Goal: Transaction & Acquisition: Book appointment/travel/reservation

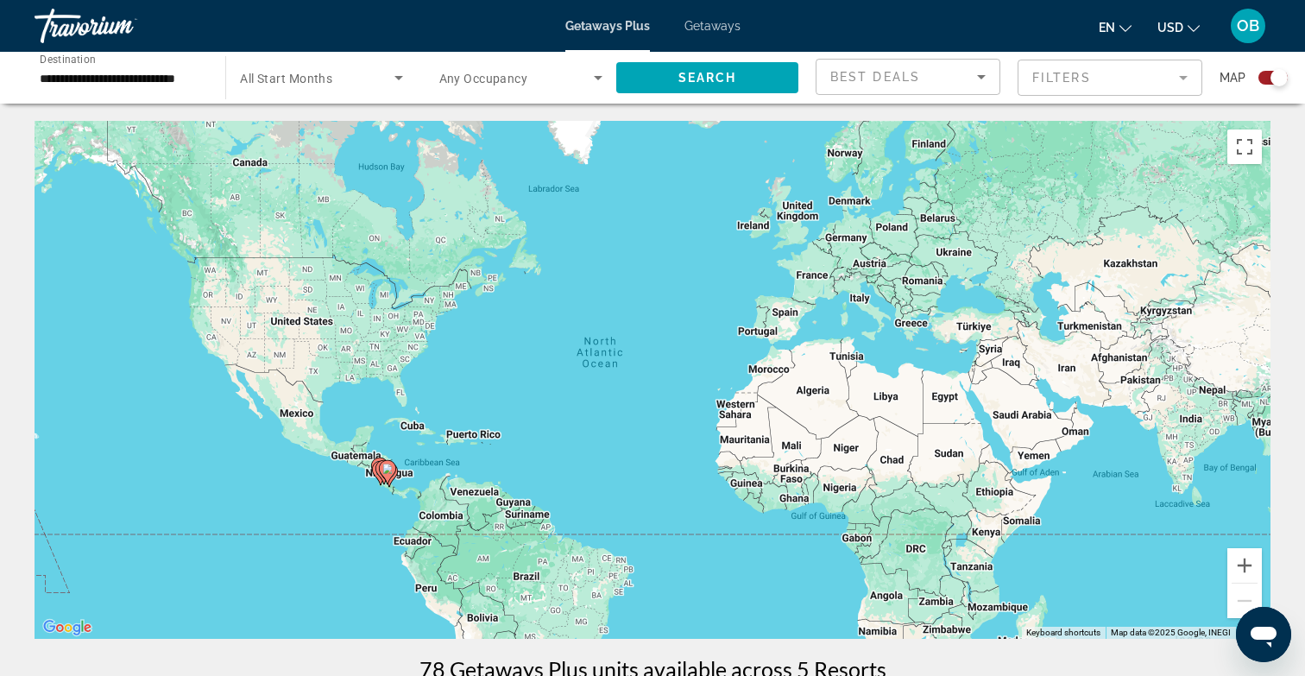
click at [723, 22] on span "Getaways" at bounding box center [713, 26] width 56 height 14
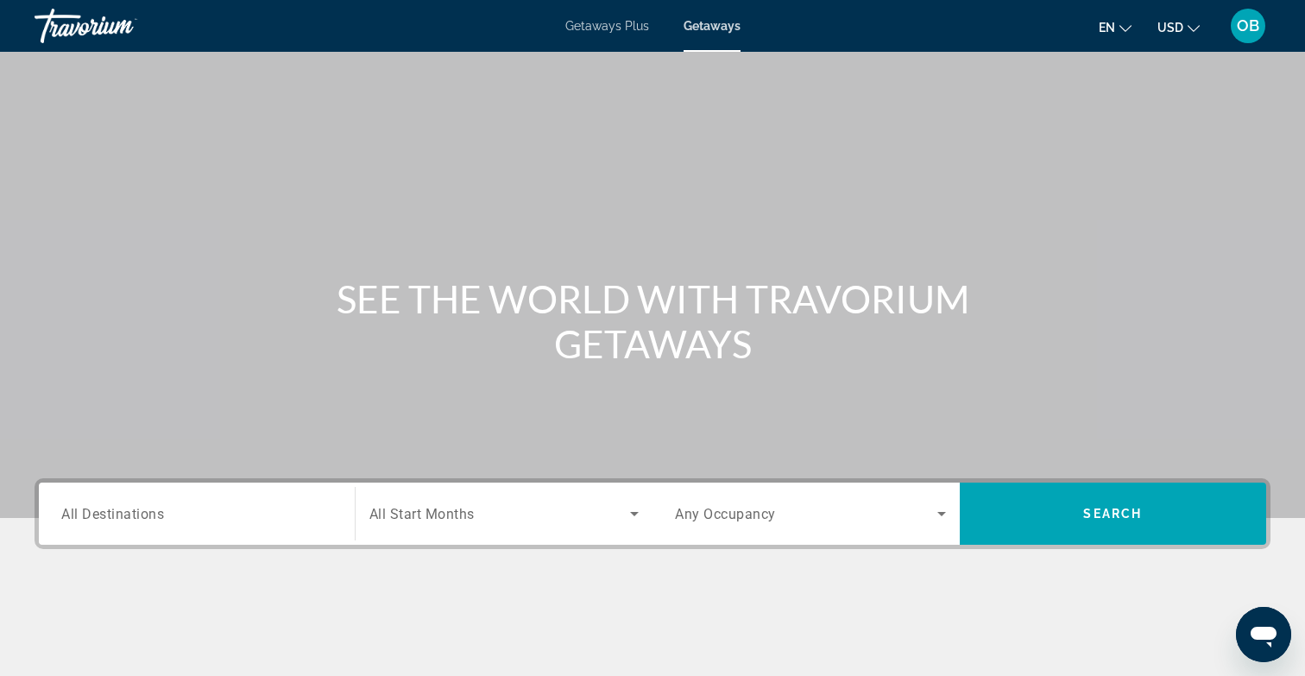
click at [207, 516] on input "Destination All Destinations" at bounding box center [196, 514] width 271 height 21
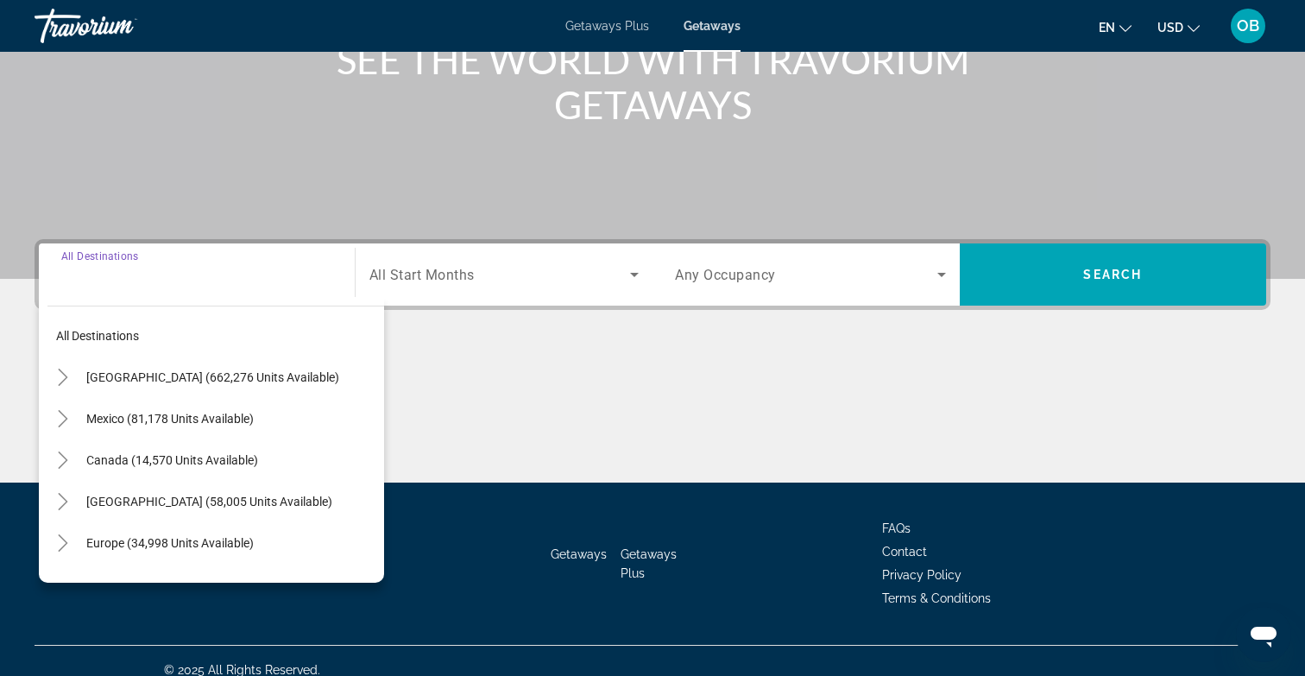
scroll to position [257, 0]
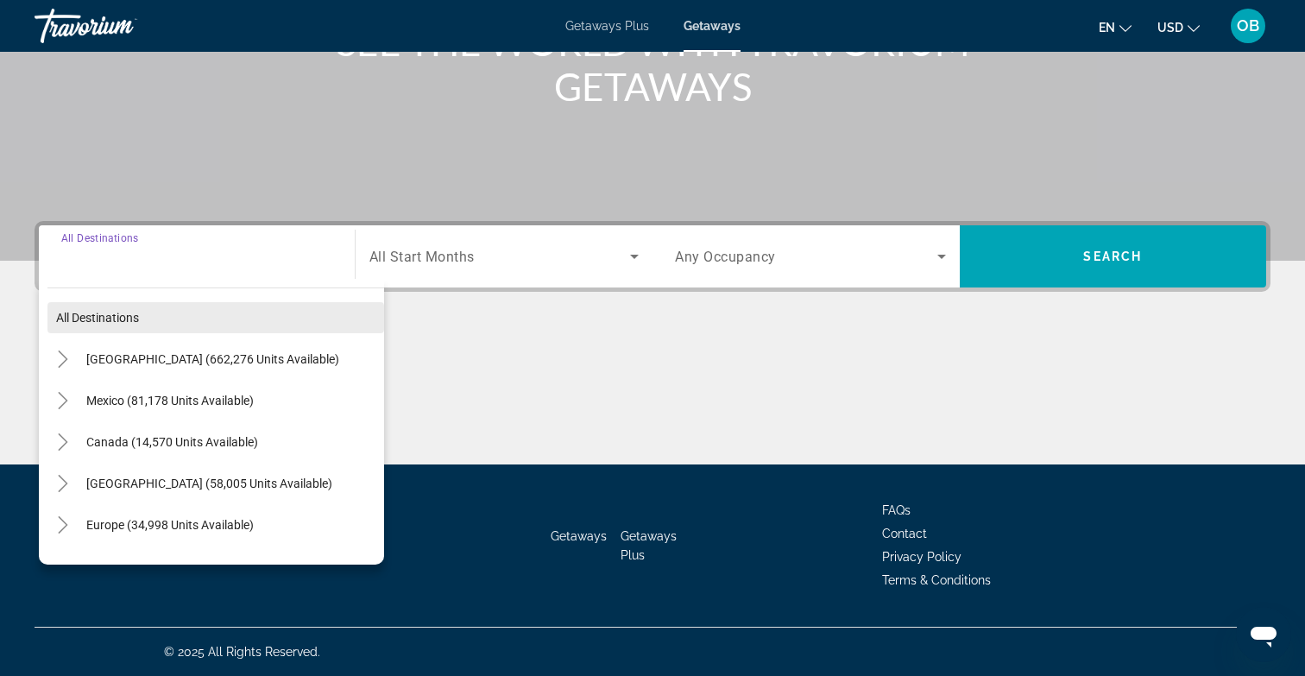
click at [270, 328] on span "Search widget" at bounding box center [215, 317] width 337 height 41
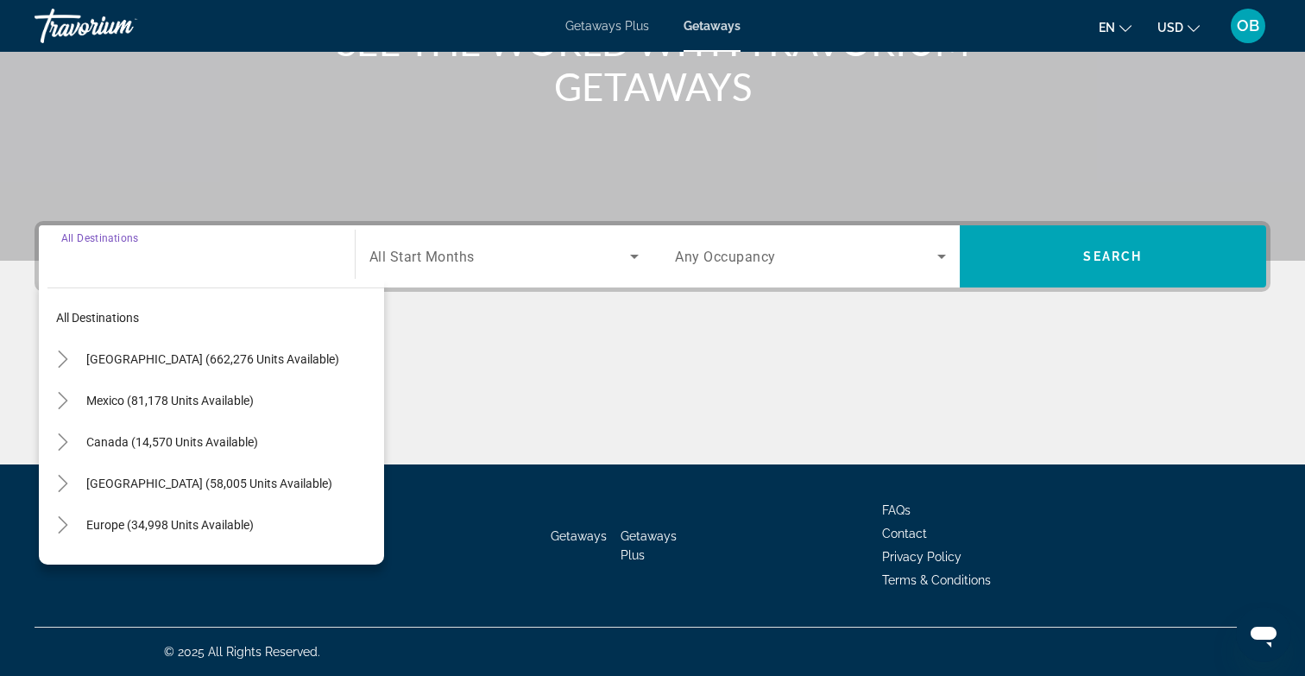
type input "**********"
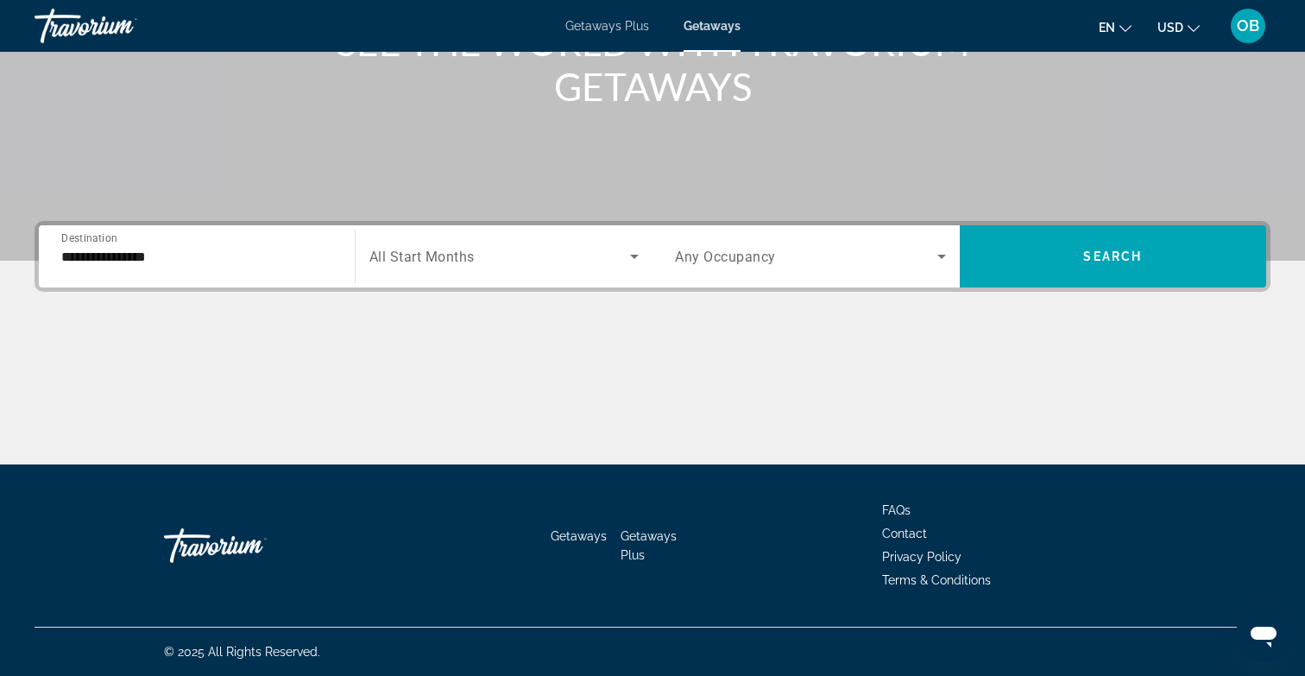
click at [833, 265] on span "Search widget" at bounding box center [806, 256] width 262 height 21
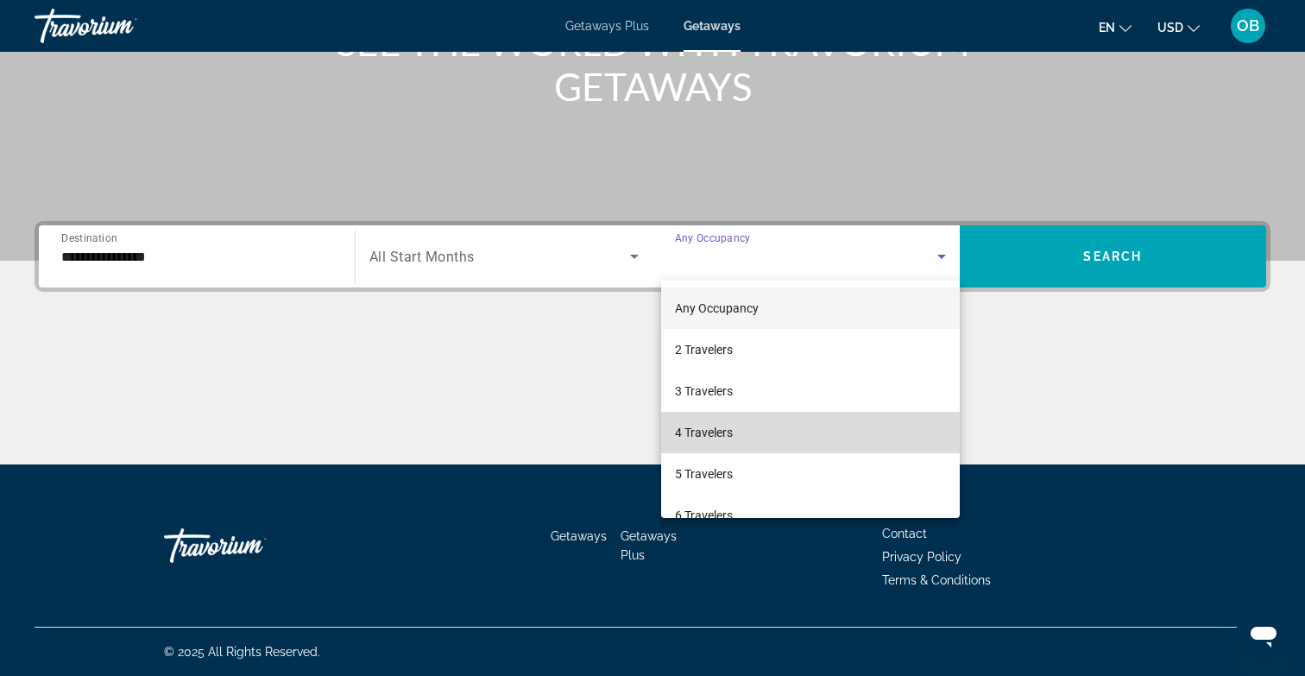
click at [744, 435] on mat-option "4 Travelers" at bounding box center [810, 432] width 299 height 41
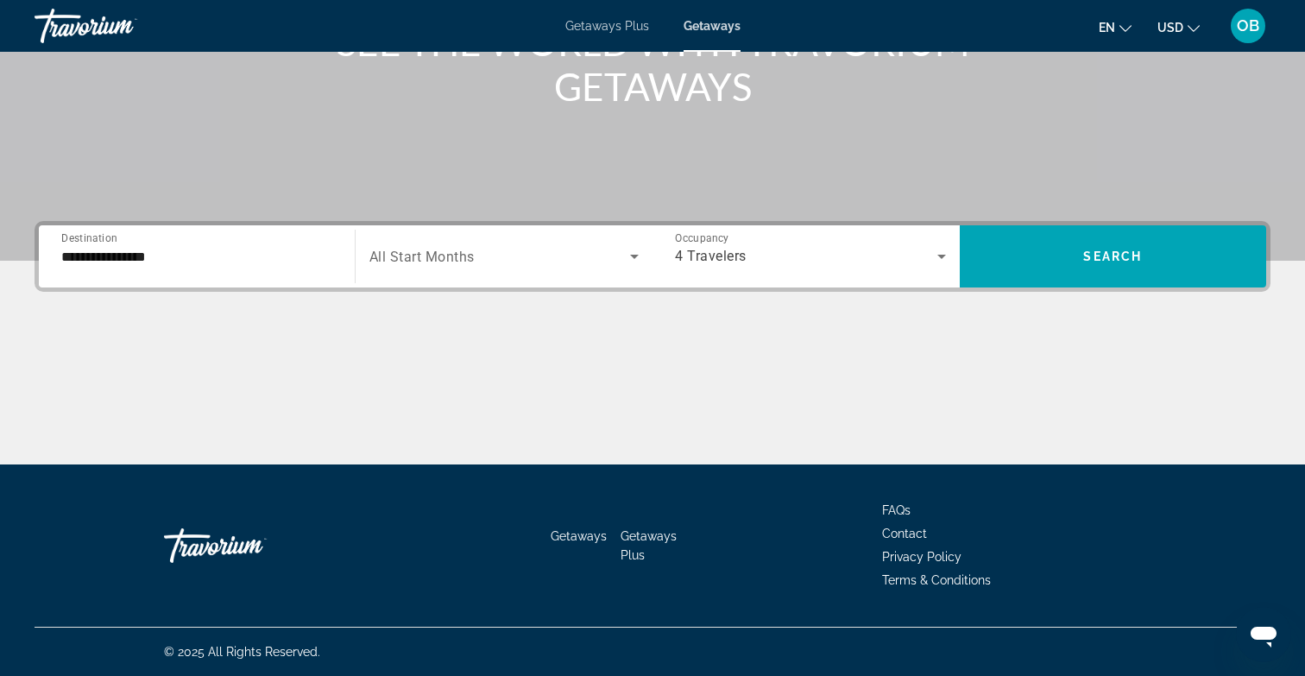
click at [819, 271] on div "4 Travelers" at bounding box center [810, 256] width 271 height 48
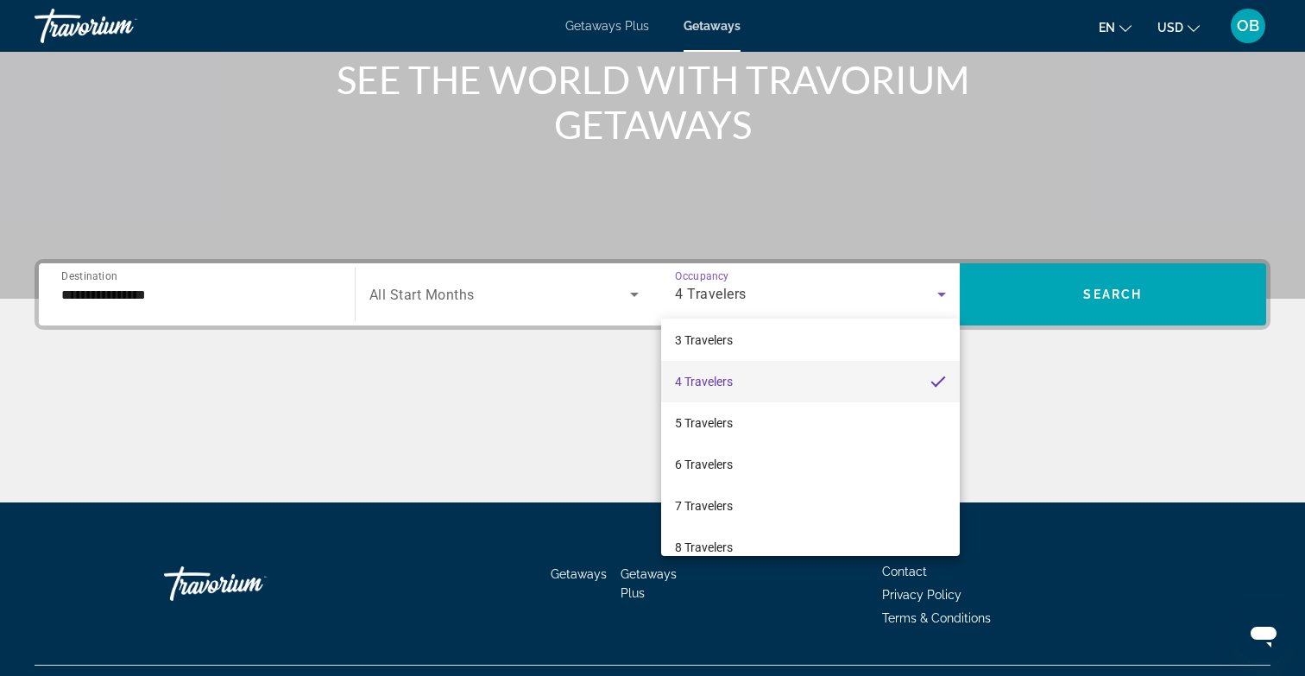
scroll to position [103, 0]
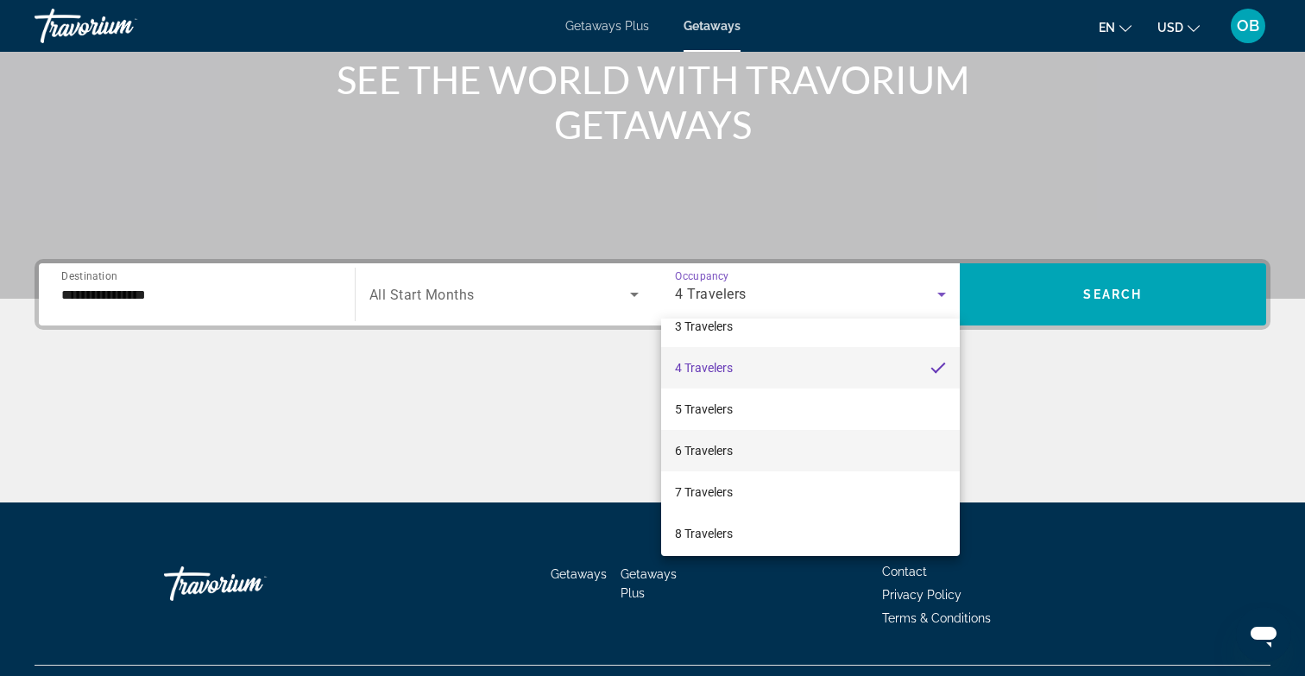
click at [749, 452] on mat-option "6 Travelers" at bounding box center [810, 450] width 299 height 41
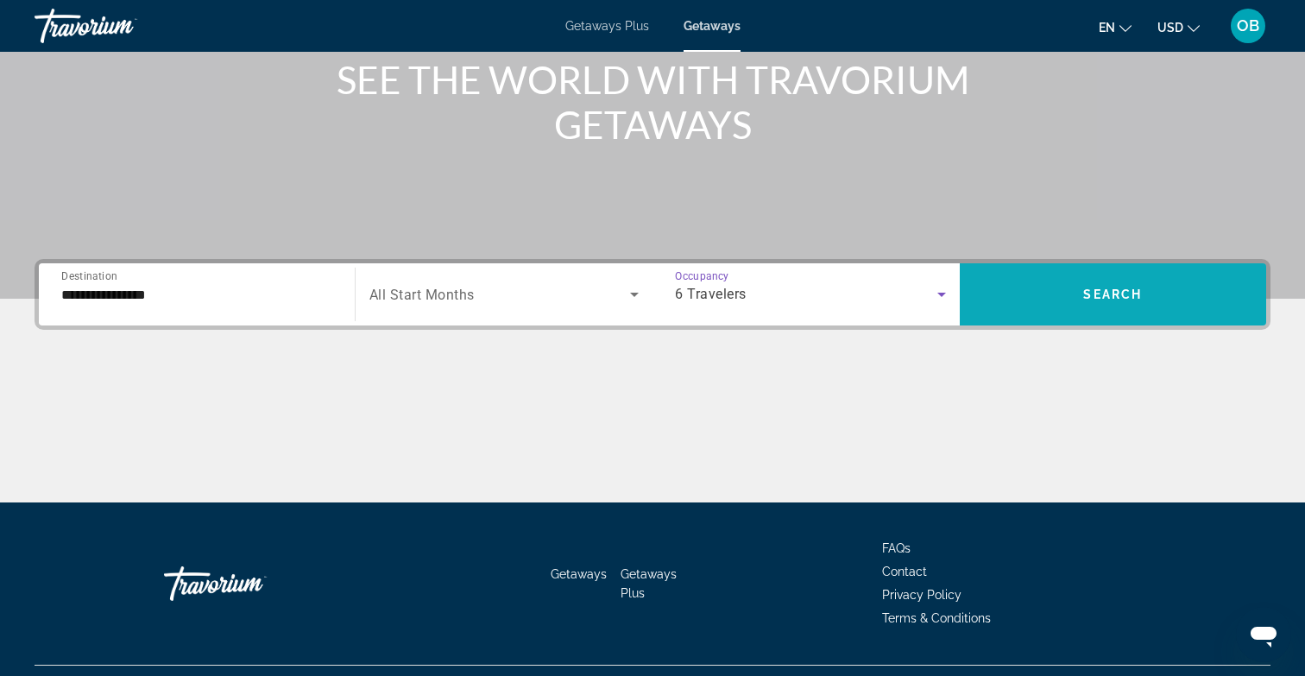
click at [1125, 295] on span "Search" at bounding box center [1113, 295] width 59 height 14
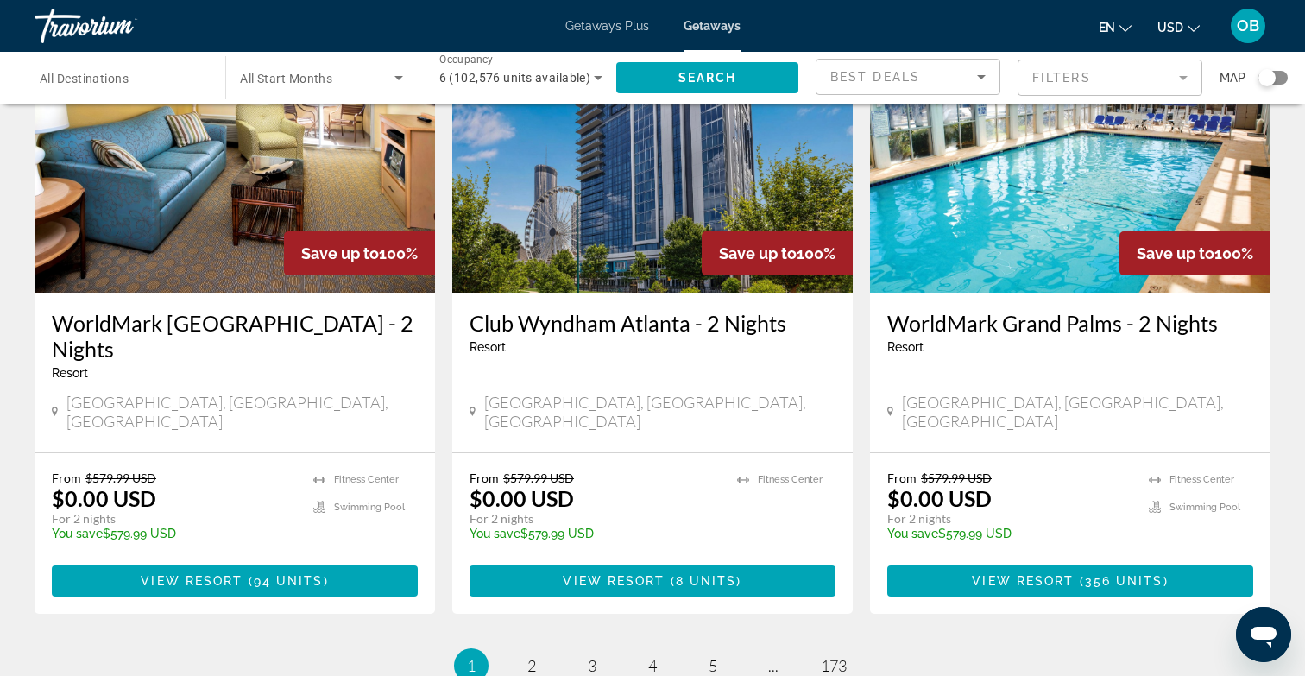
scroll to position [2074, 0]
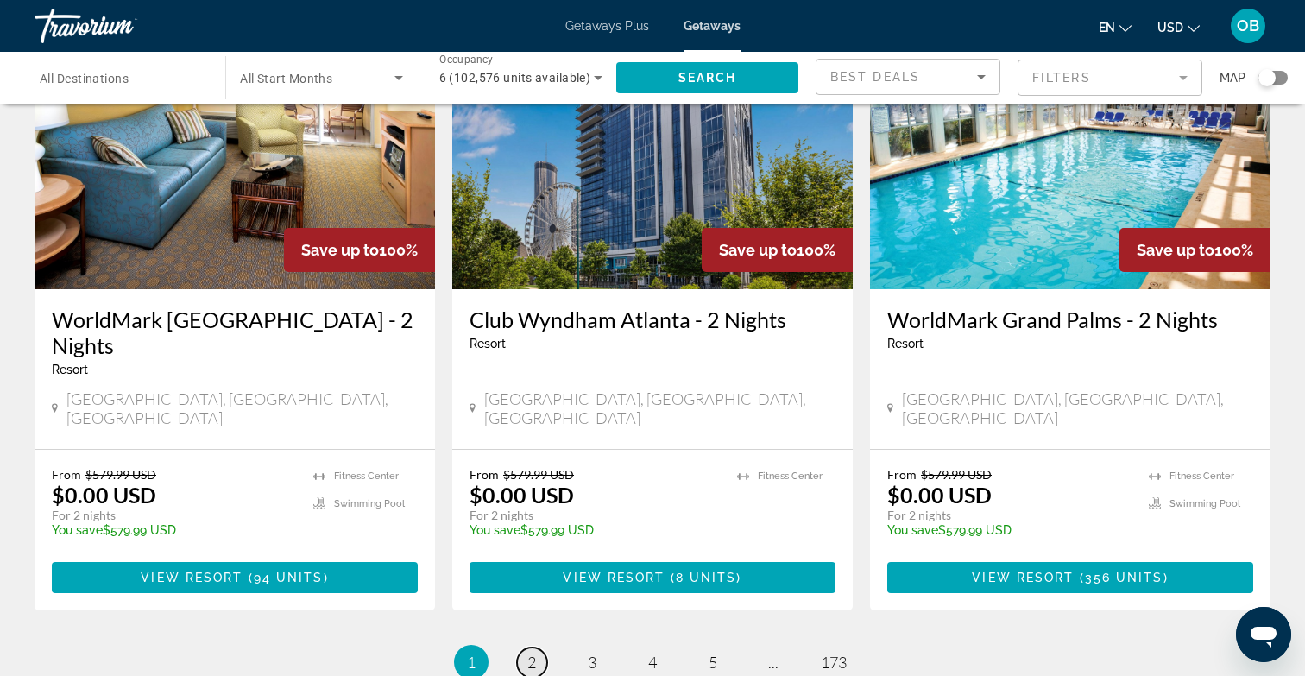
click at [541, 648] on link "page 2" at bounding box center [532, 663] width 30 height 30
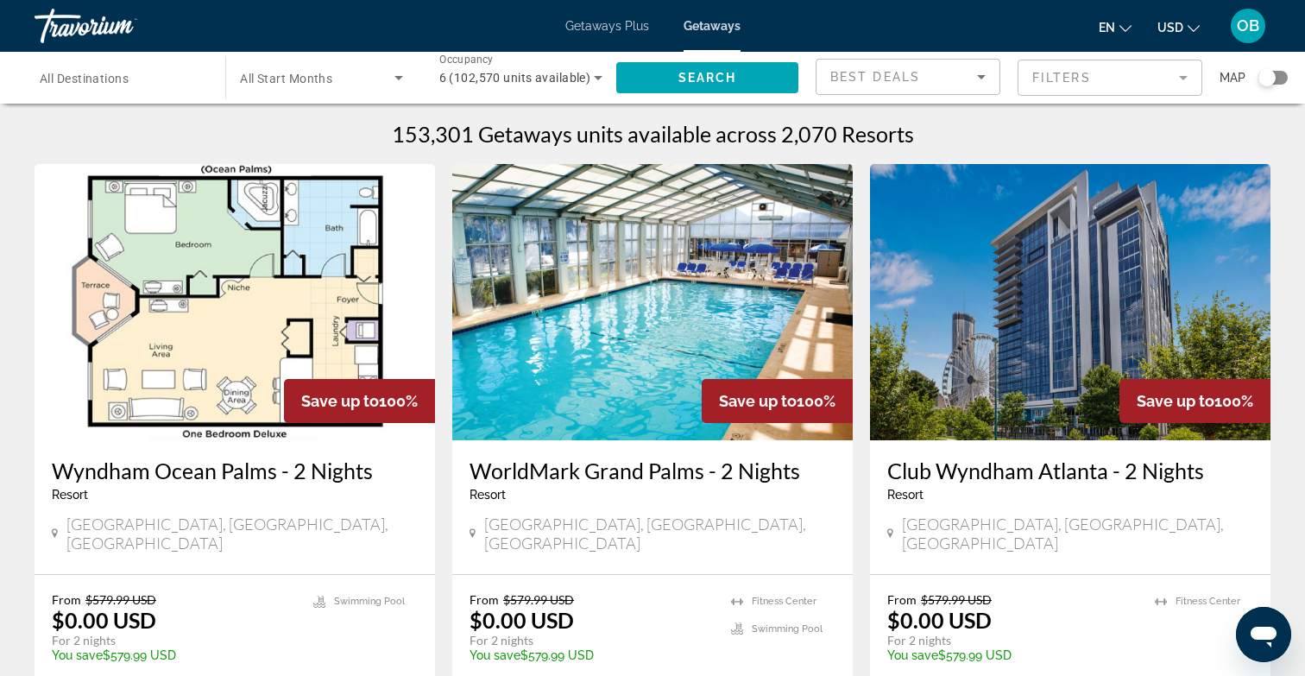
click at [1075, 87] on mat-form-field "Filters" at bounding box center [1110, 78] width 185 height 36
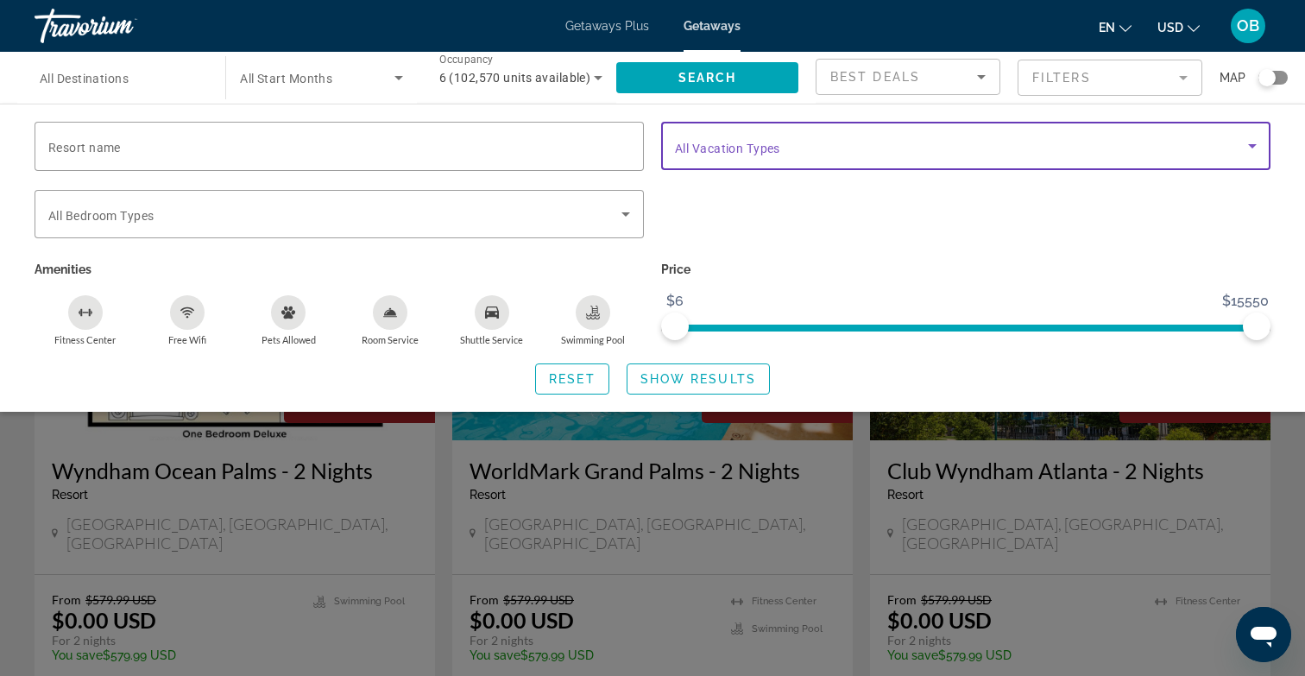
click at [855, 136] on span "Search widget" at bounding box center [961, 146] width 573 height 21
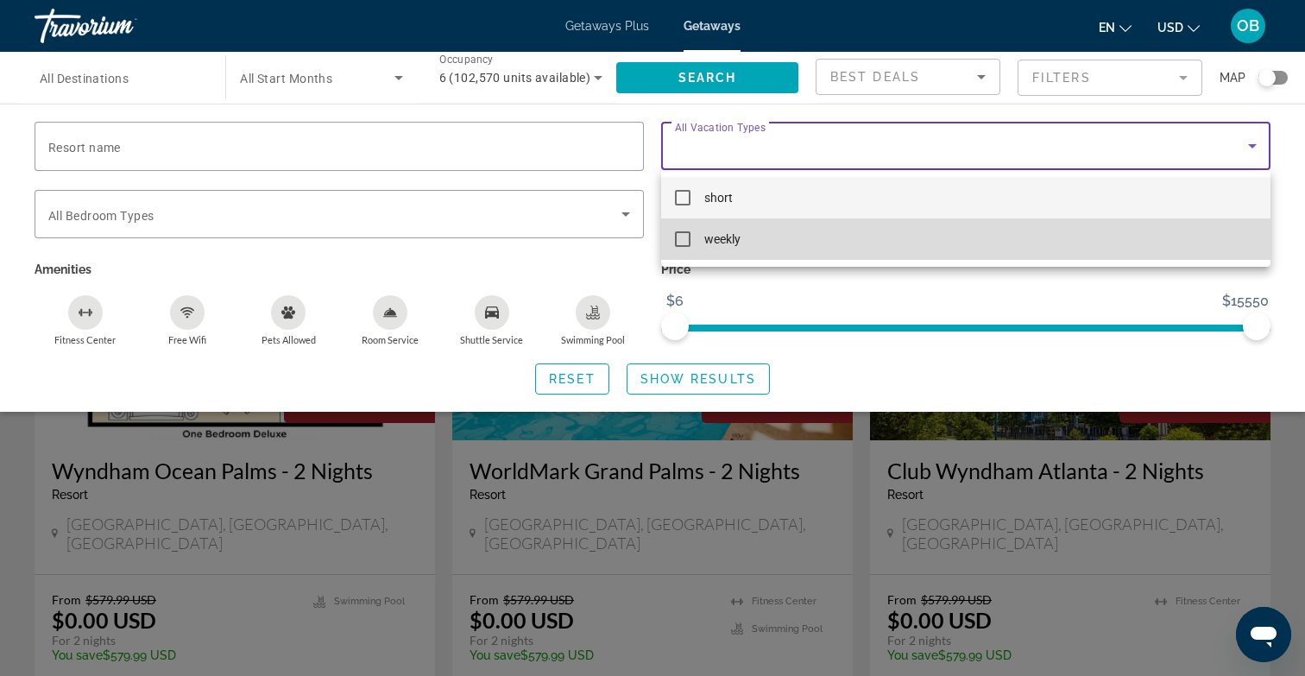
click at [756, 240] on mat-option "weekly" at bounding box center [966, 238] width 610 height 41
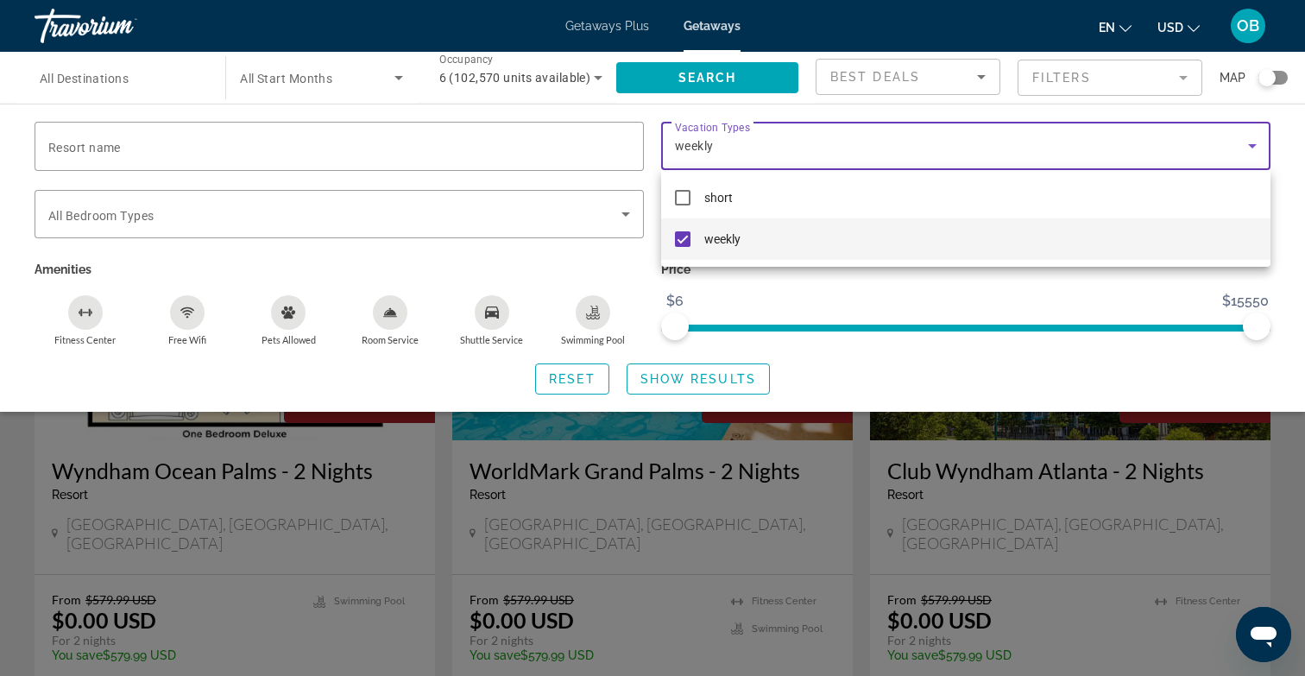
click at [667, 380] on div at bounding box center [652, 338] width 1305 height 676
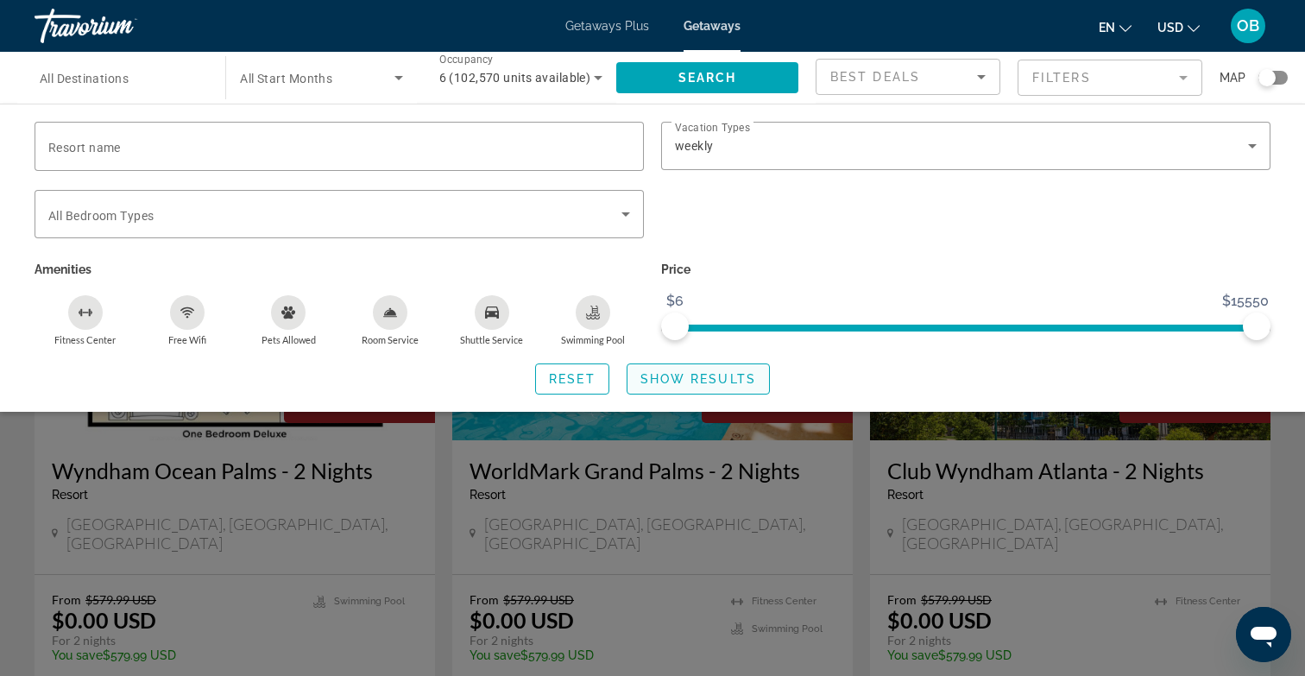
click at [708, 374] on span "Show Results" at bounding box center [699, 379] width 116 height 14
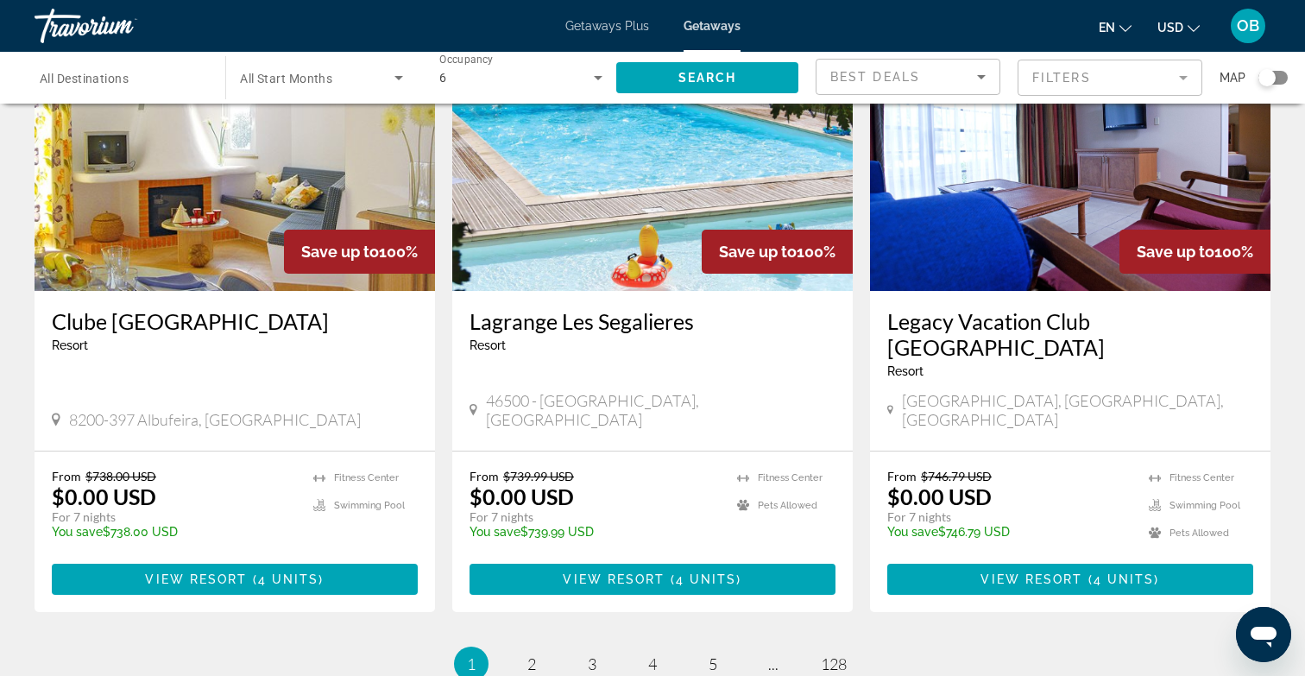
scroll to position [2143, 0]
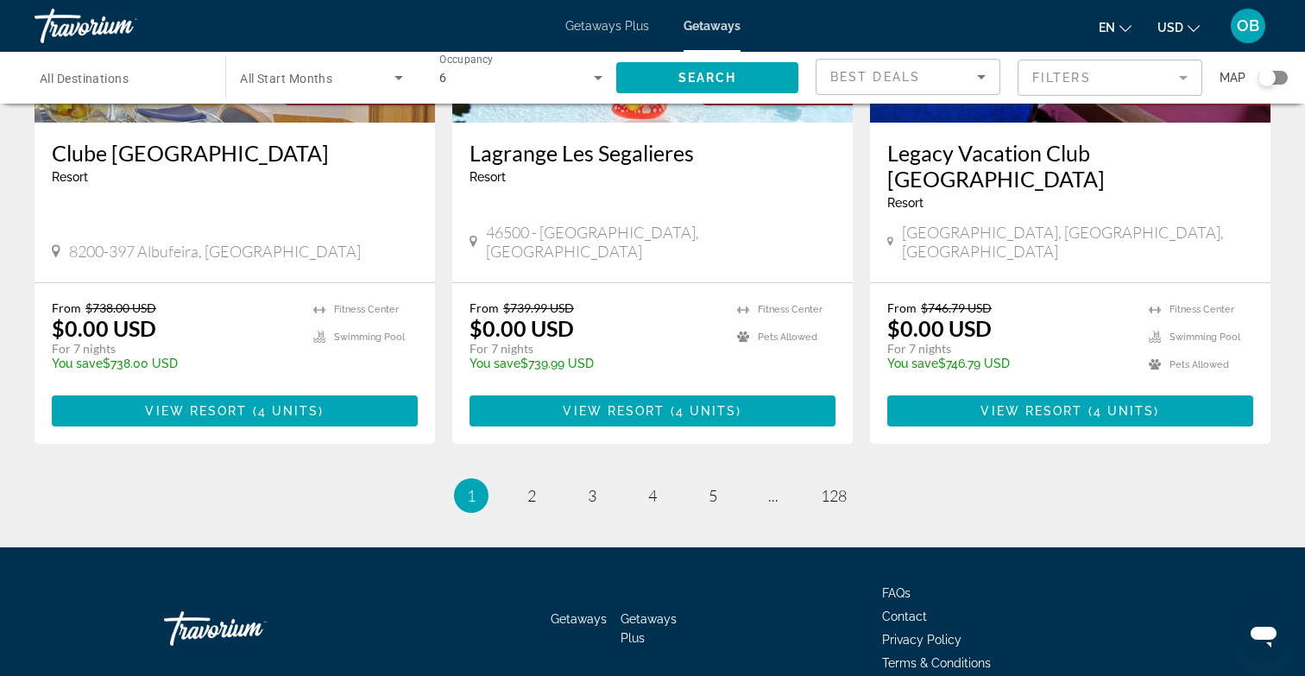
click at [152, 74] on input "Destination All Destinations" at bounding box center [121, 78] width 163 height 21
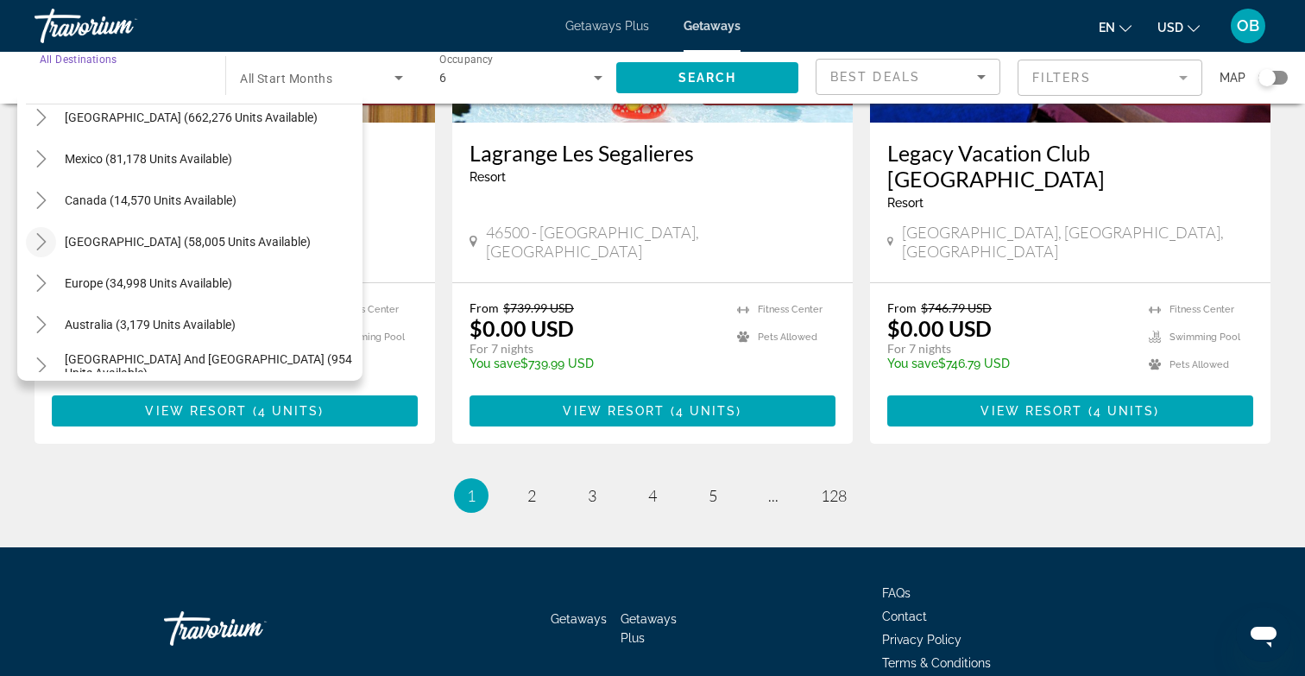
click at [47, 242] on icon "Toggle Caribbean & Atlantic Islands (58,005 units available)" at bounding box center [41, 241] width 17 height 17
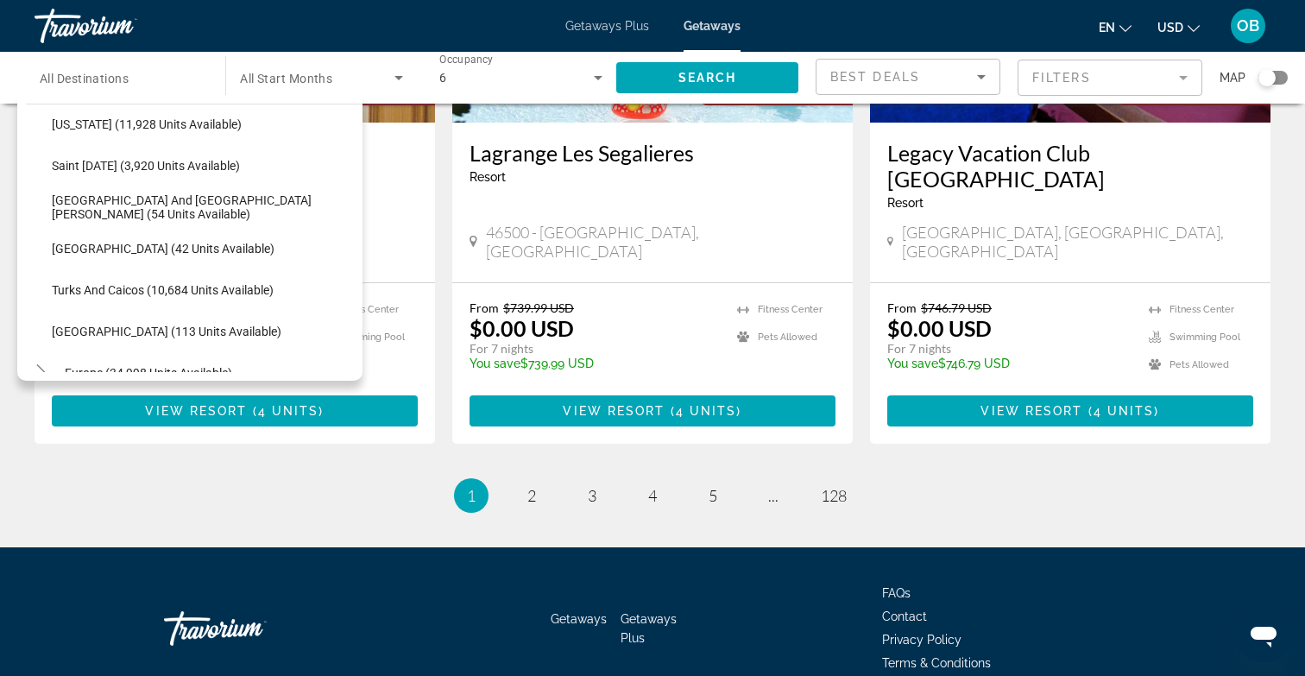
scroll to position [596, 0]
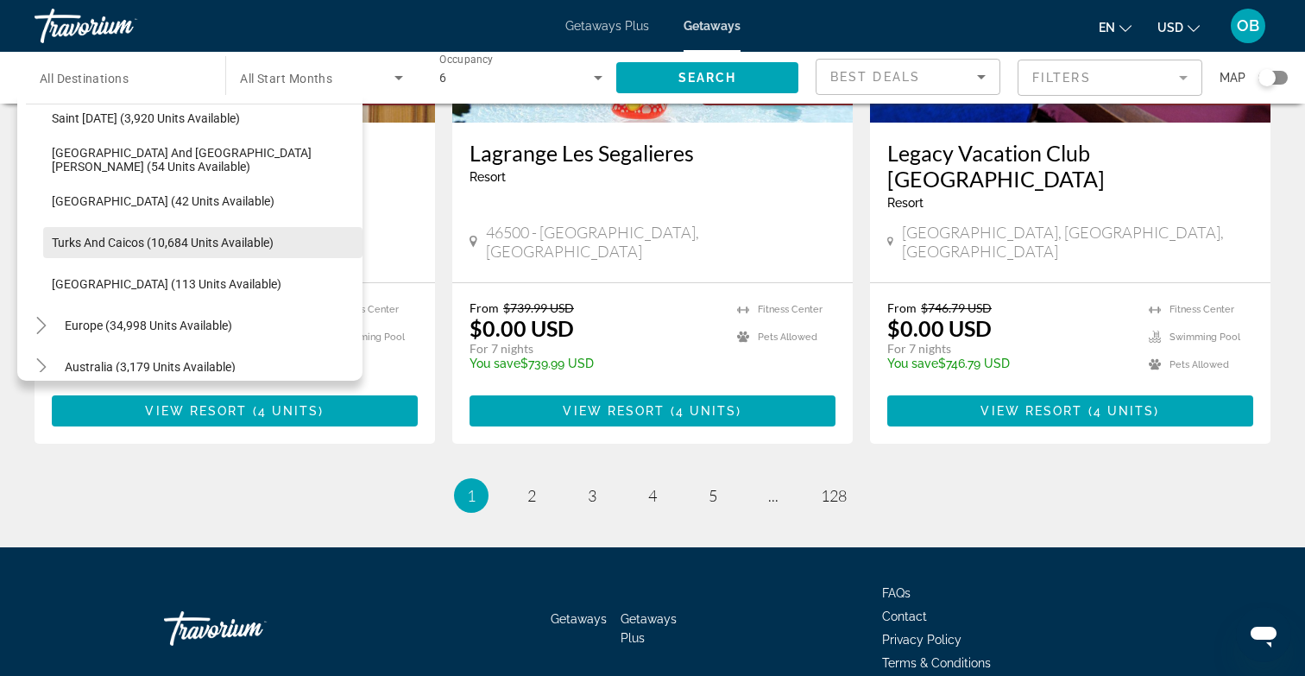
click at [176, 253] on span "Search widget" at bounding box center [202, 242] width 319 height 41
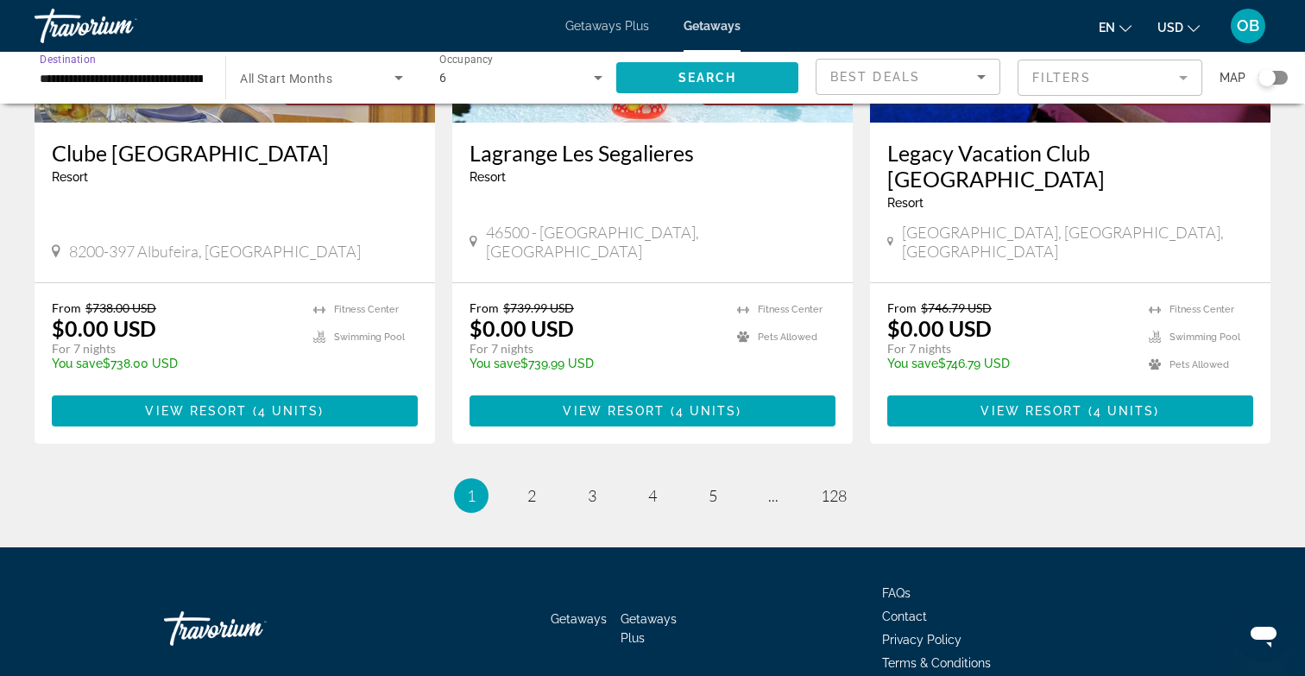
click at [717, 73] on span "Search" at bounding box center [708, 78] width 59 height 14
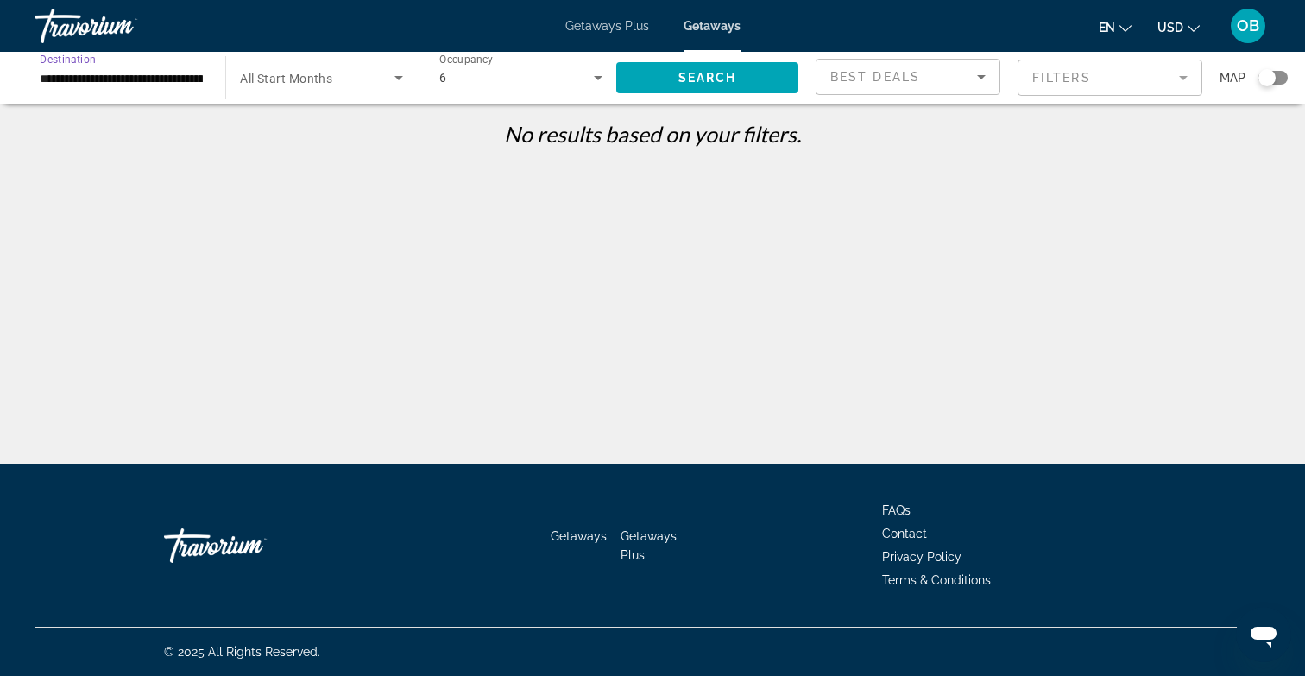
click at [155, 79] on input "**********" at bounding box center [121, 78] width 163 height 21
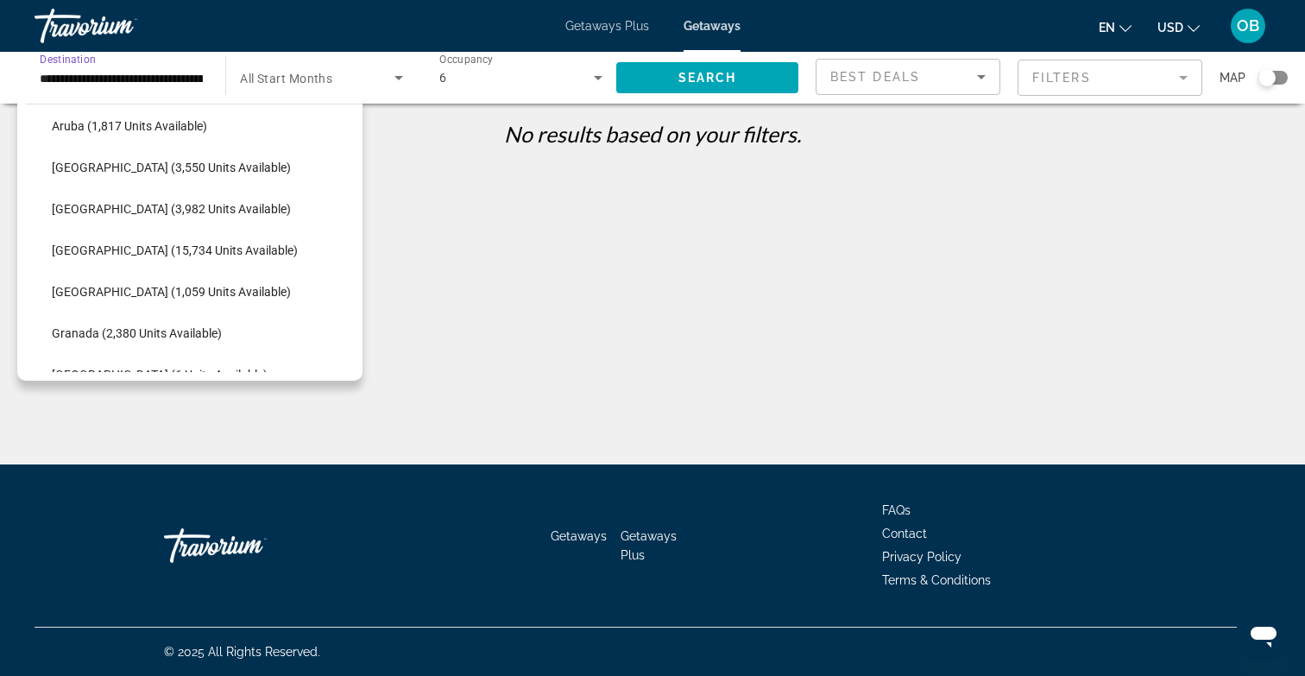
scroll to position [212, 0]
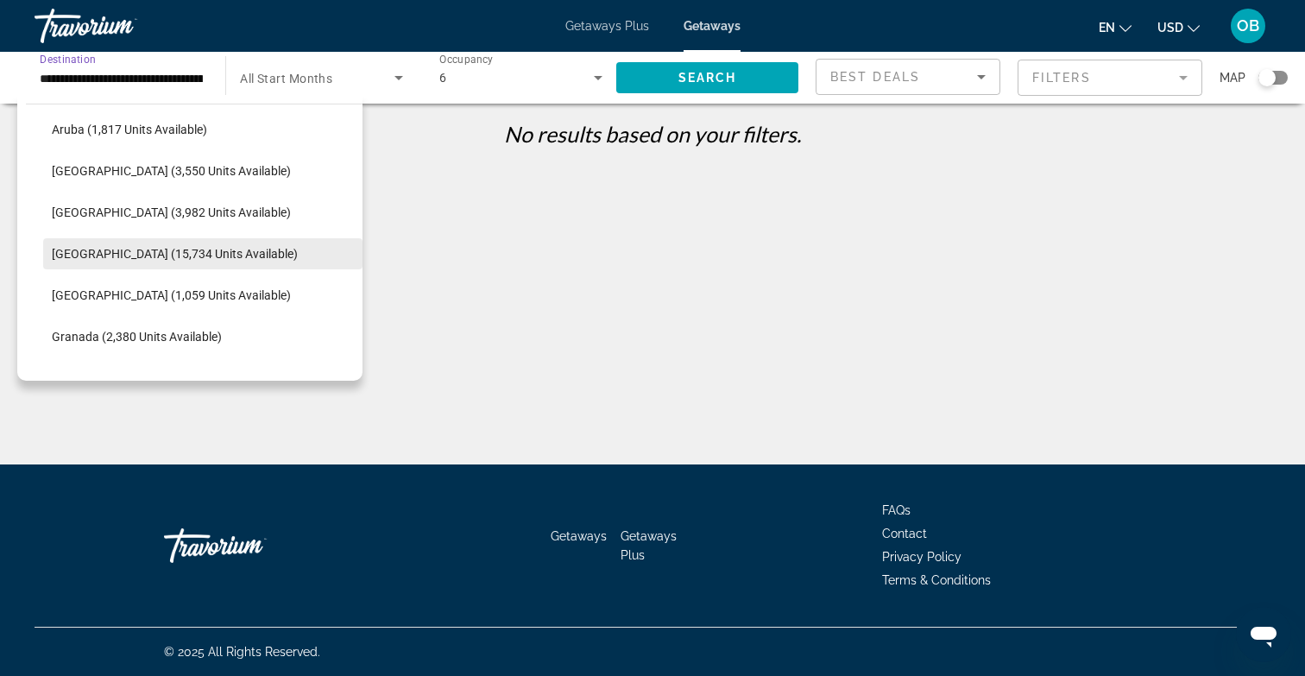
click at [196, 258] on span "[GEOGRAPHIC_DATA] (15,734 units available)" at bounding box center [175, 254] width 246 height 14
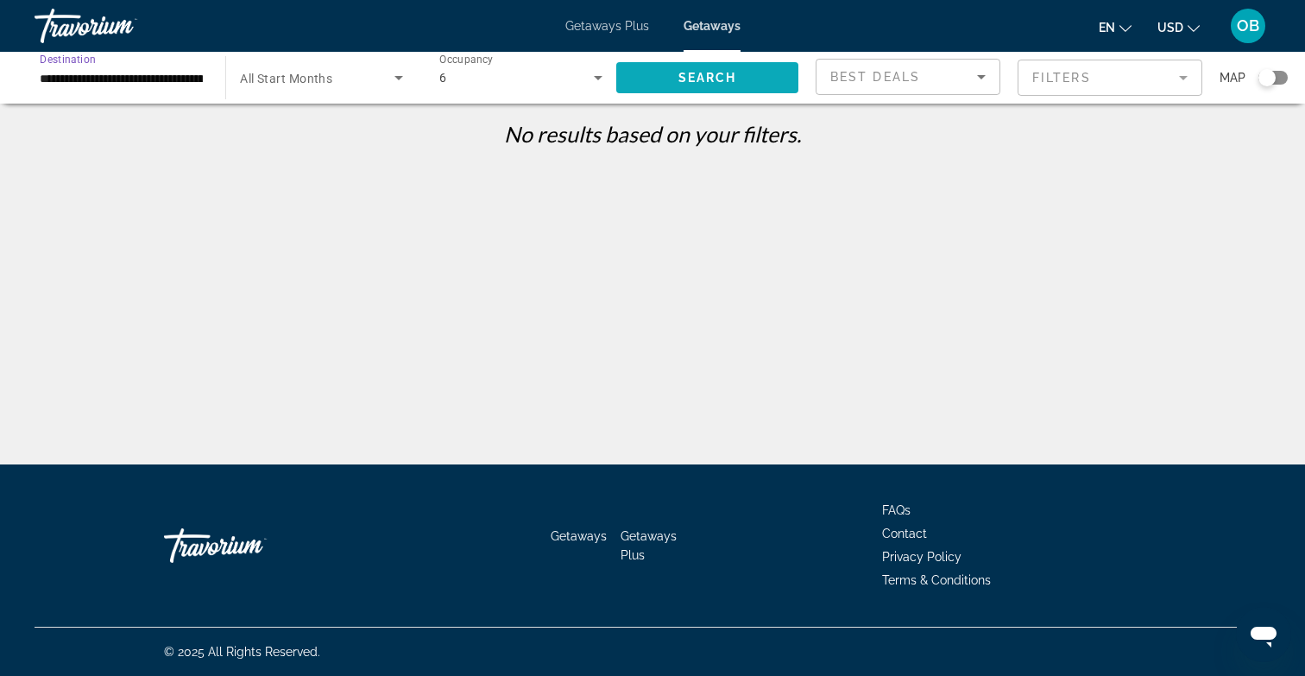
click at [681, 81] on span "Search" at bounding box center [708, 78] width 59 height 14
click at [174, 76] on input "**********" at bounding box center [121, 78] width 163 height 21
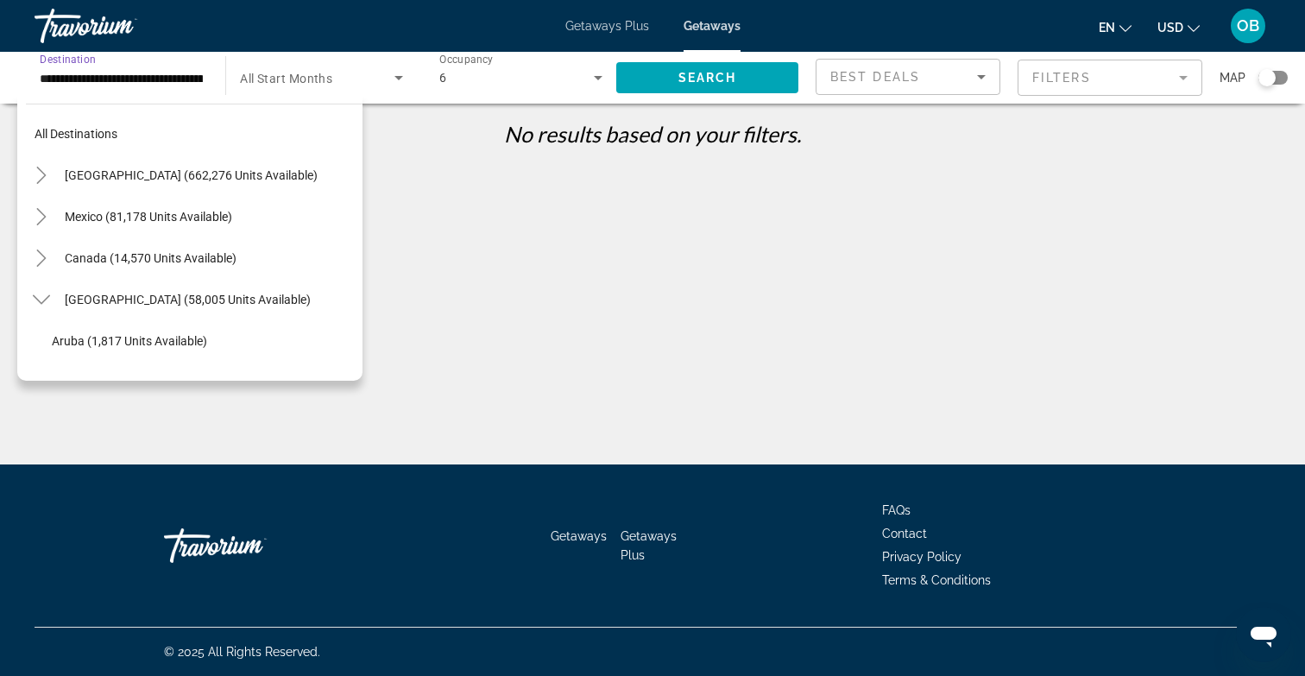
scroll to position [227, 0]
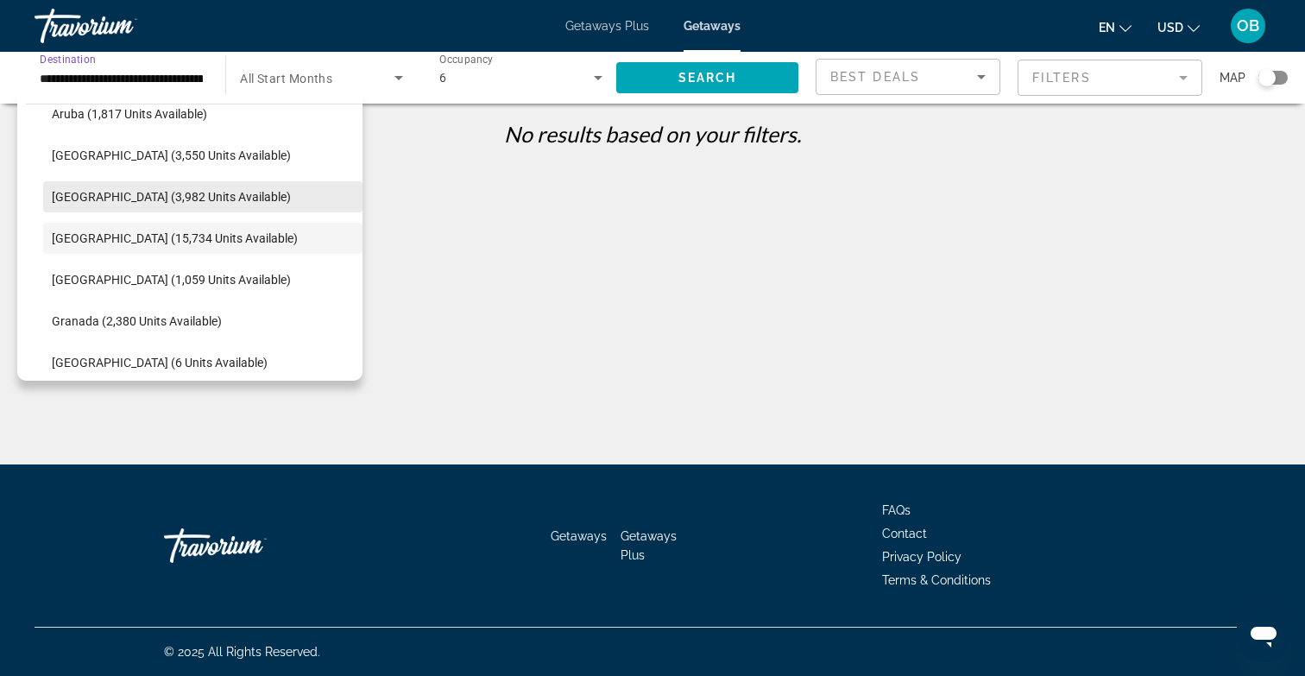
click at [239, 191] on span "Search widget" at bounding box center [202, 196] width 319 height 41
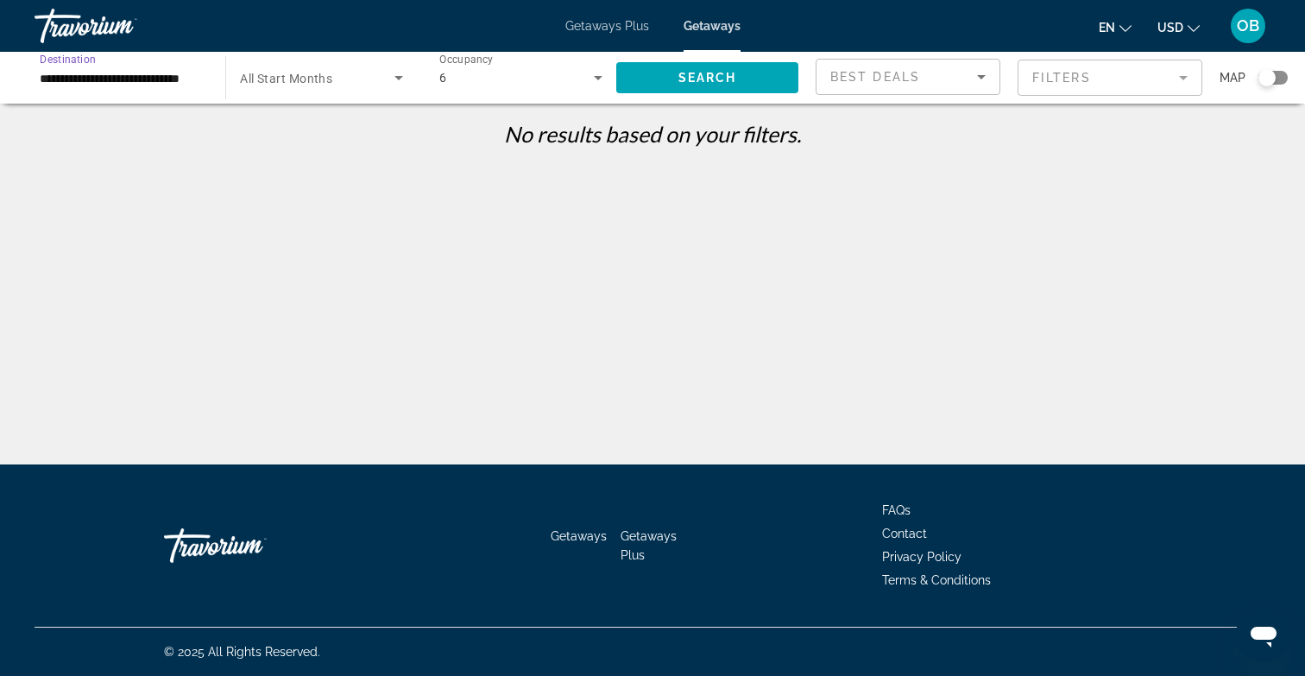
click at [106, 84] on input "**********" at bounding box center [121, 78] width 163 height 21
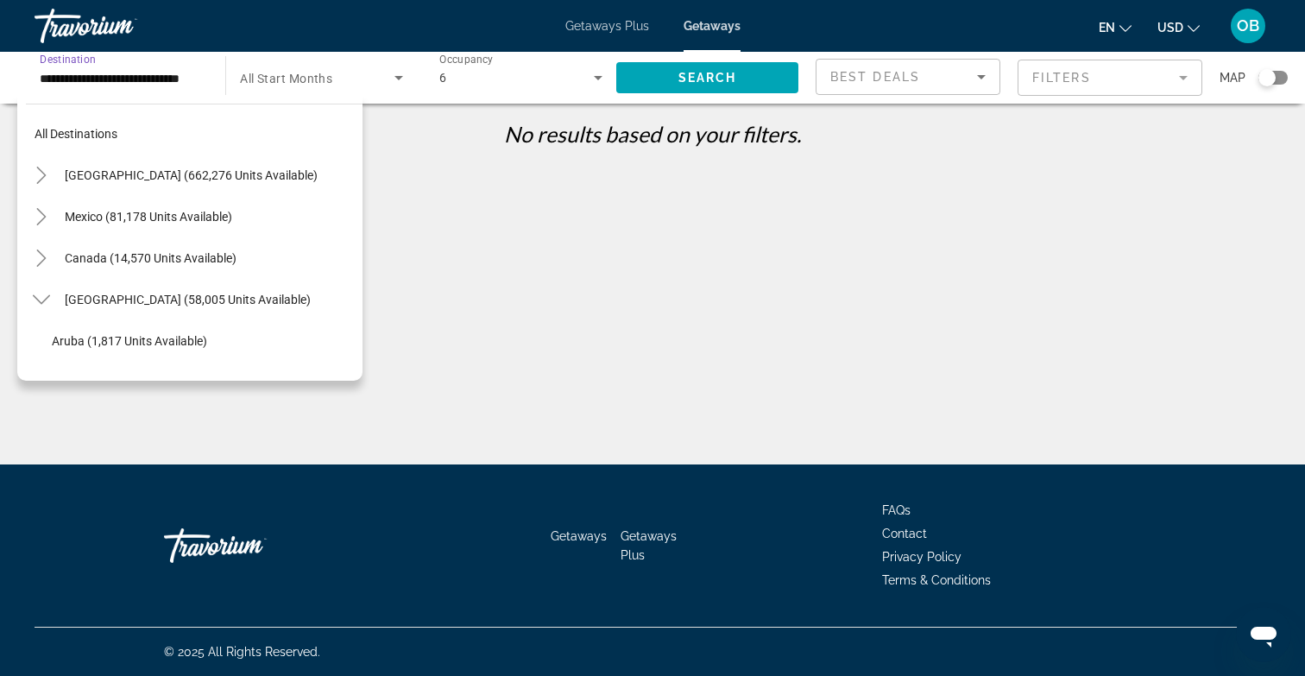
scroll to position [186, 0]
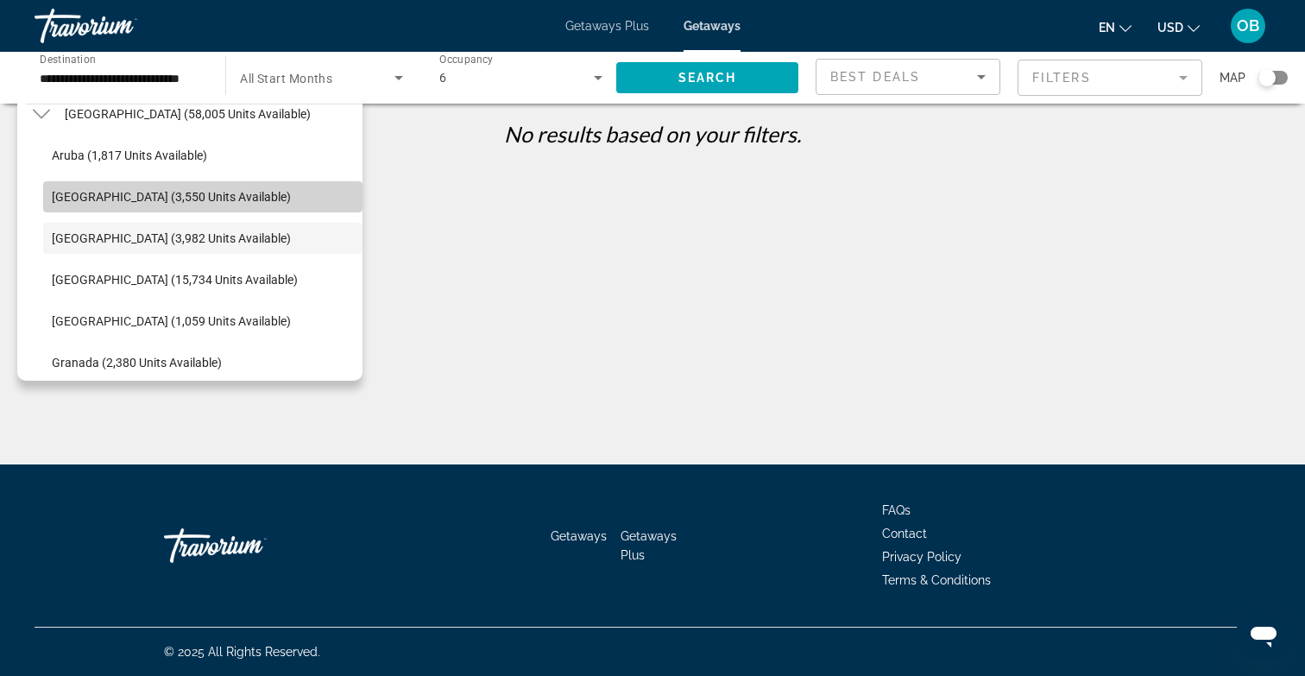
click at [133, 199] on span "[GEOGRAPHIC_DATA] (3,550 units available)" at bounding box center [171, 197] width 239 height 14
type input "**********"
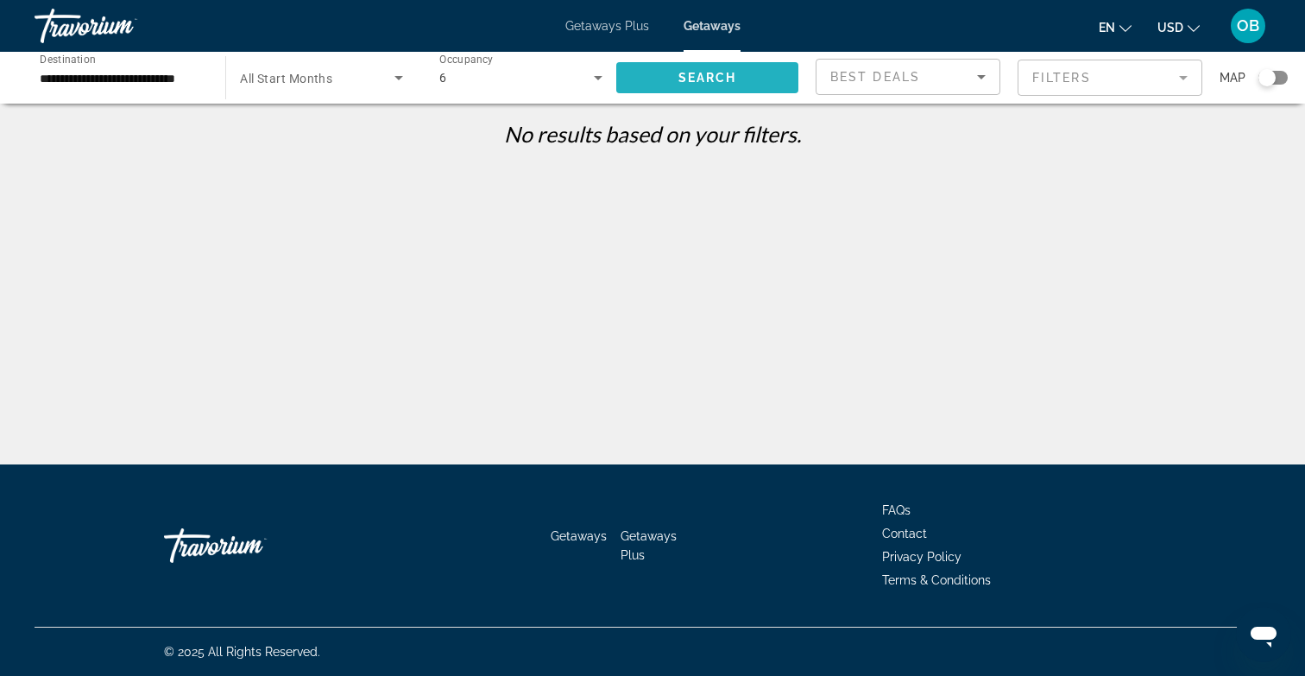
click at [692, 75] on span "Search" at bounding box center [708, 78] width 59 height 14
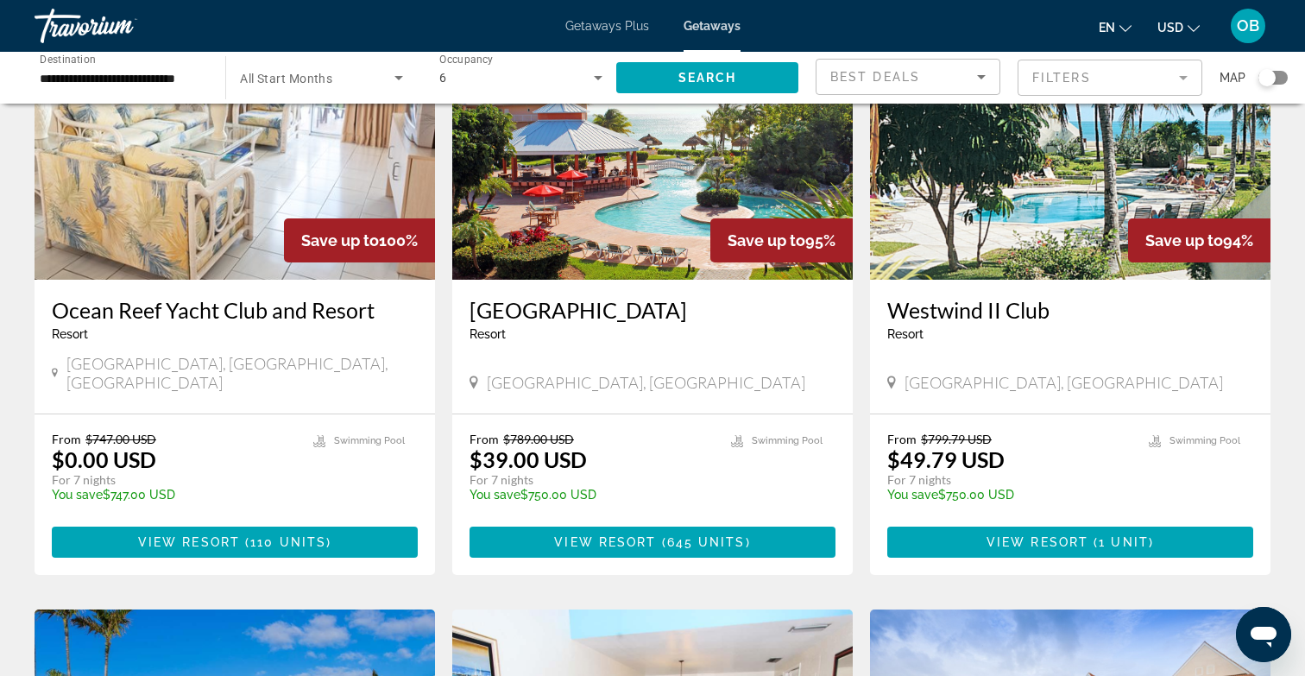
scroll to position [159, 0]
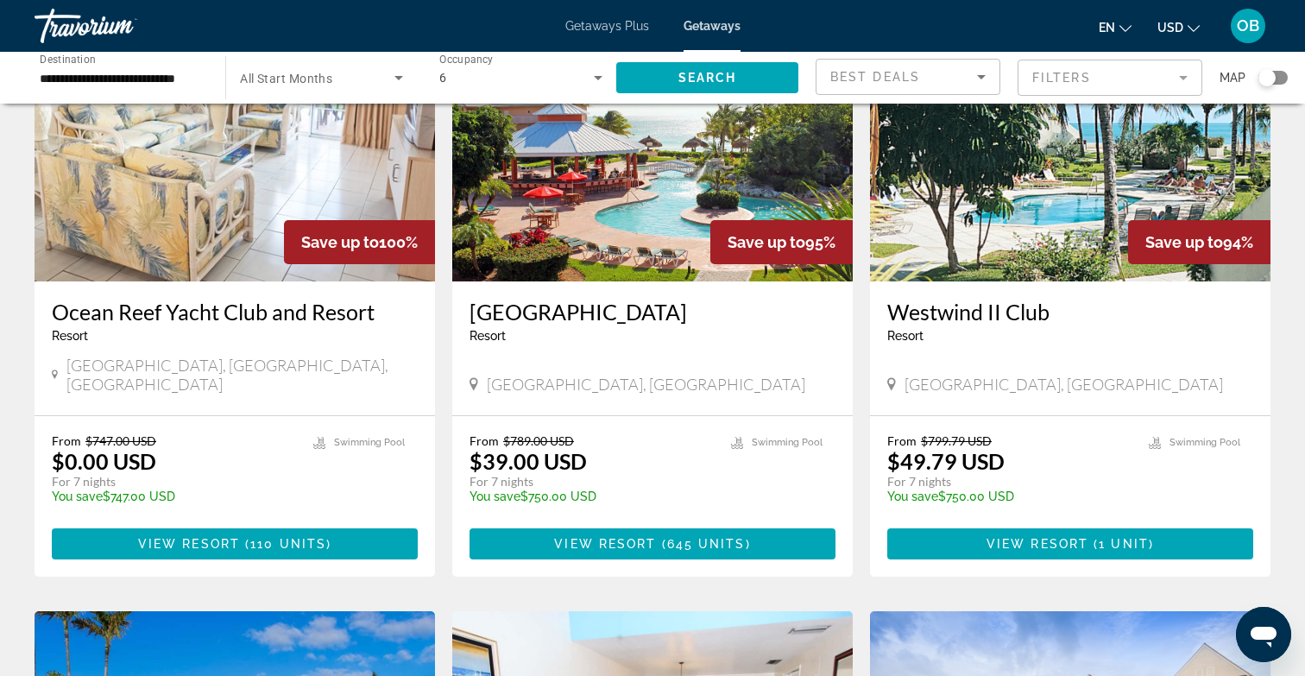
click at [595, 87] on icon "Search widget" at bounding box center [598, 77] width 21 height 21
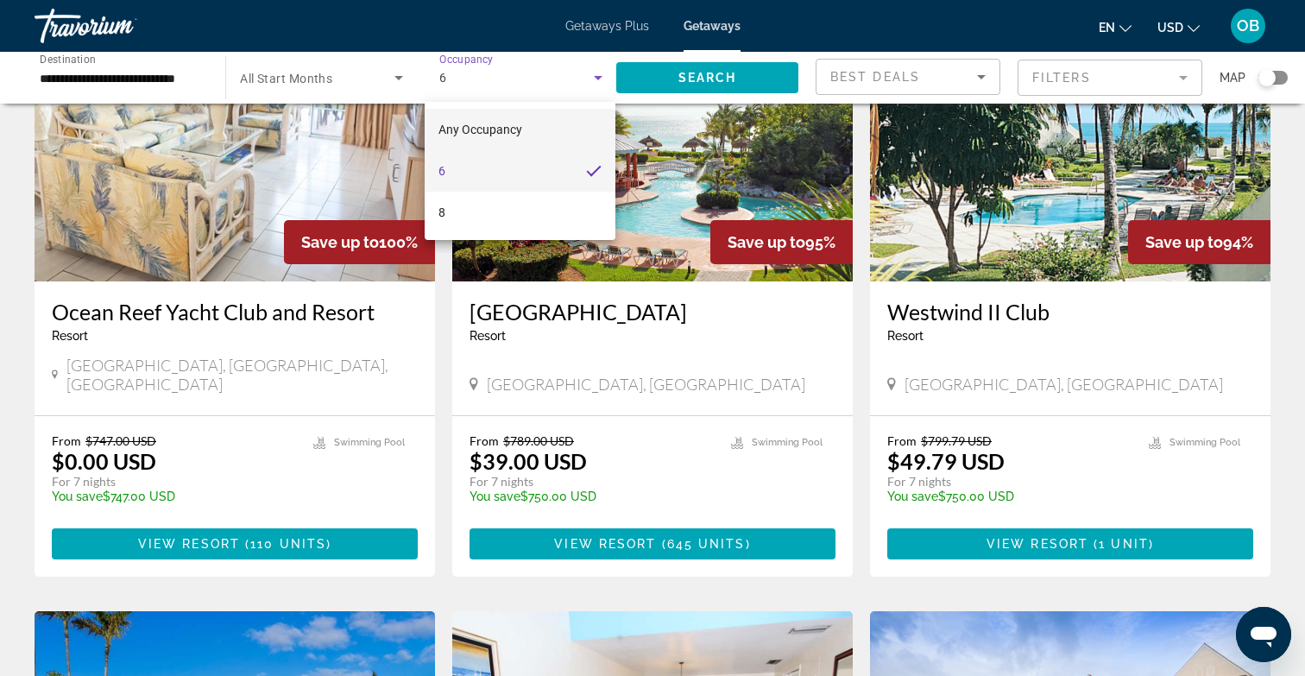
click at [521, 125] on span "Any Occupancy" at bounding box center [481, 130] width 84 height 14
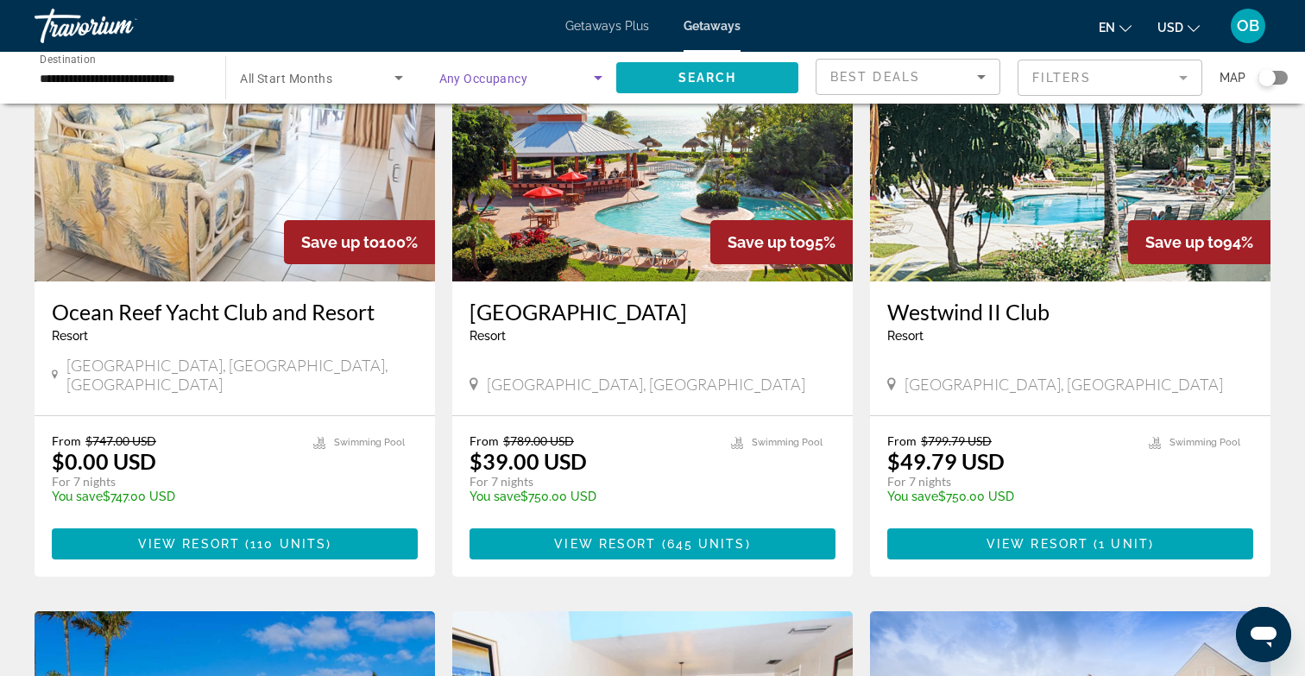
click at [755, 74] on span "Search widget" at bounding box center [707, 77] width 182 height 41
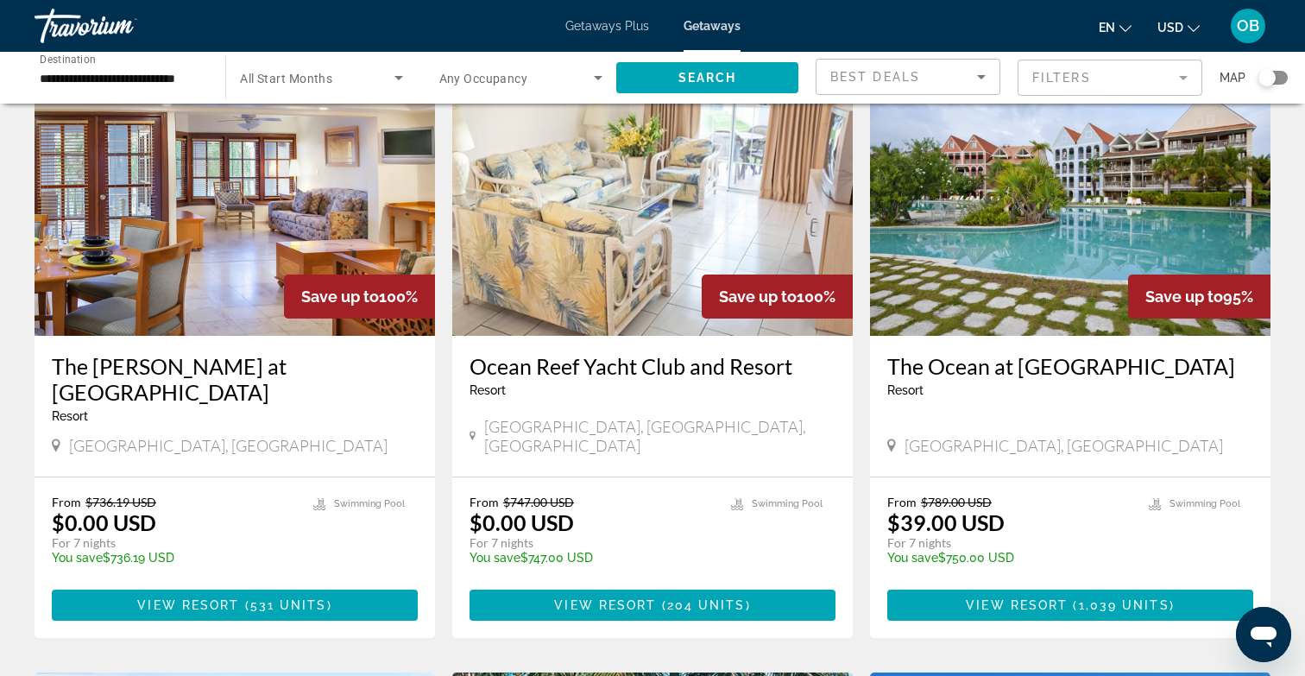
scroll to position [118, 0]
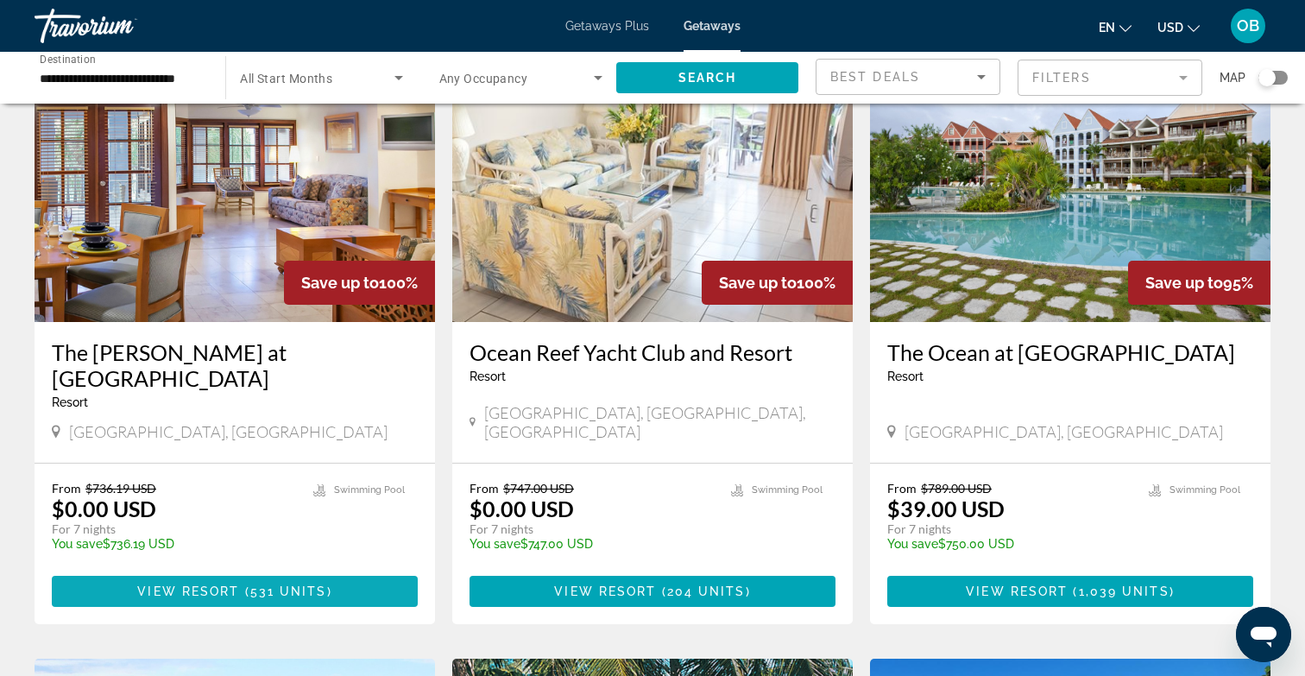
click at [295, 585] on span "531 units" at bounding box center [288, 592] width 77 height 14
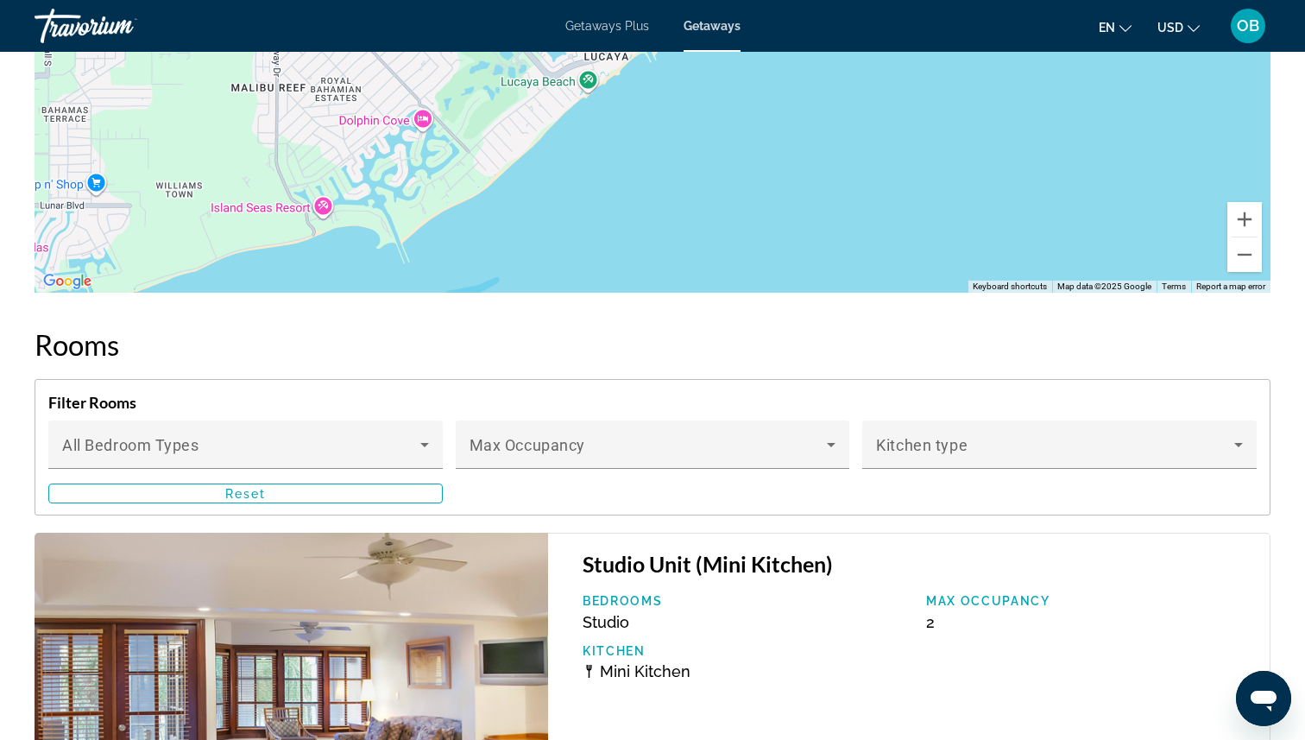
scroll to position [2557, 0]
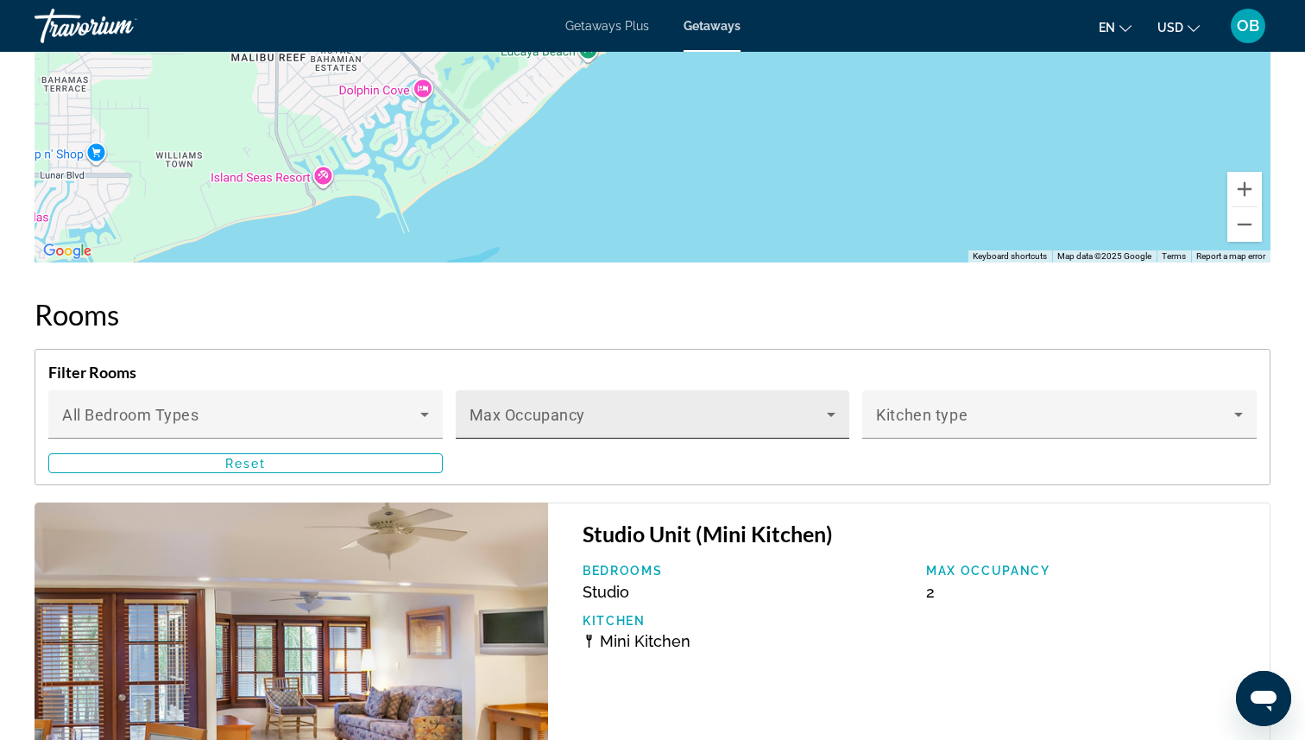
click at [788, 408] on div "Max Occupancy" at bounding box center [653, 414] width 367 height 48
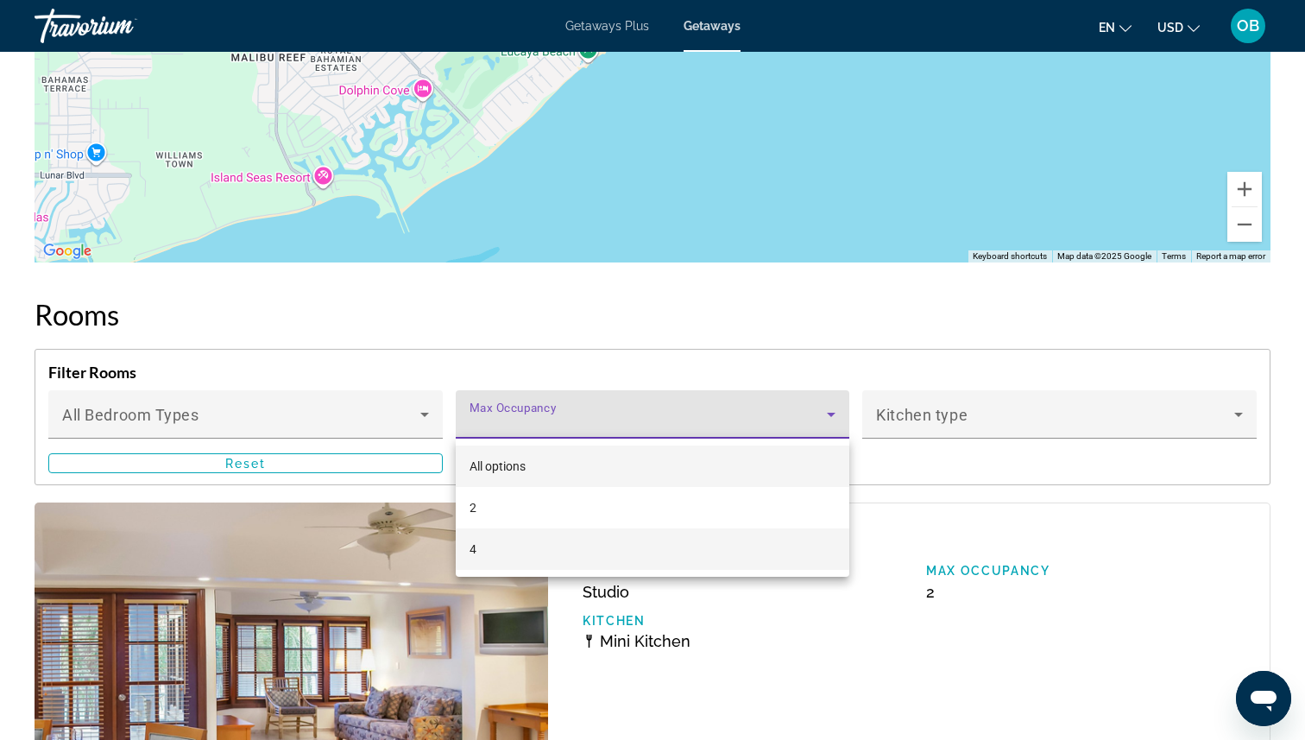
click at [583, 557] on mat-option "4" at bounding box center [653, 548] width 395 height 41
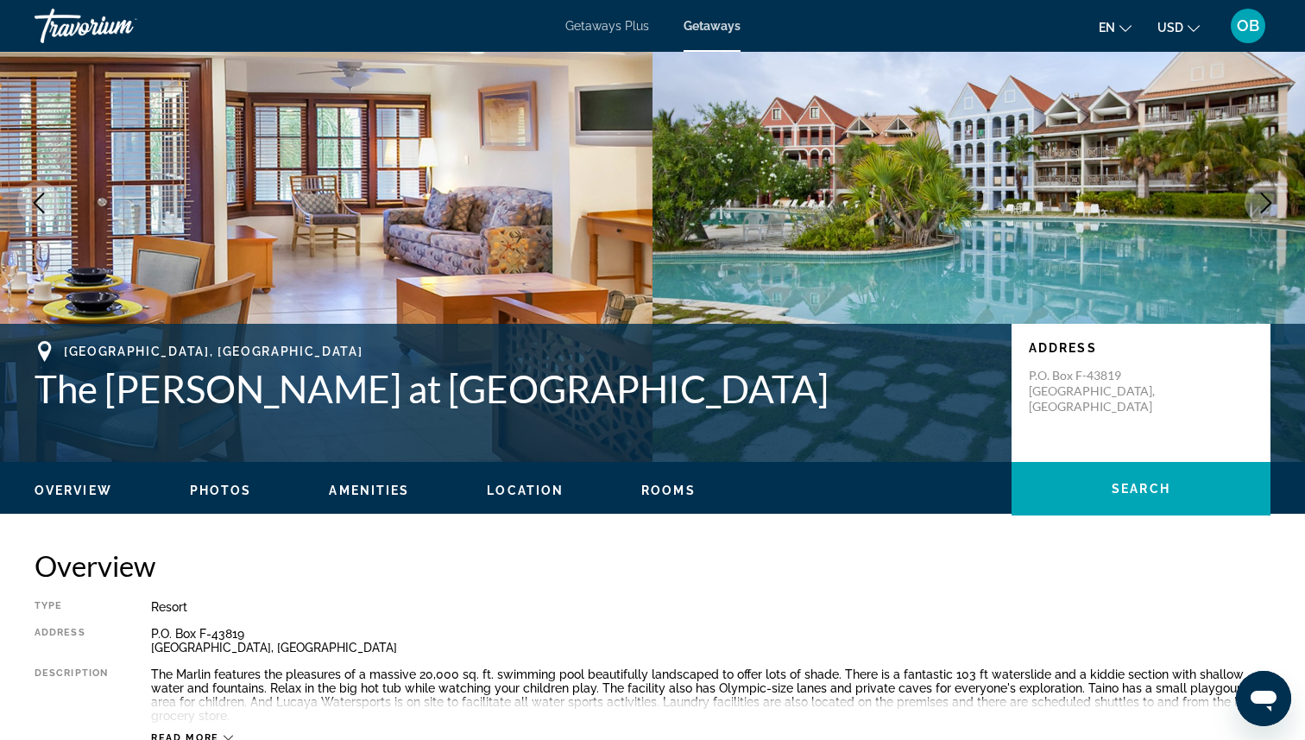
scroll to position [0, 0]
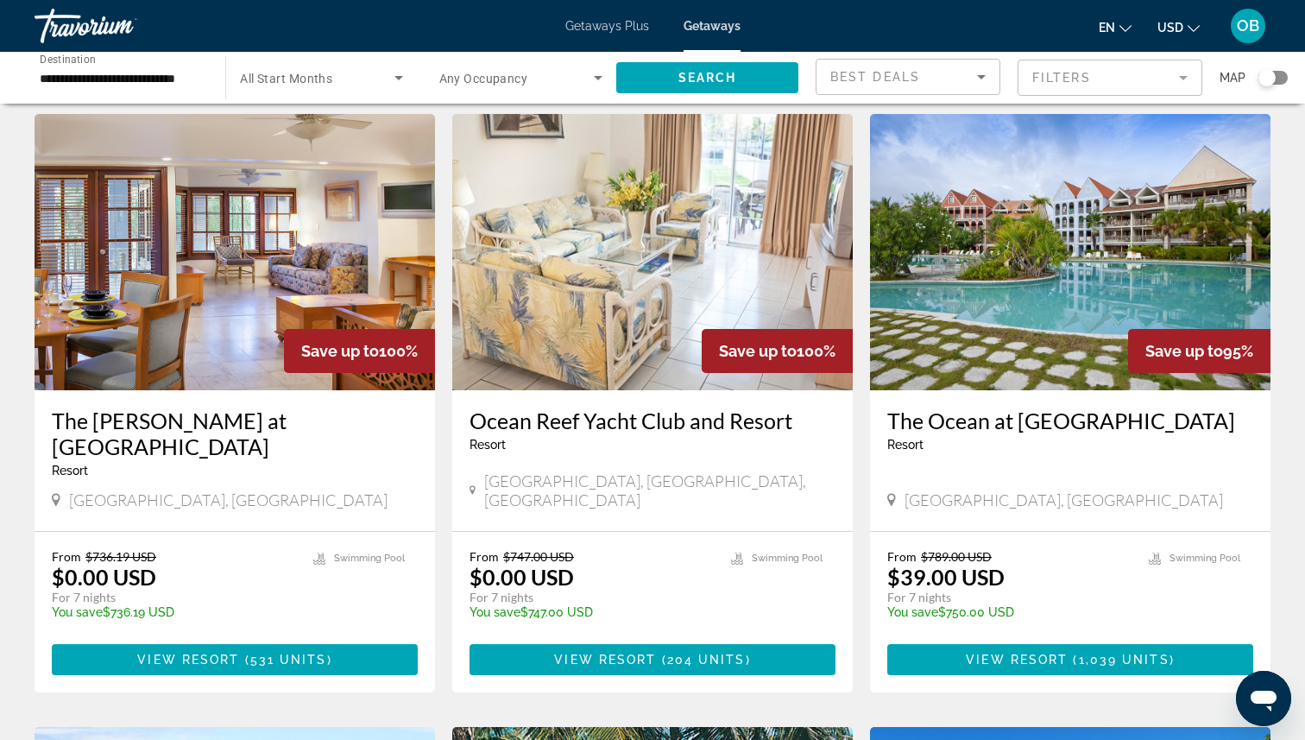
scroll to position [47, 0]
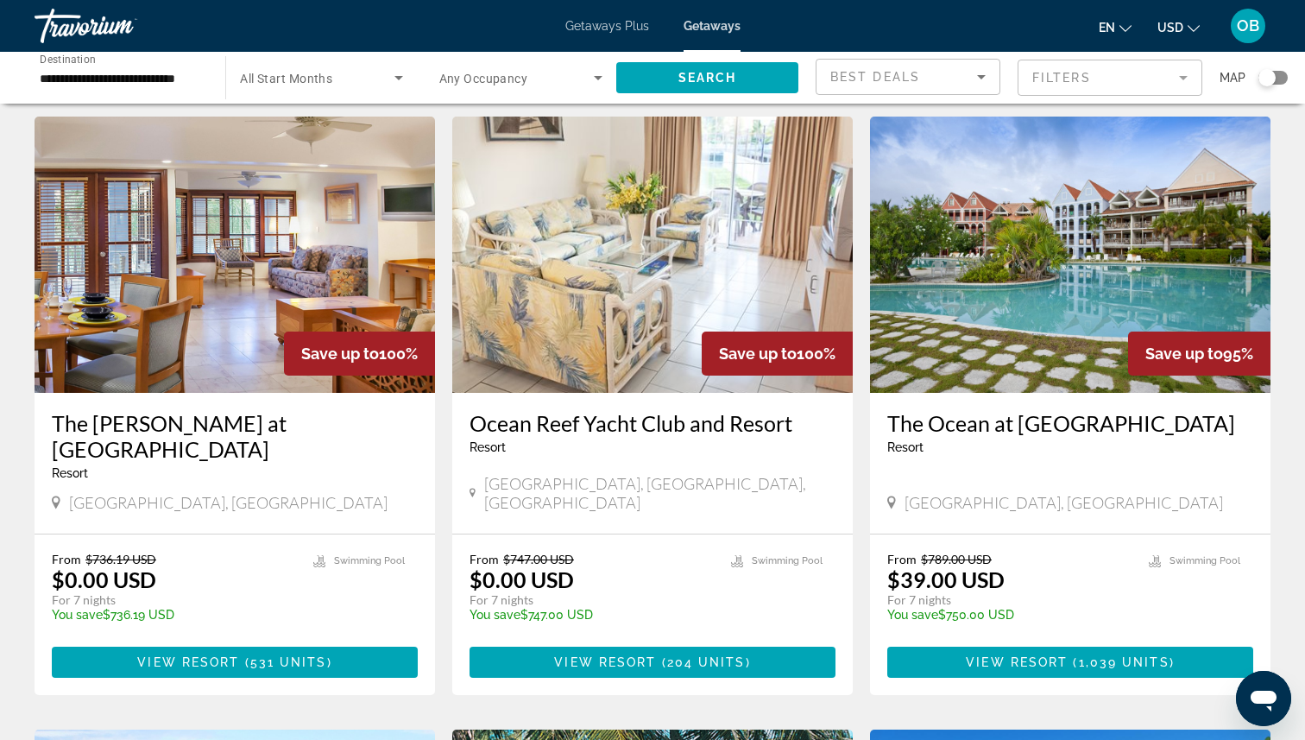
click at [522, 76] on span "Any Occupancy" at bounding box center [483, 79] width 89 height 14
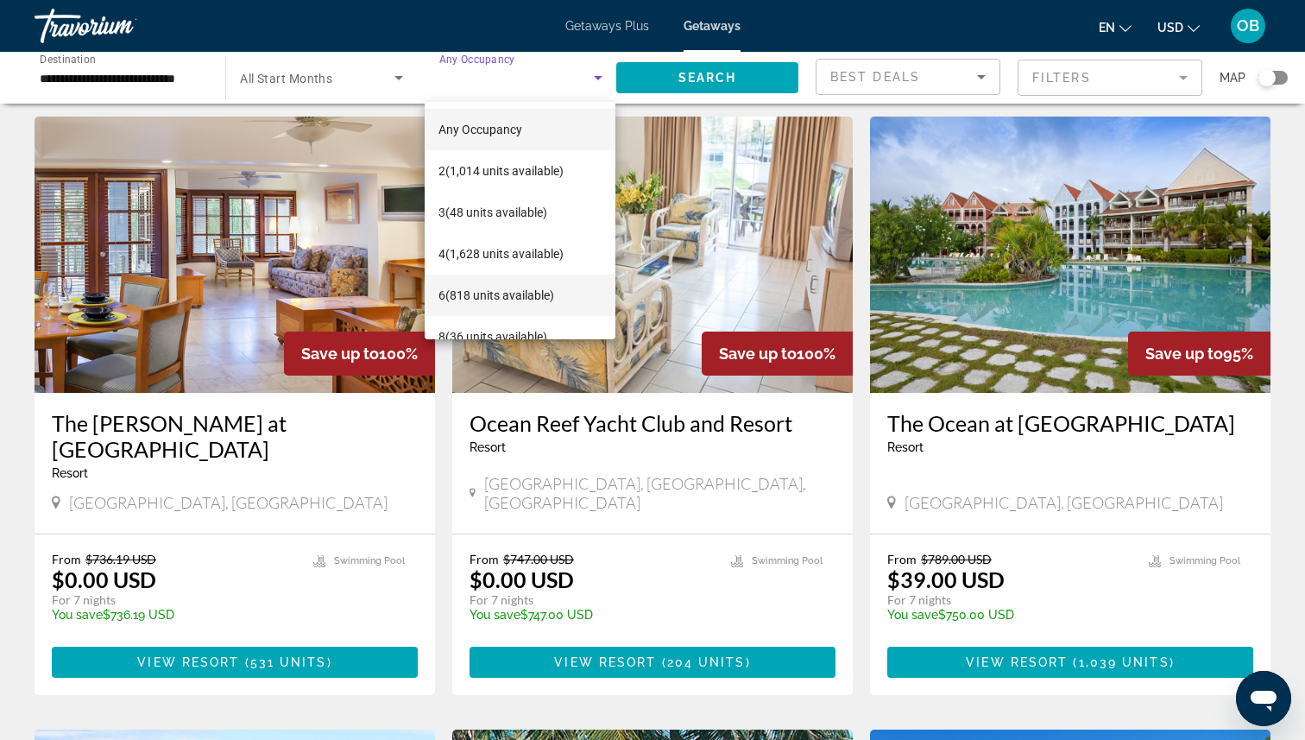
scroll to position [25, 0]
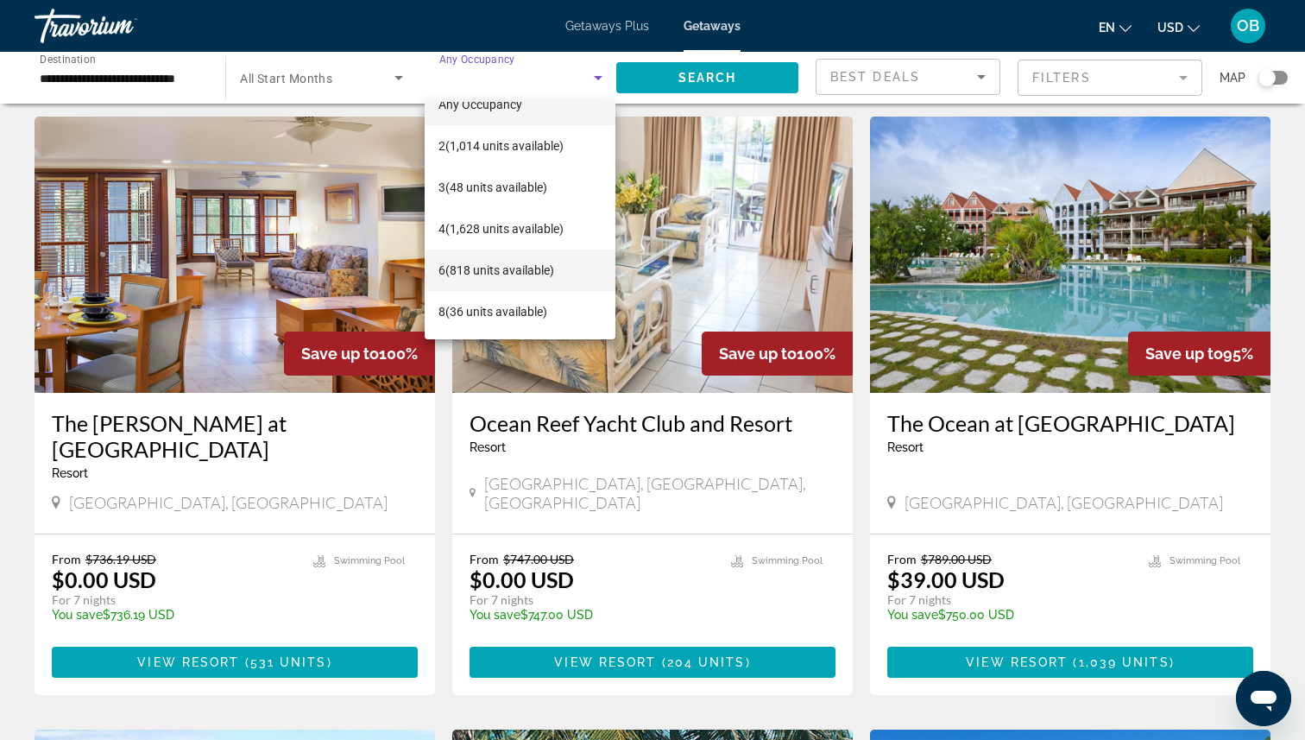
click at [494, 314] on span "8 (36 units available)" at bounding box center [493, 311] width 109 height 21
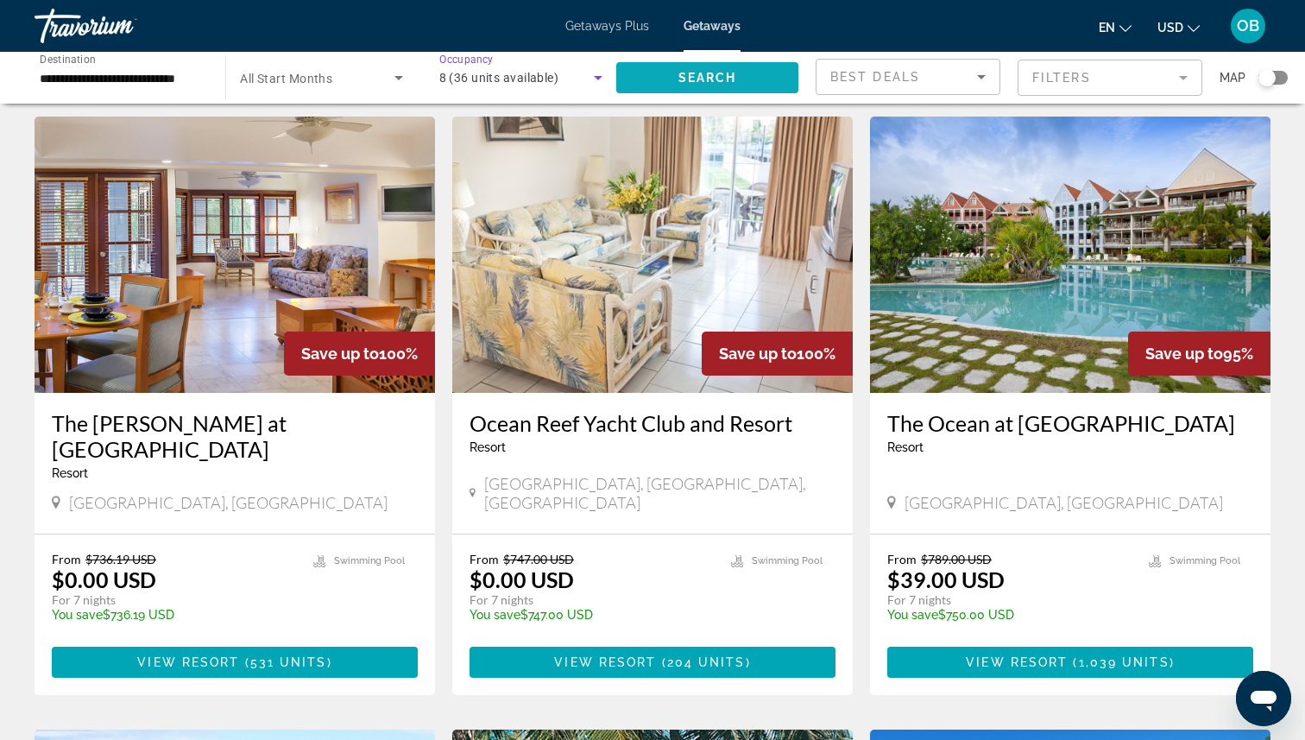
click at [691, 75] on span "Search" at bounding box center [708, 78] width 59 height 14
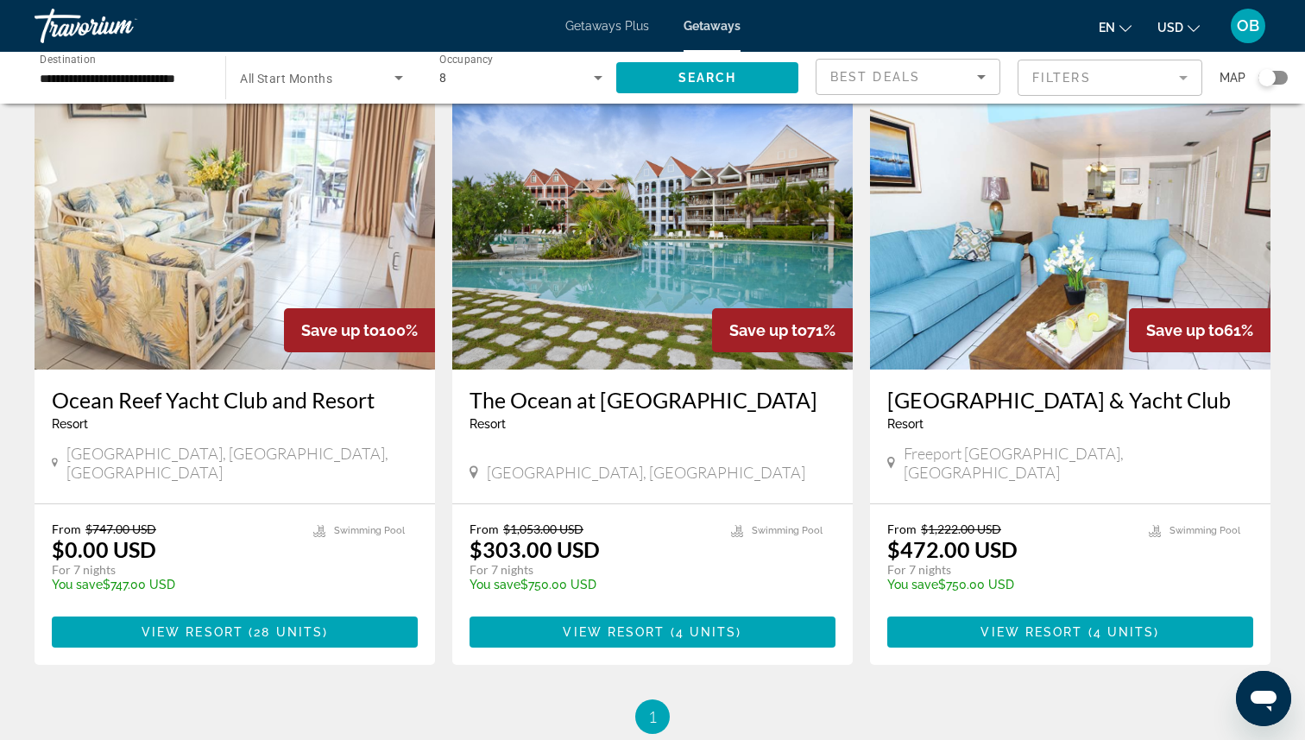
scroll to position [69, 0]
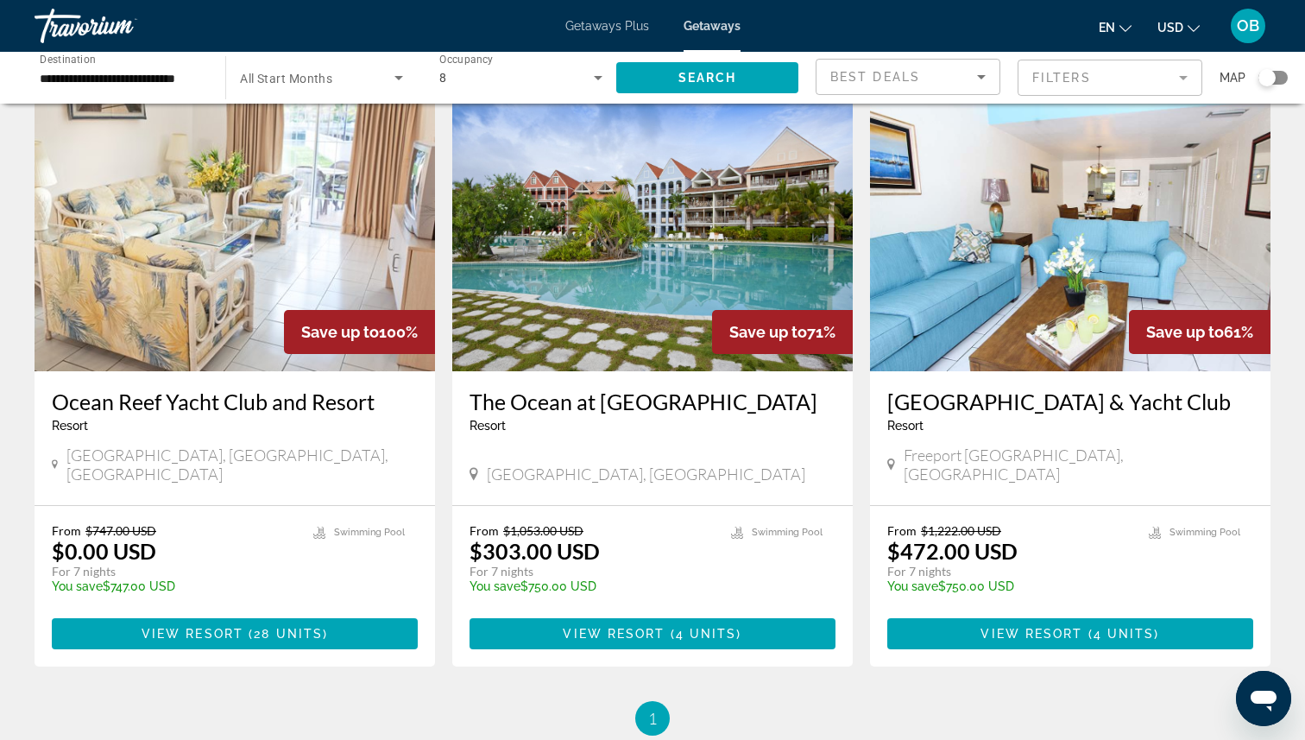
click at [637, 404] on h3 "The Ocean at [GEOGRAPHIC_DATA]" at bounding box center [653, 402] width 366 height 26
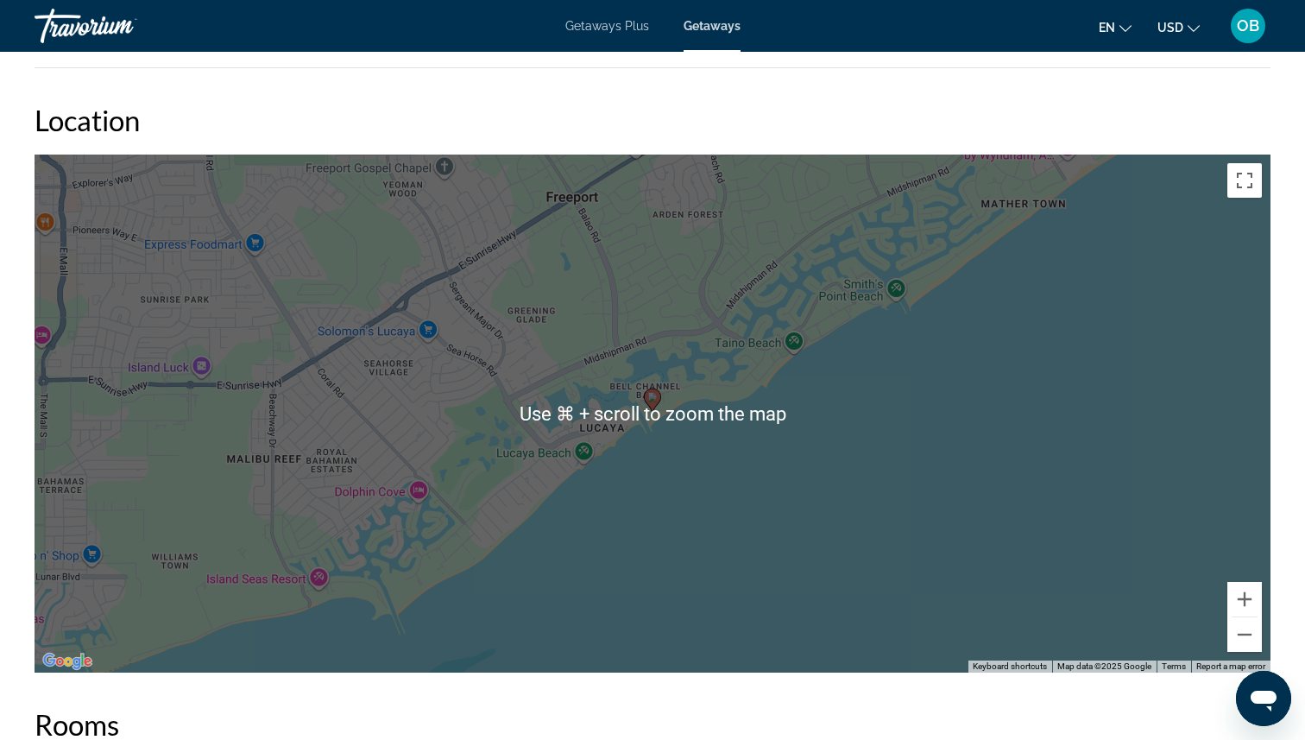
scroll to position [2249, 0]
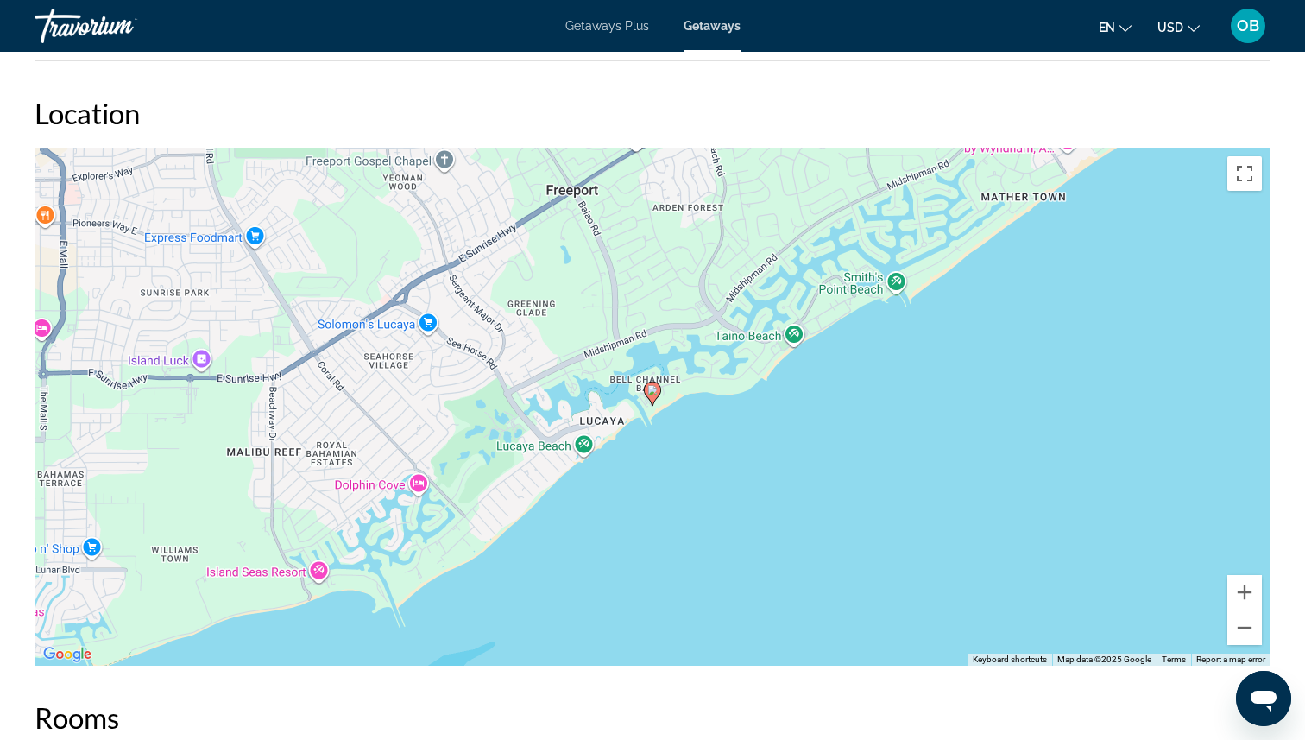
click at [1163, 98] on h2 "Location" at bounding box center [653, 113] width 1236 height 35
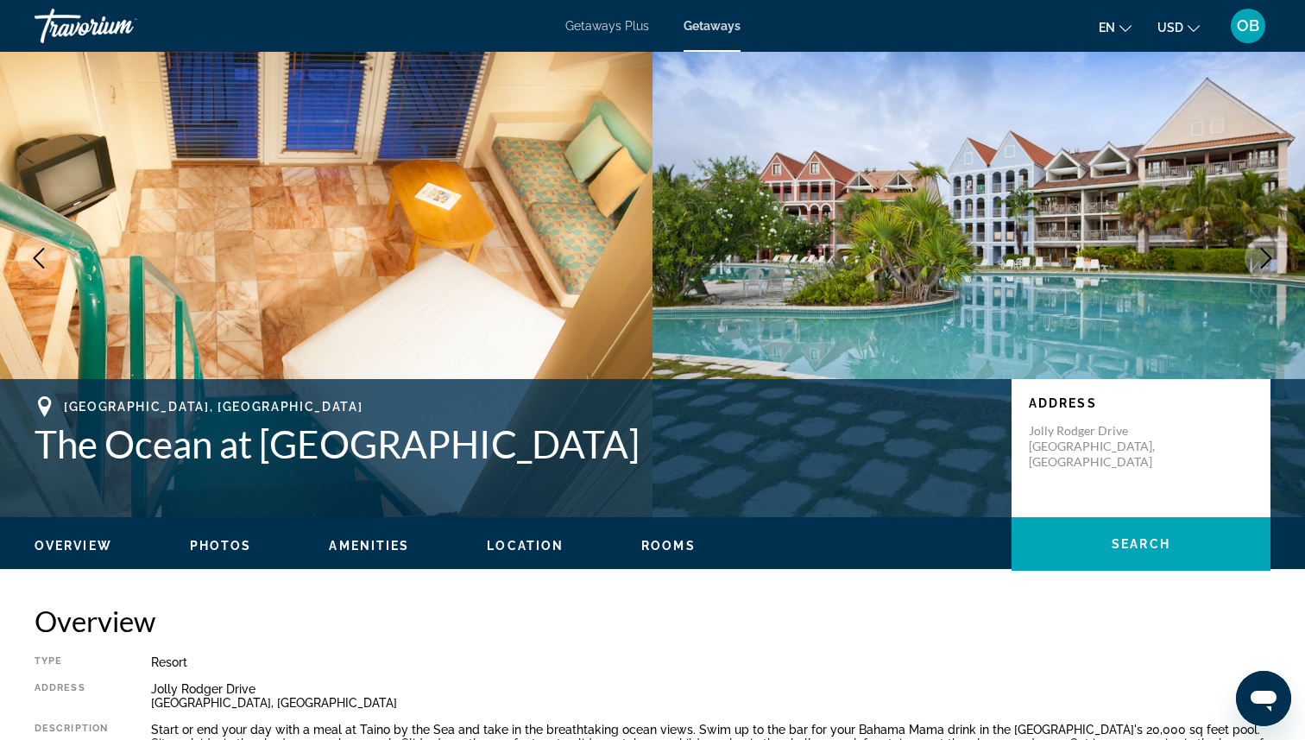
scroll to position [47, 0]
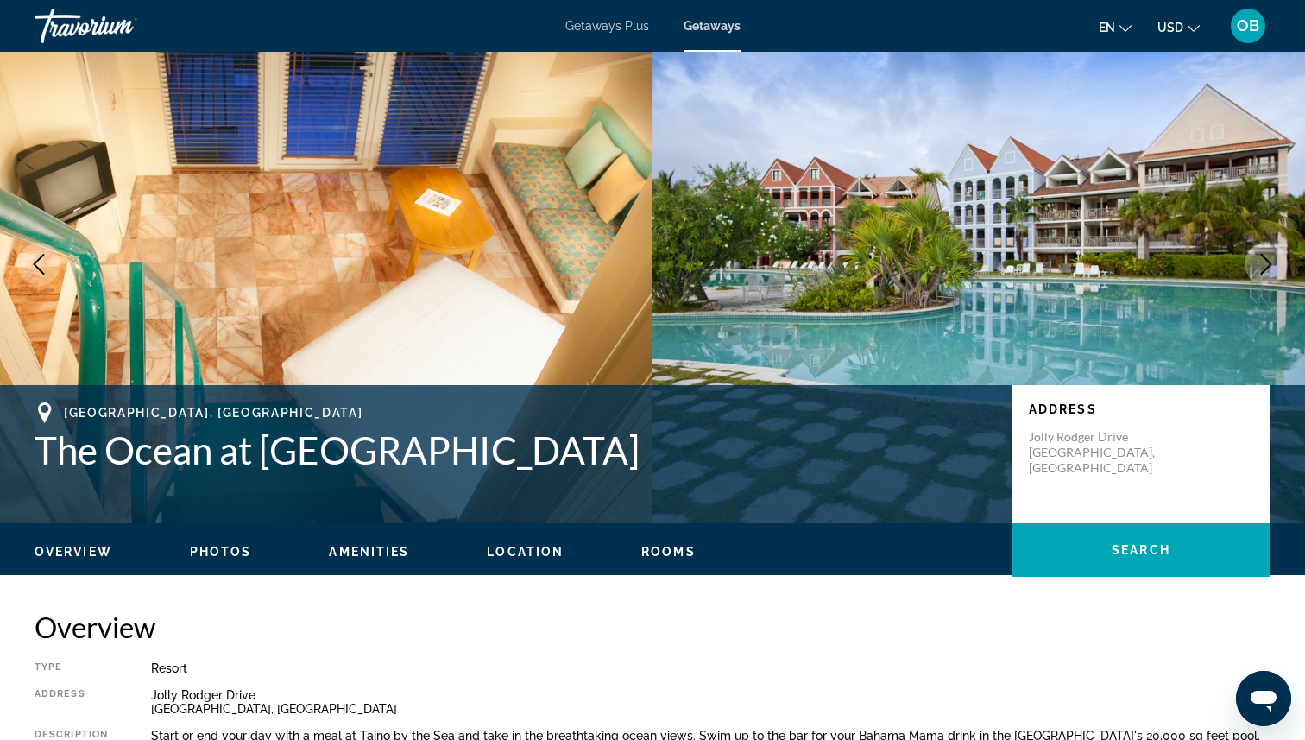
click at [1269, 268] on icon "Next image" at bounding box center [1266, 264] width 21 height 21
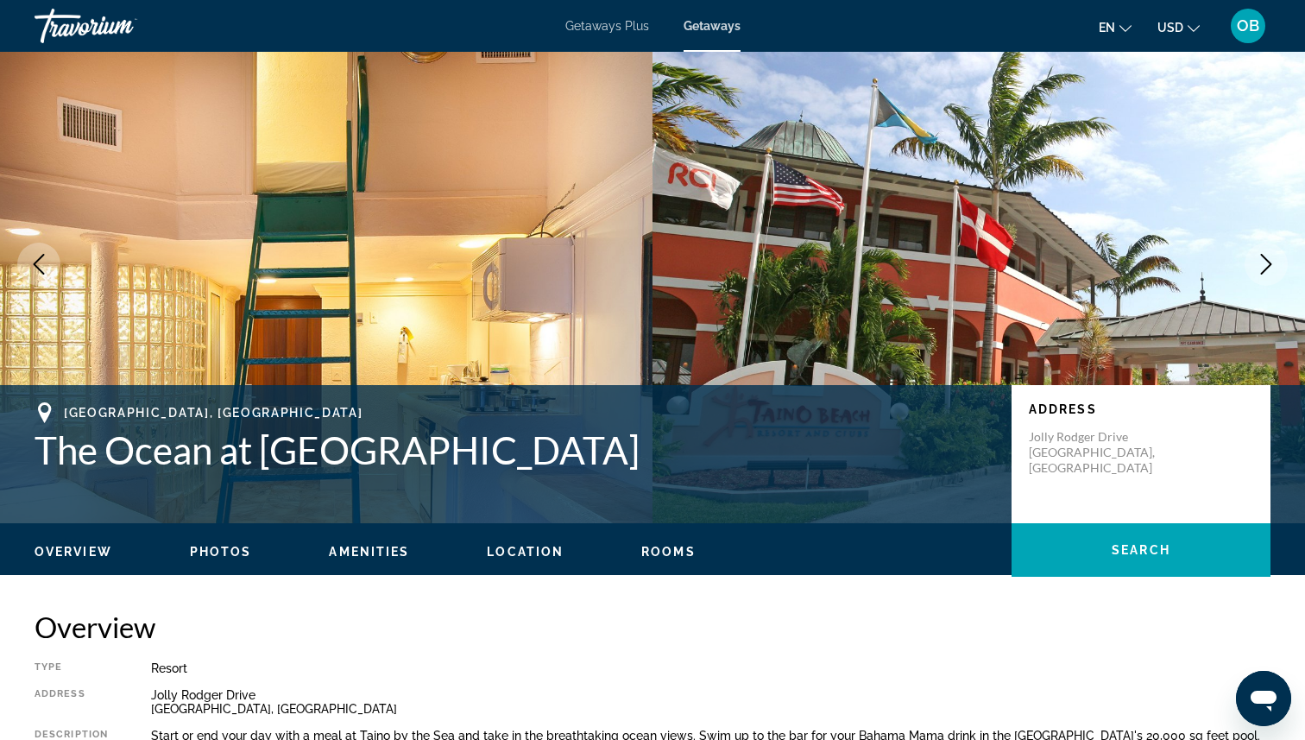
click at [32, 258] on icon "Previous image" at bounding box center [38, 264] width 21 height 21
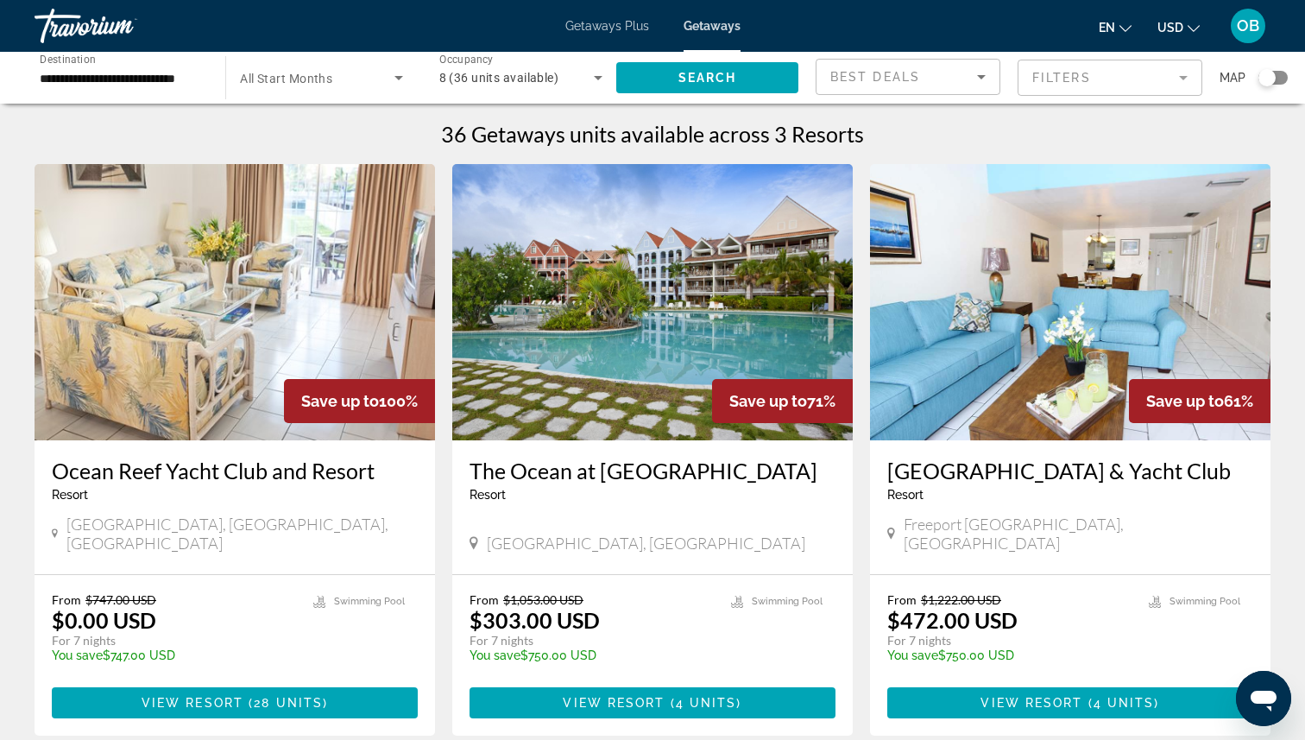
click at [269, 481] on h3 "Ocean Reef Yacht Club and Resort" at bounding box center [235, 471] width 366 height 26
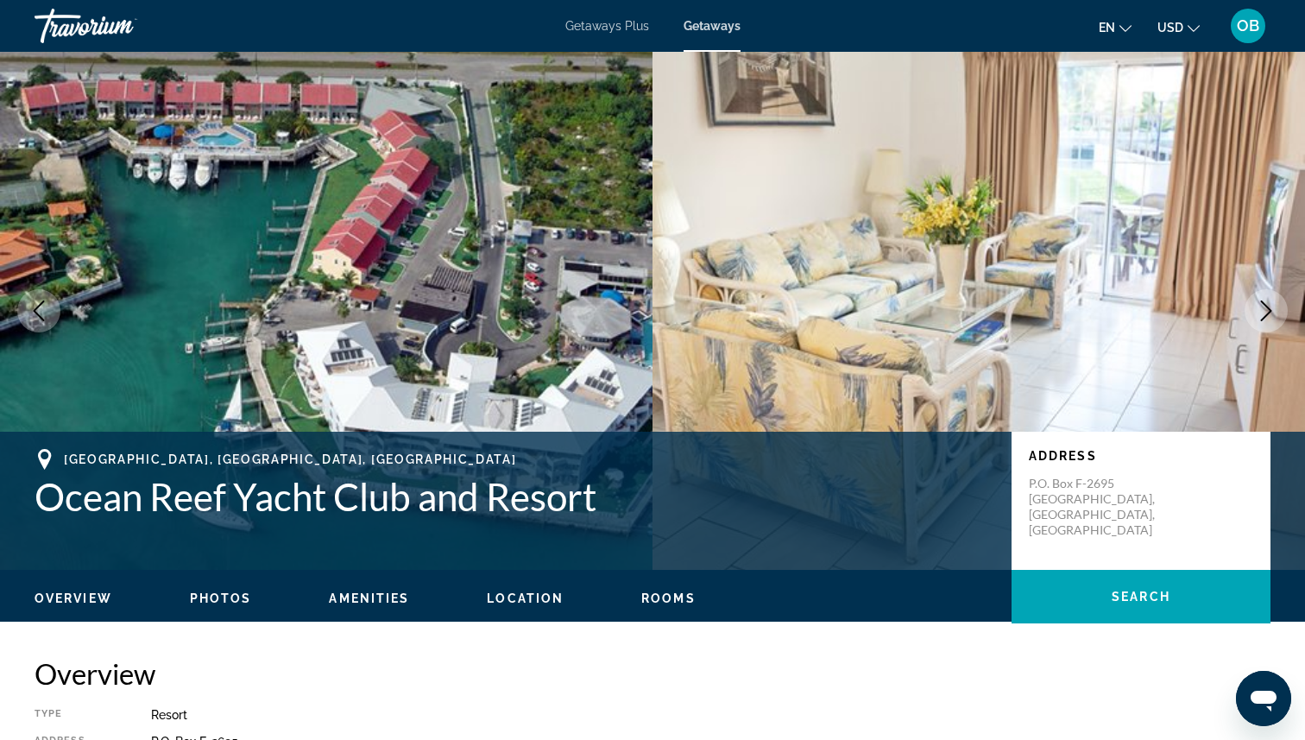
click at [1269, 312] on icon "Next image" at bounding box center [1266, 310] width 11 height 21
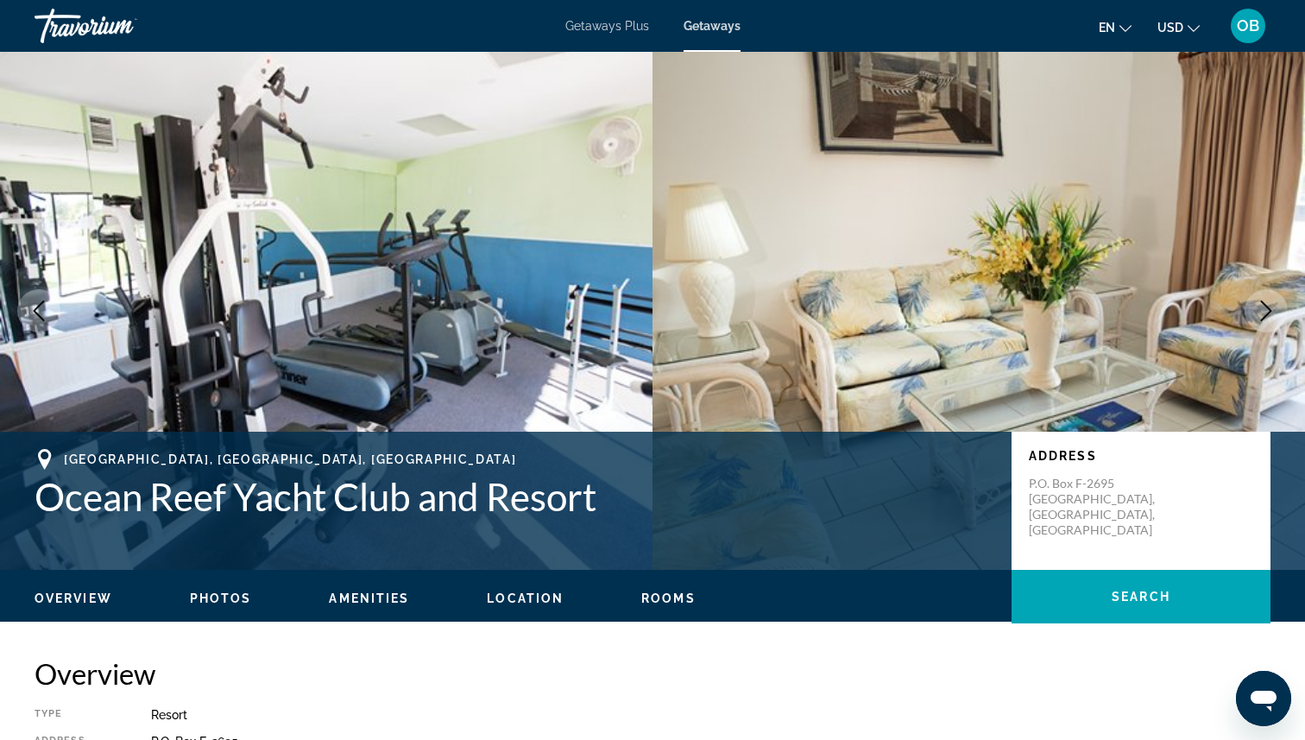
click at [1269, 313] on icon "Next image" at bounding box center [1266, 310] width 11 height 21
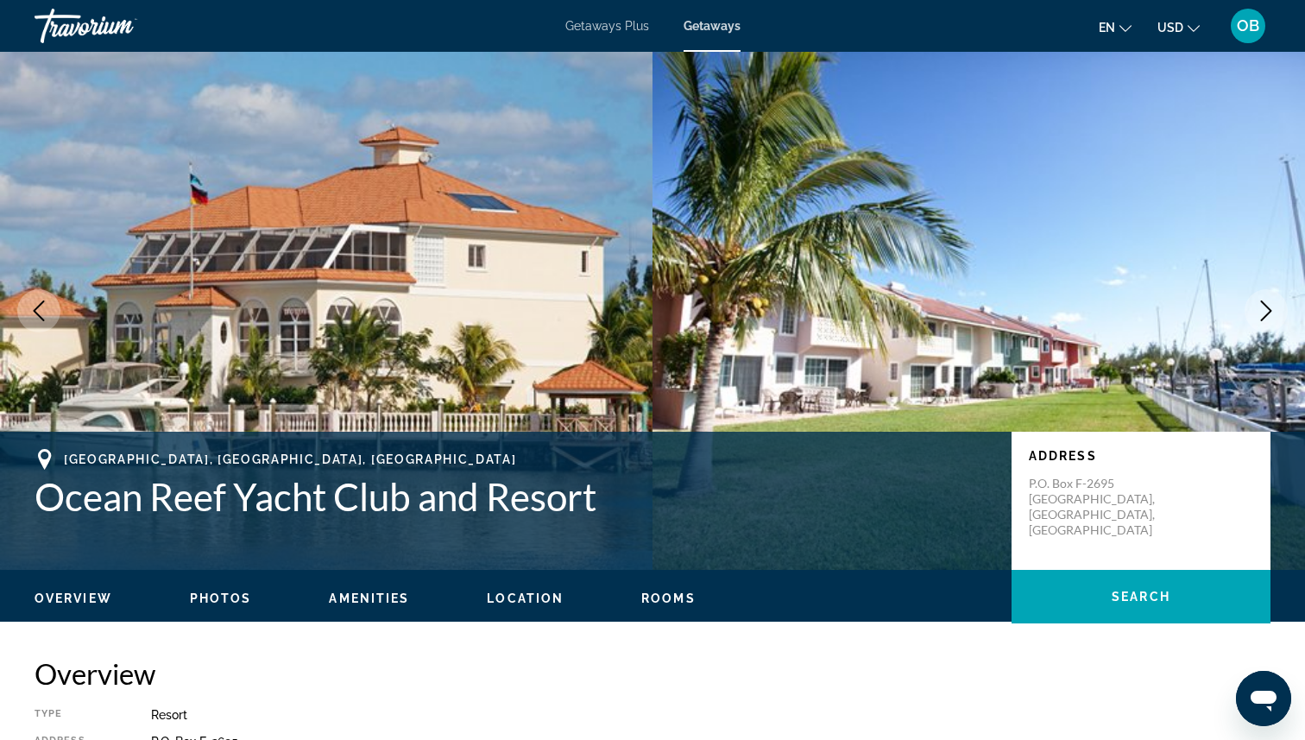
click at [1269, 313] on icon "Next image" at bounding box center [1266, 310] width 11 height 21
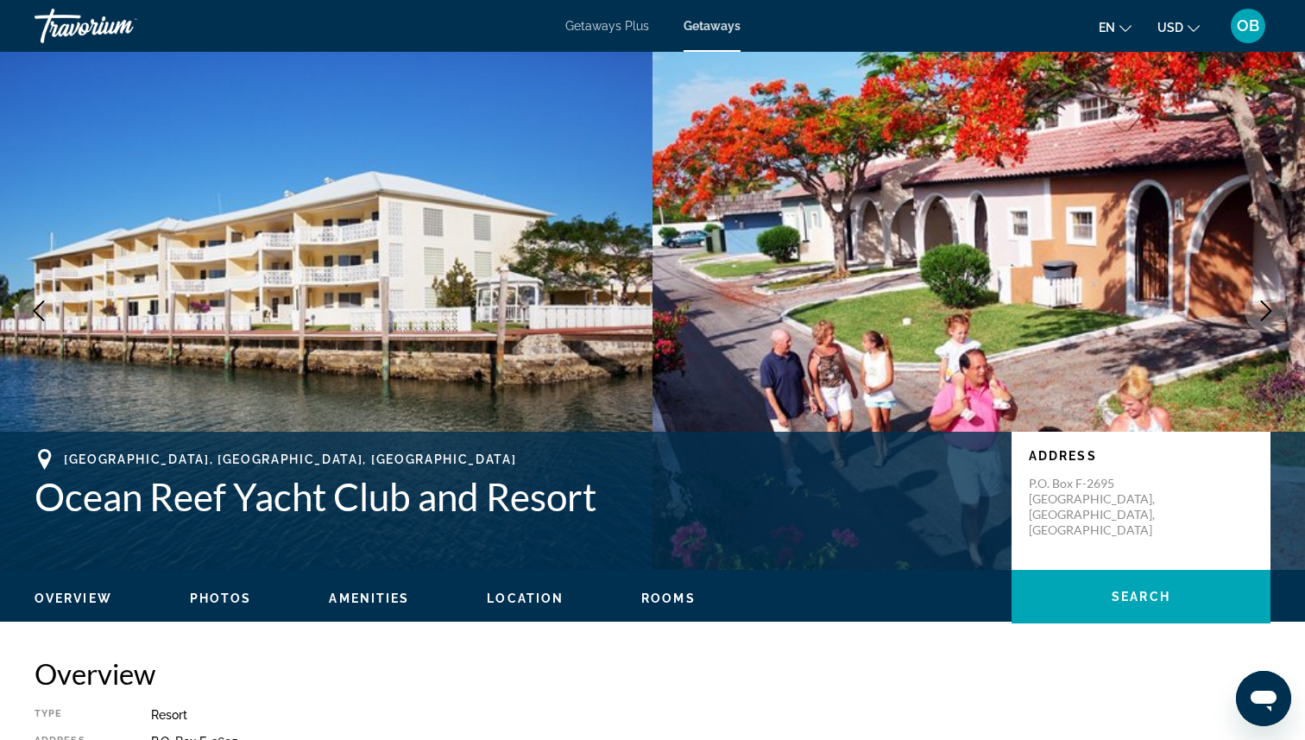
click at [1269, 313] on icon "Next image" at bounding box center [1266, 310] width 11 height 21
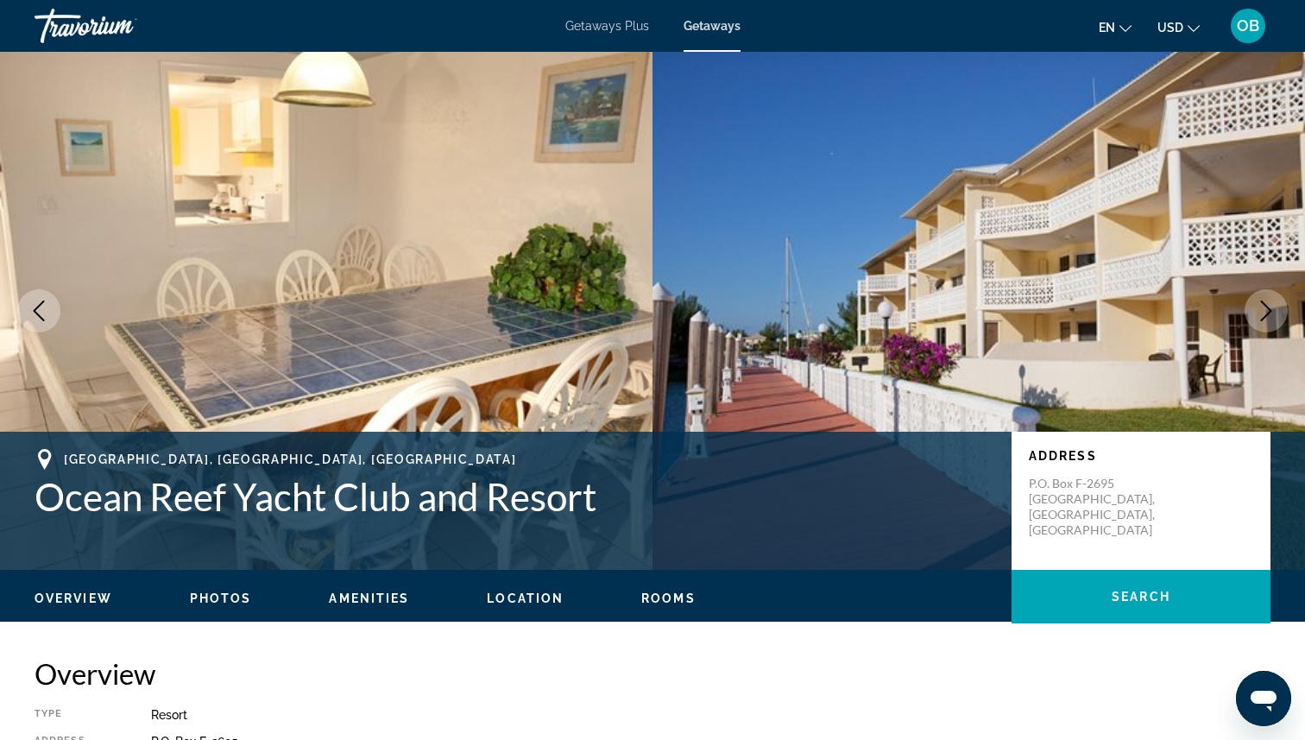
click at [1269, 313] on icon "Next image" at bounding box center [1266, 310] width 11 height 21
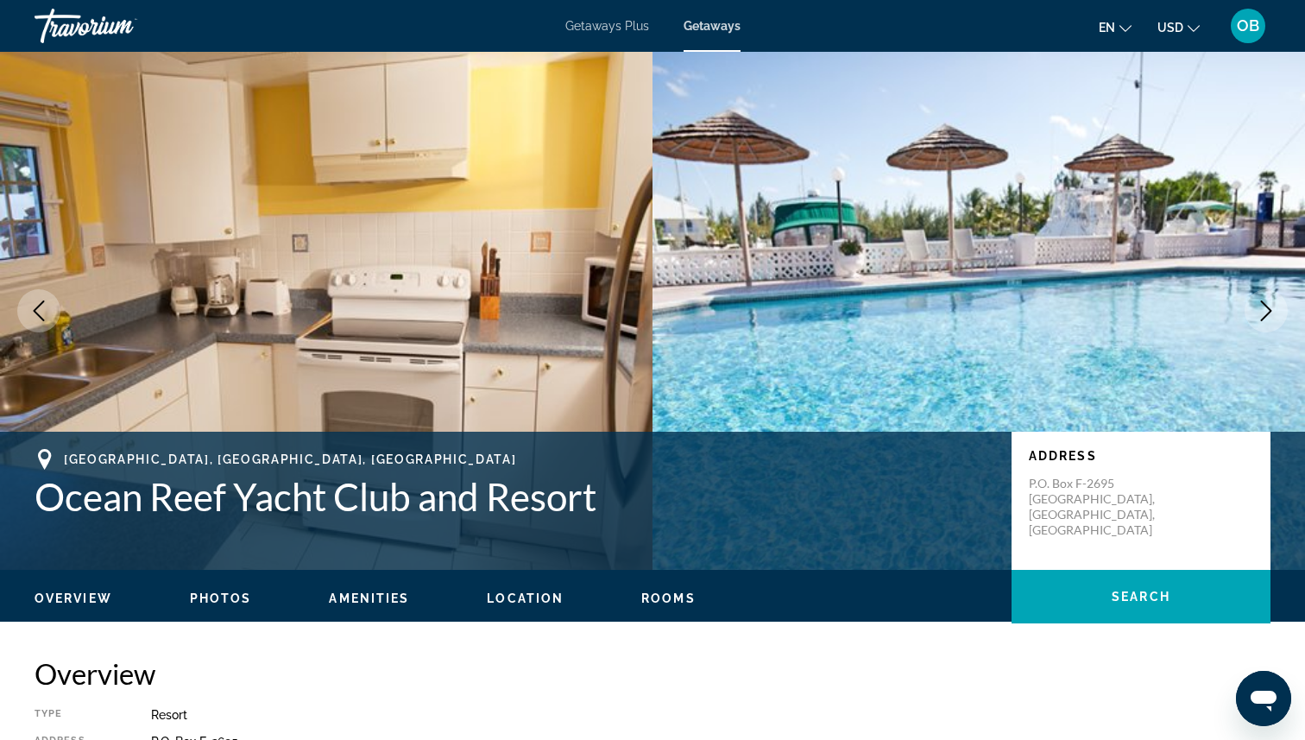
click at [1269, 313] on icon "Next image" at bounding box center [1266, 310] width 11 height 21
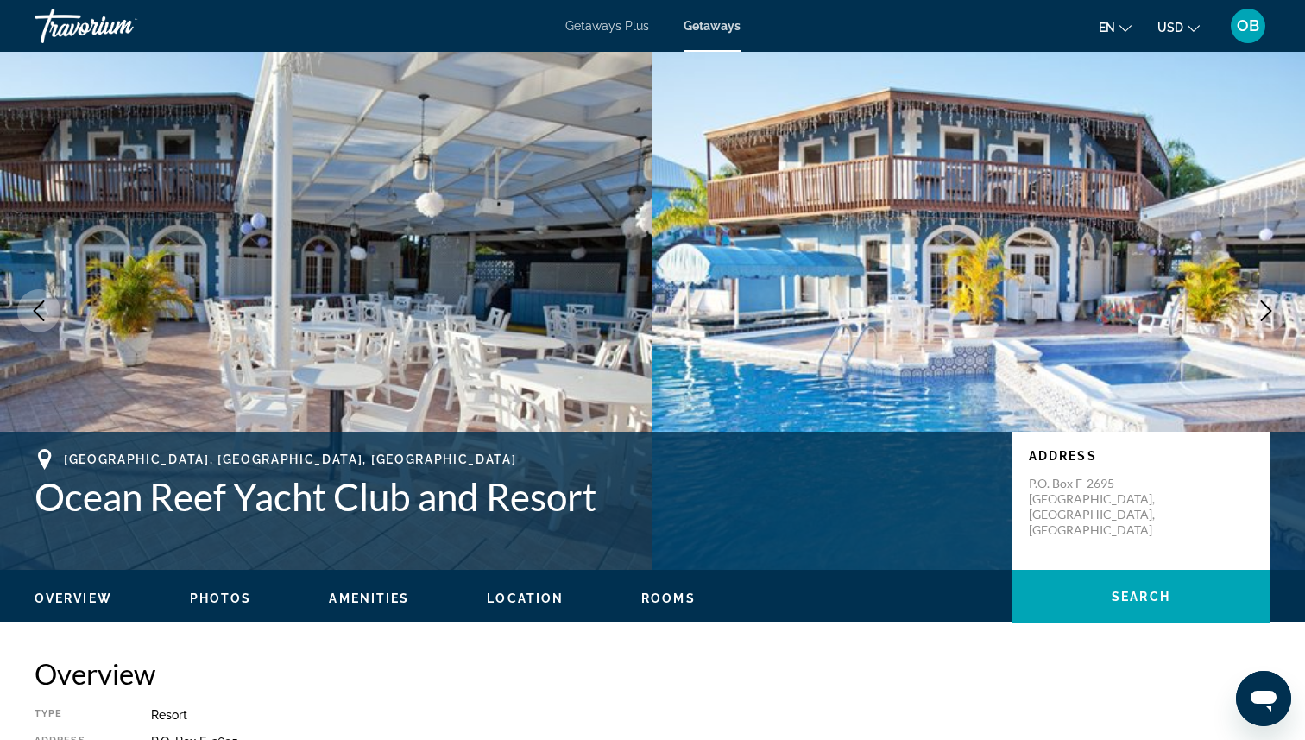
click at [1269, 313] on icon "Next image" at bounding box center [1266, 310] width 11 height 21
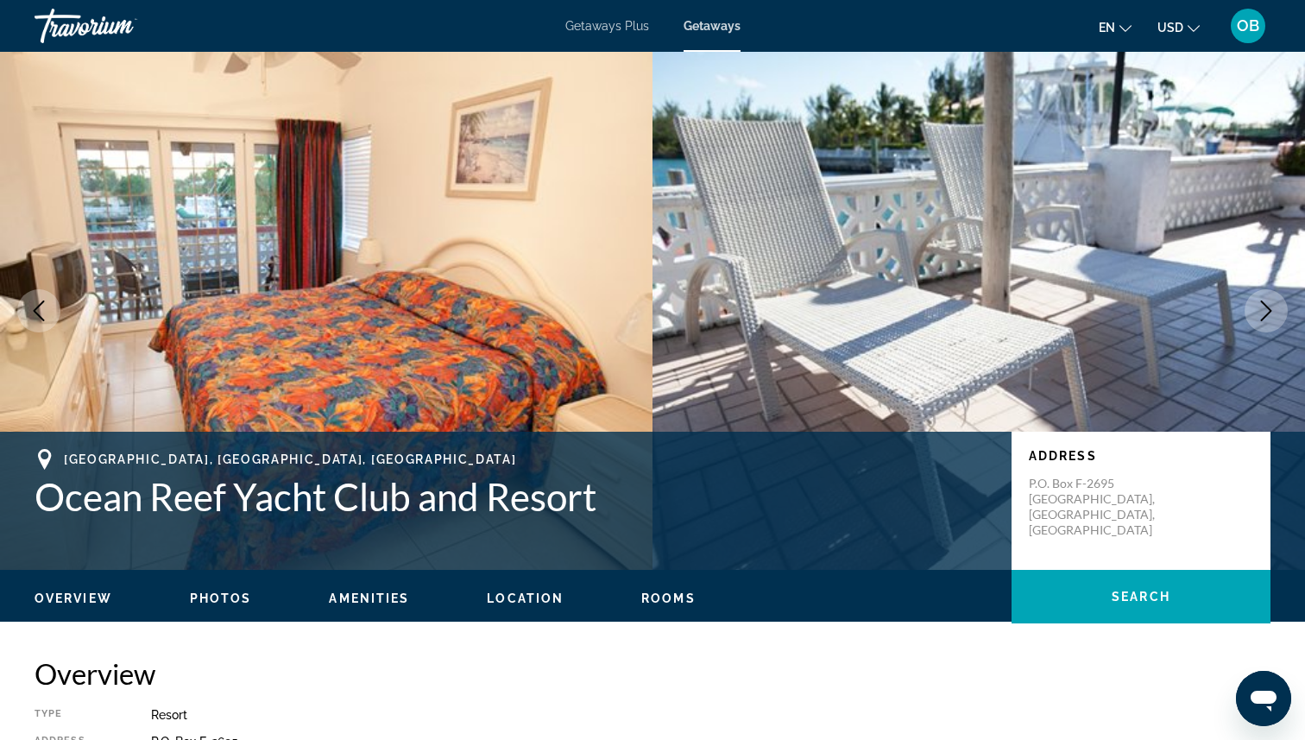
click at [1269, 313] on icon "Next image" at bounding box center [1266, 310] width 11 height 21
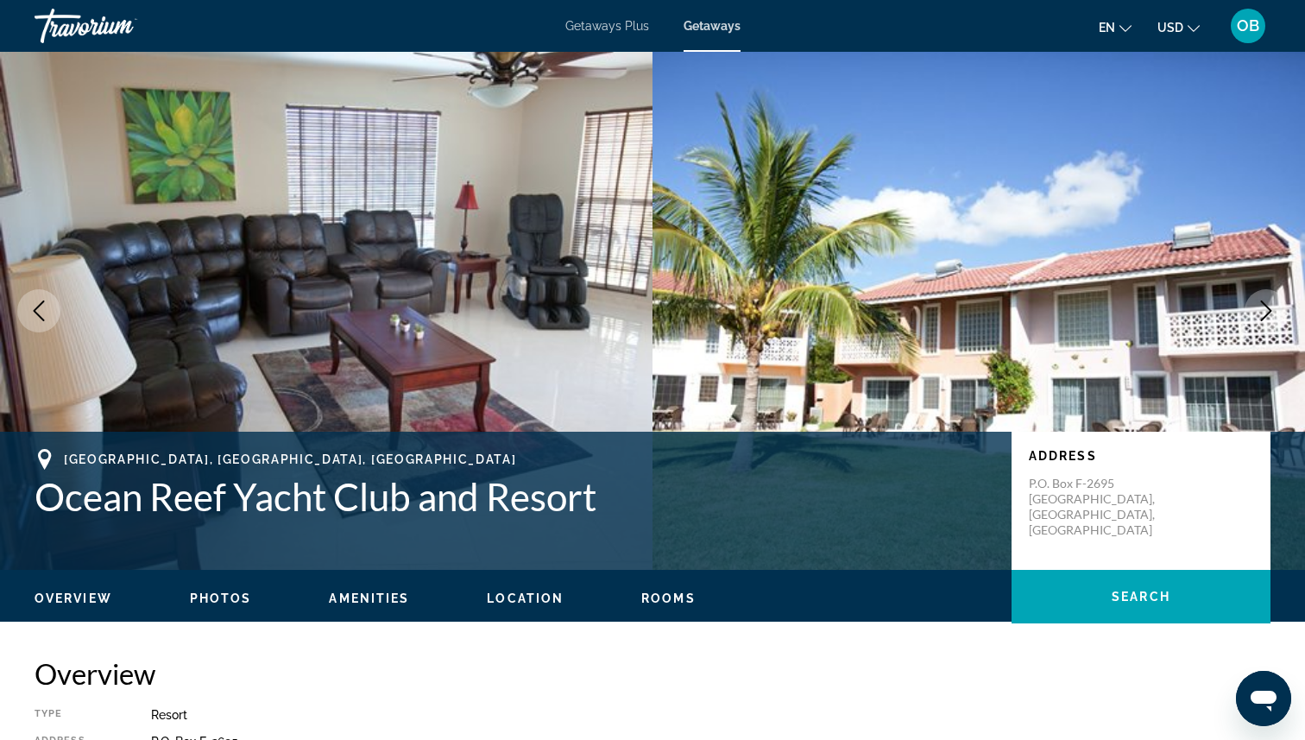
click at [1269, 313] on icon "Next image" at bounding box center [1266, 310] width 11 height 21
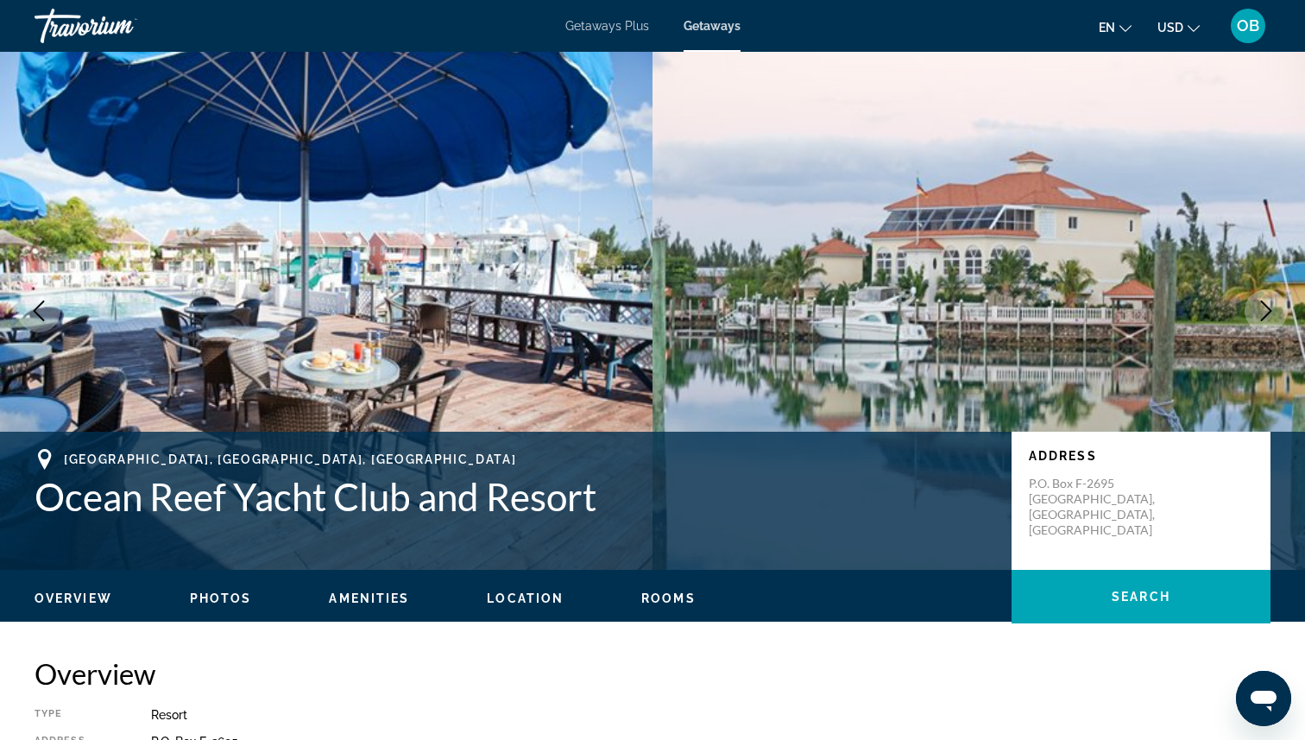
click at [1269, 313] on icon "Next image" at bounding box center [1266, 310] width 11 height 21
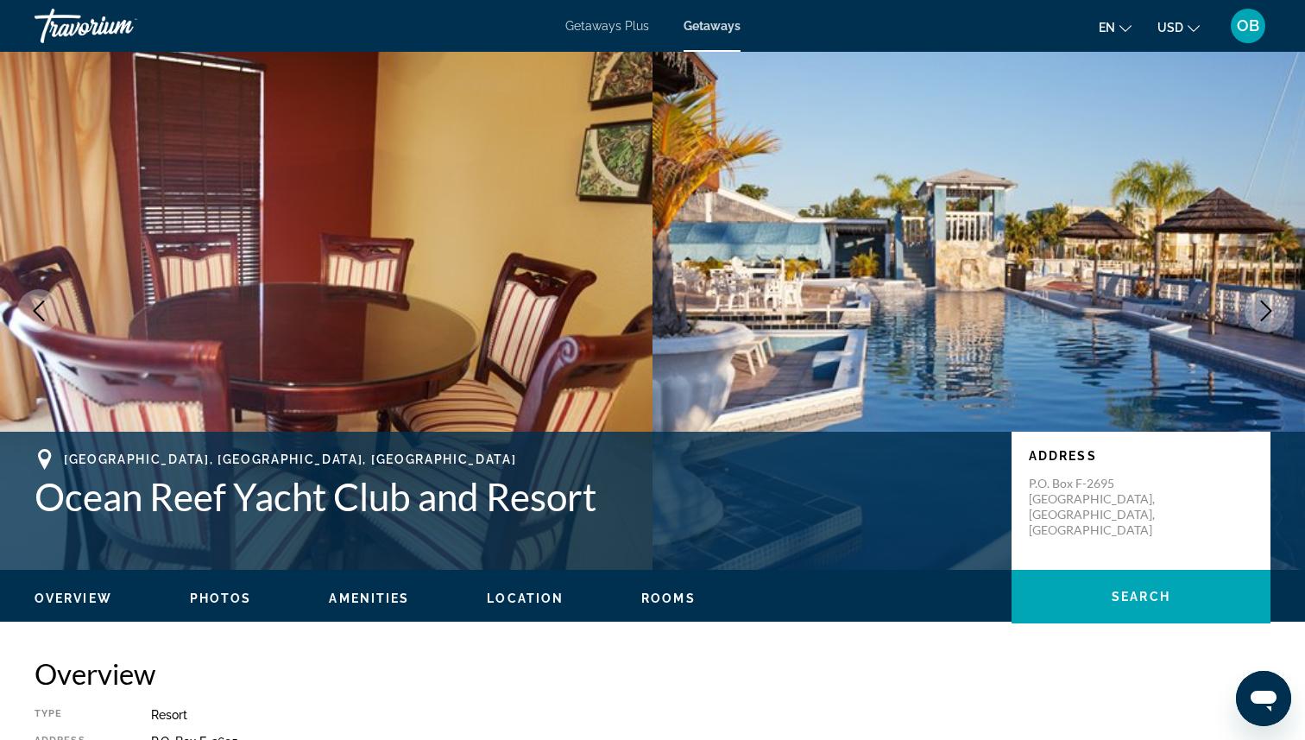
click at [1269, 313] on icon "Next image" at bounding box center [1266, 310] width 11 height 21
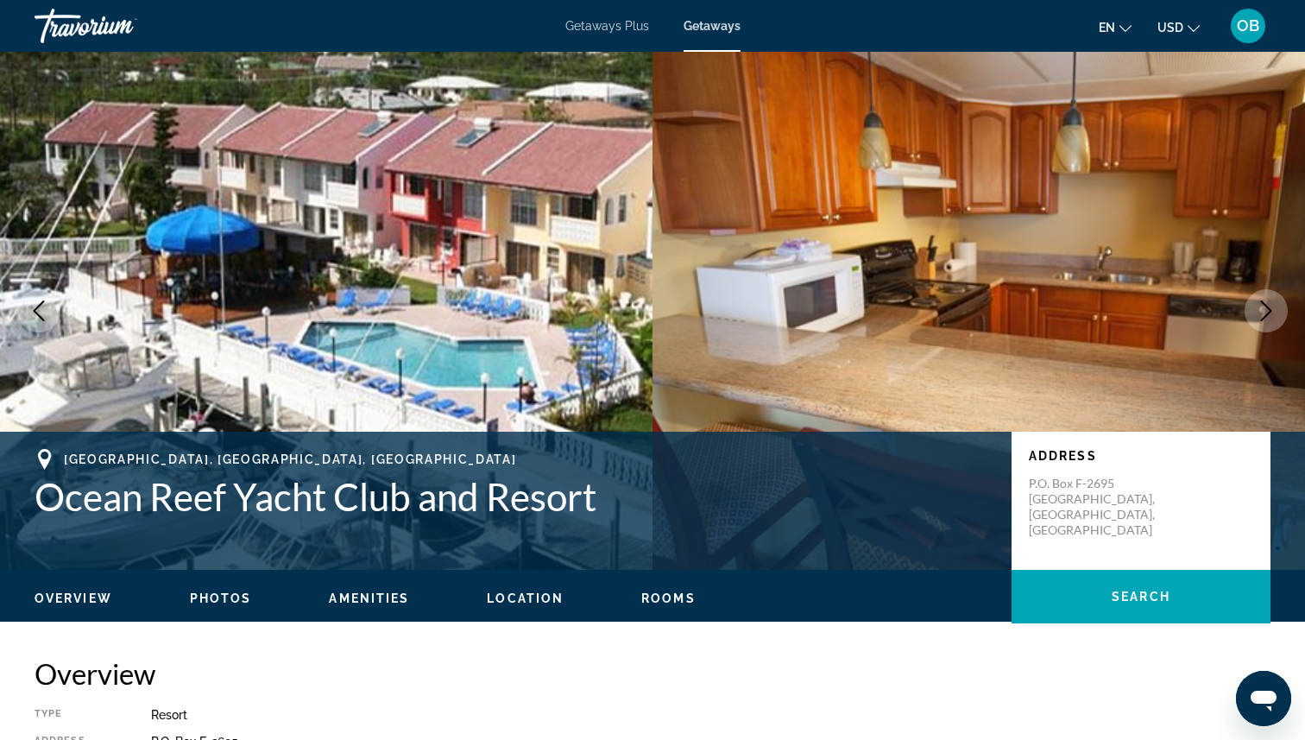
click at [1269, 313] on icon "Next image" at bounding box center [1266, 310] width 11 height 21
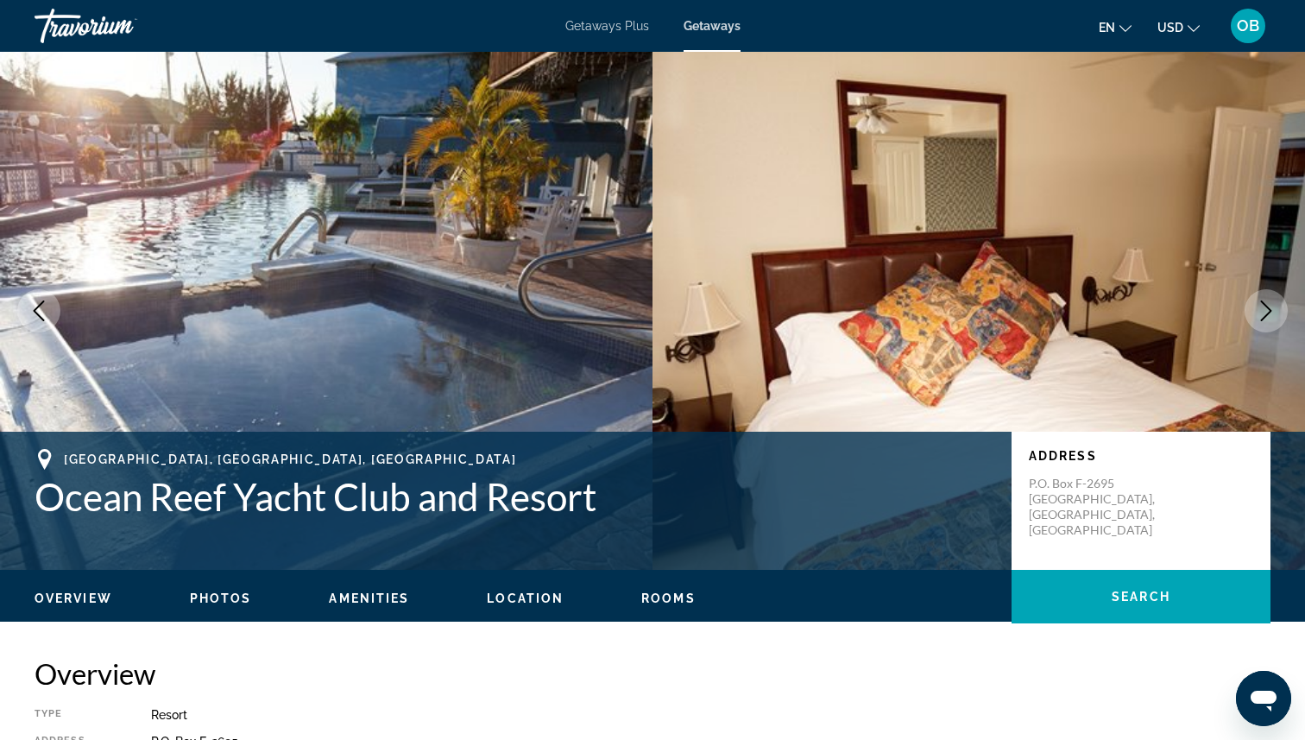
click at [1269, 313] on icon "Next image" at bounding box center [1266, 310] width 11 height 21
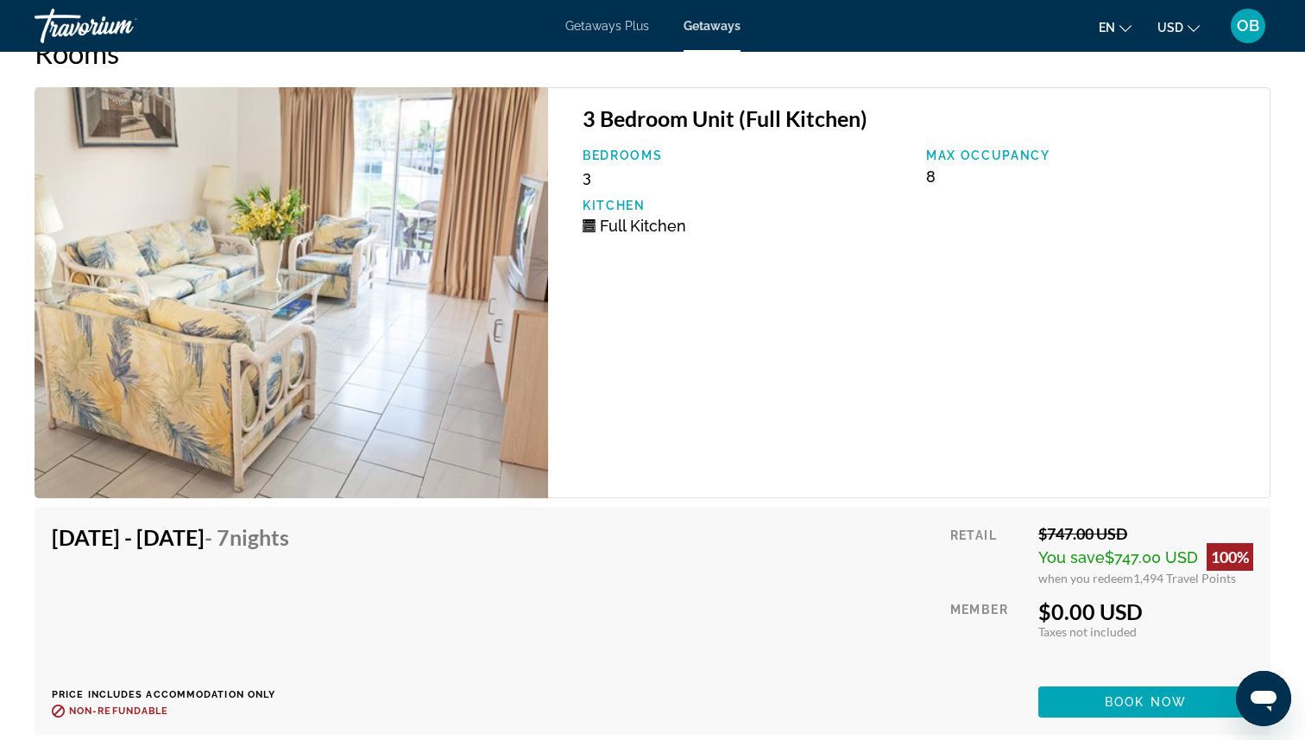
scroll to position [2992, 0]
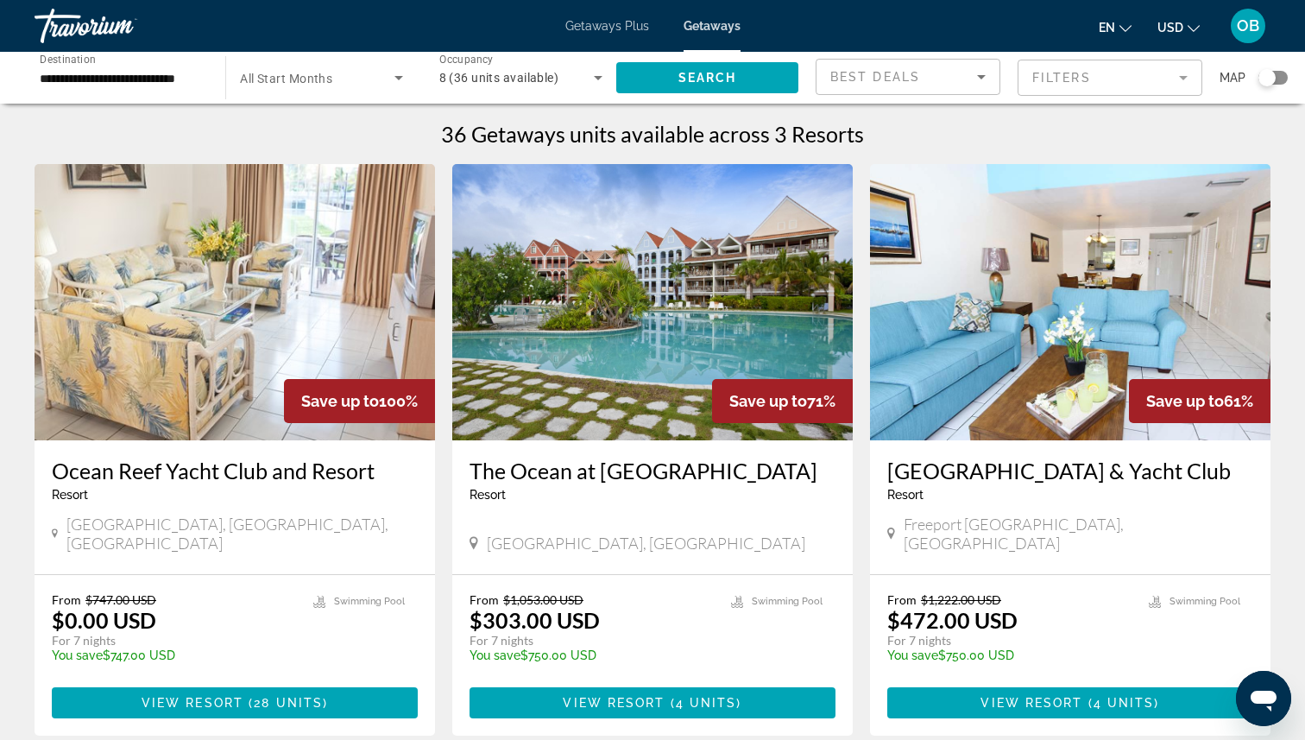
click at [193, 82] on input "**********" at bounding box center [121, 78] width 163 height 21
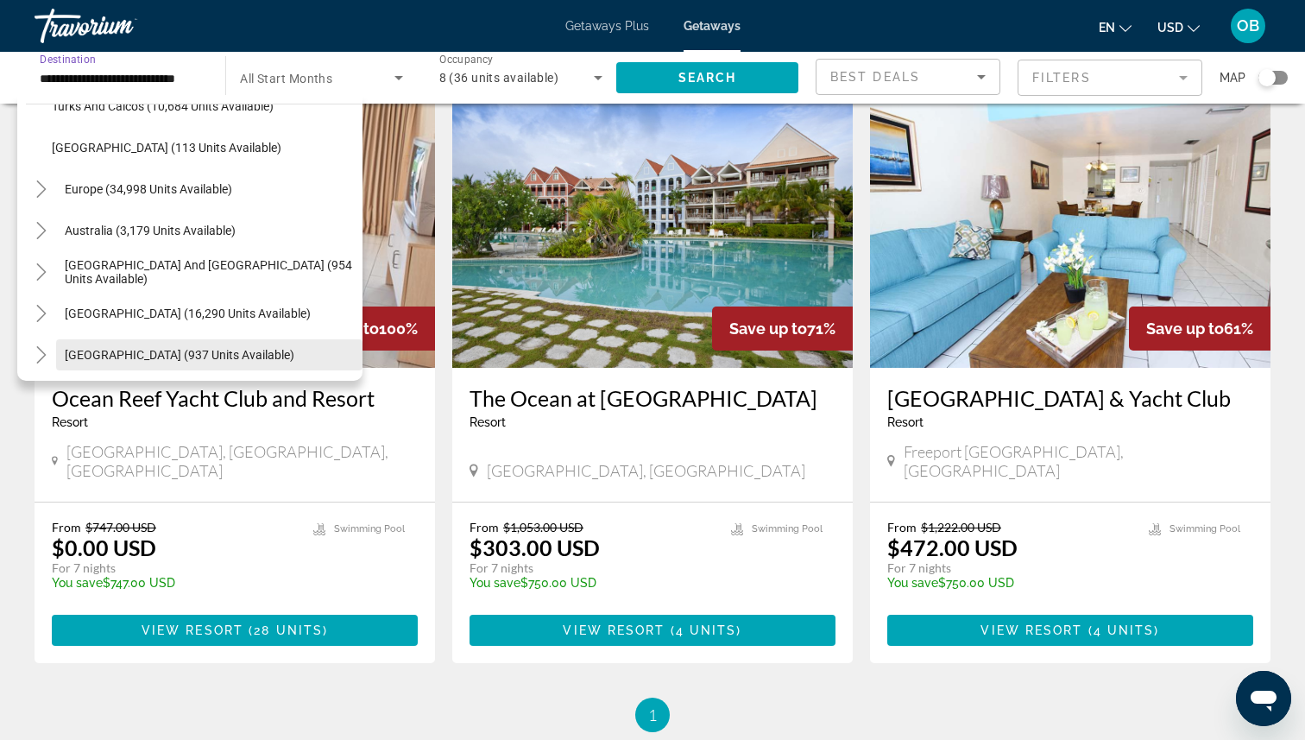
scroll to position [729, 0]
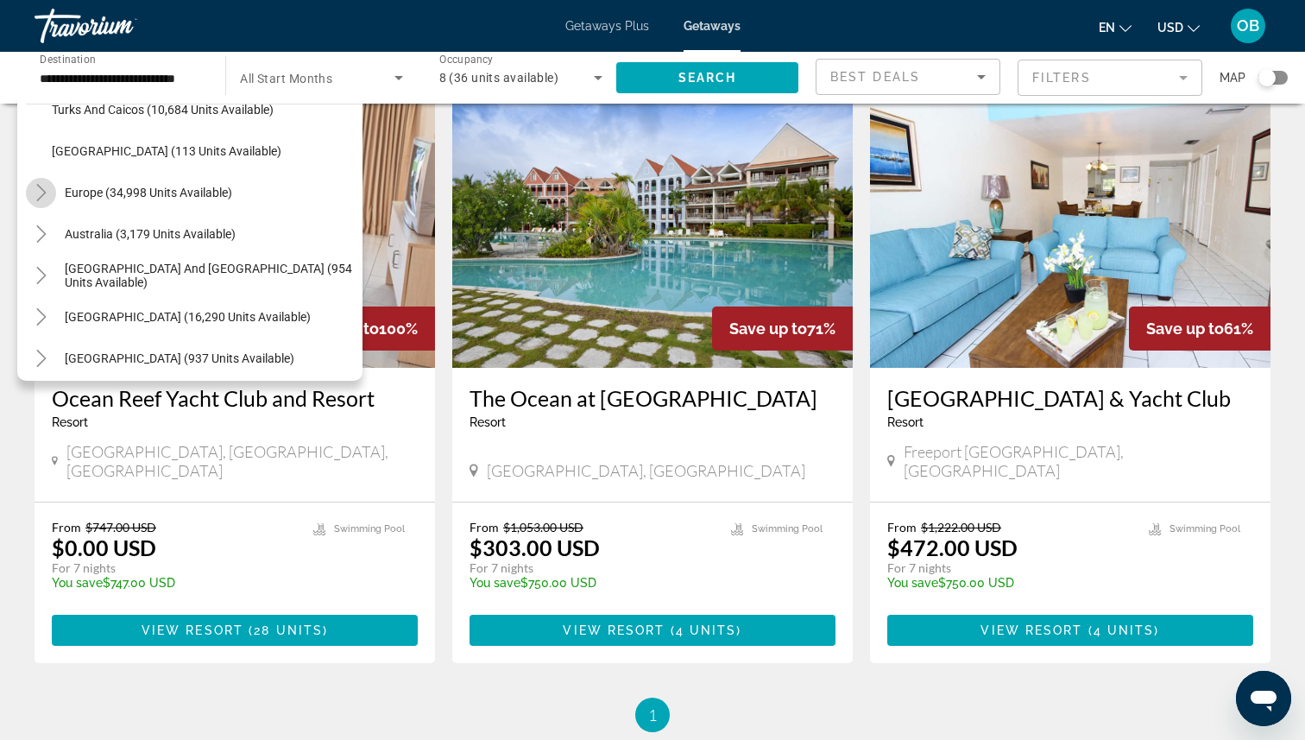
click at [44, 193] on icon "Toggle Europe (34,998 units available)" at bounding box center [40, 192] width 9 height 17
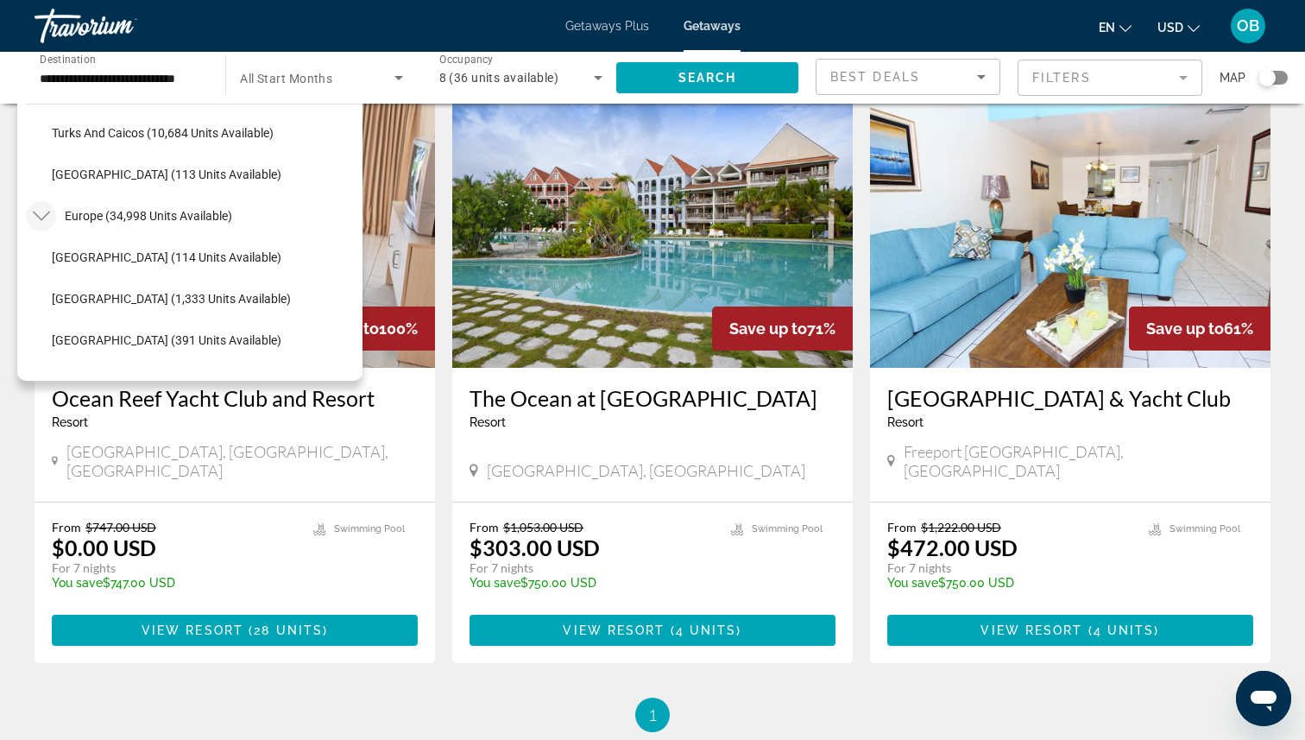
scroll to position [686, 0]
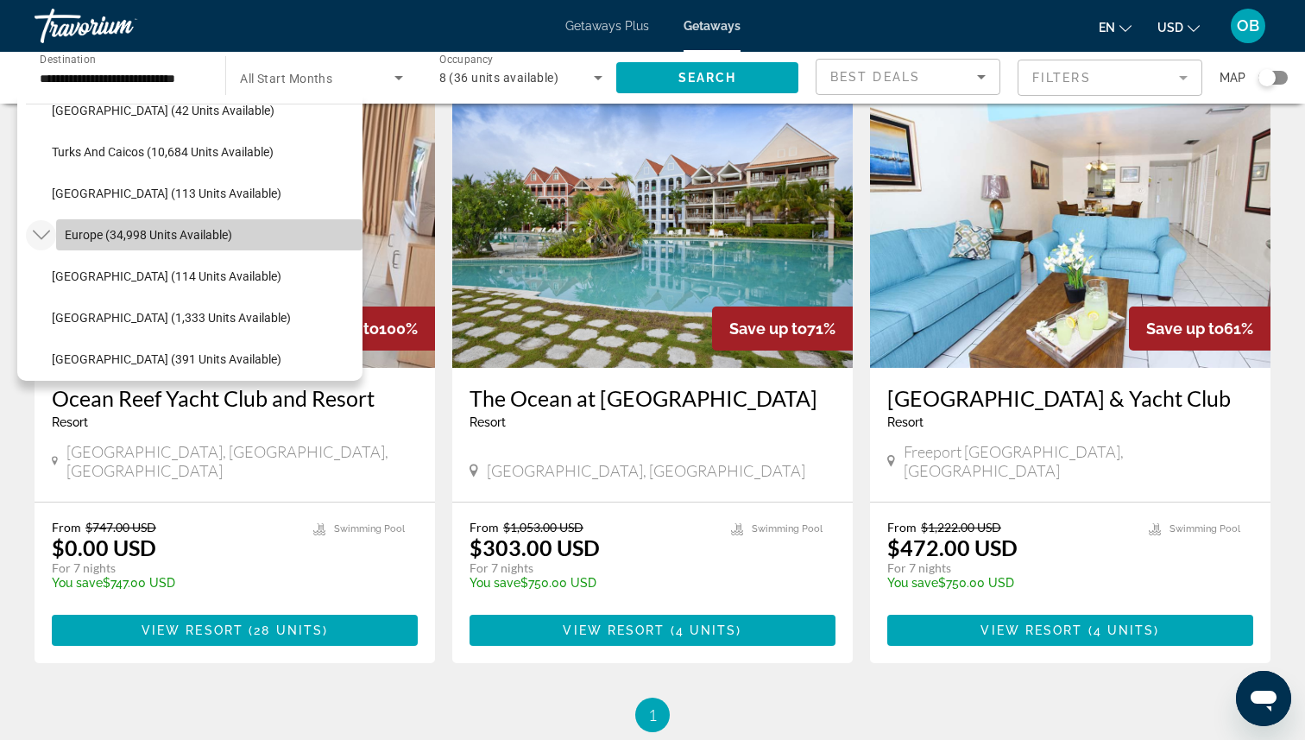
click at [144, 244] on span "Search widget" at bounding box center [209, 234] width 307 height 41
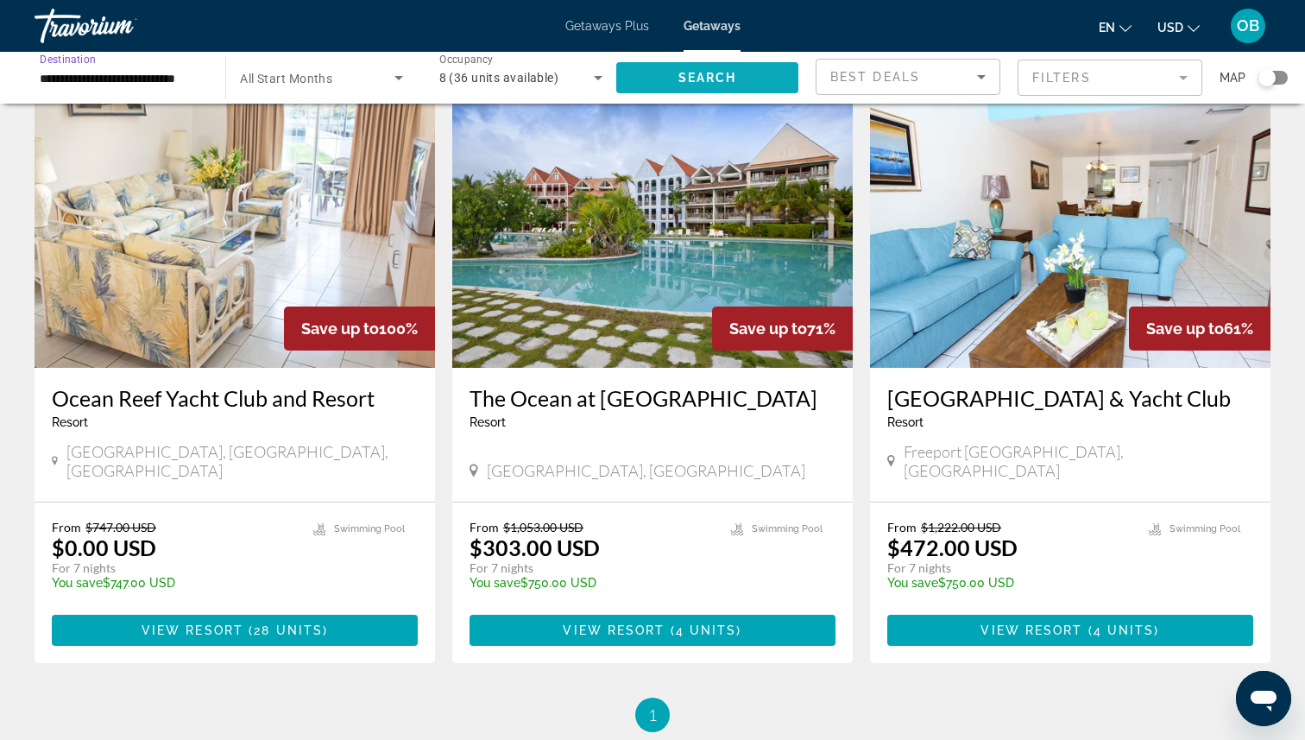
click at [750, 68] on span "Search widget" at bounding box center [707, 77] width 182 height 41
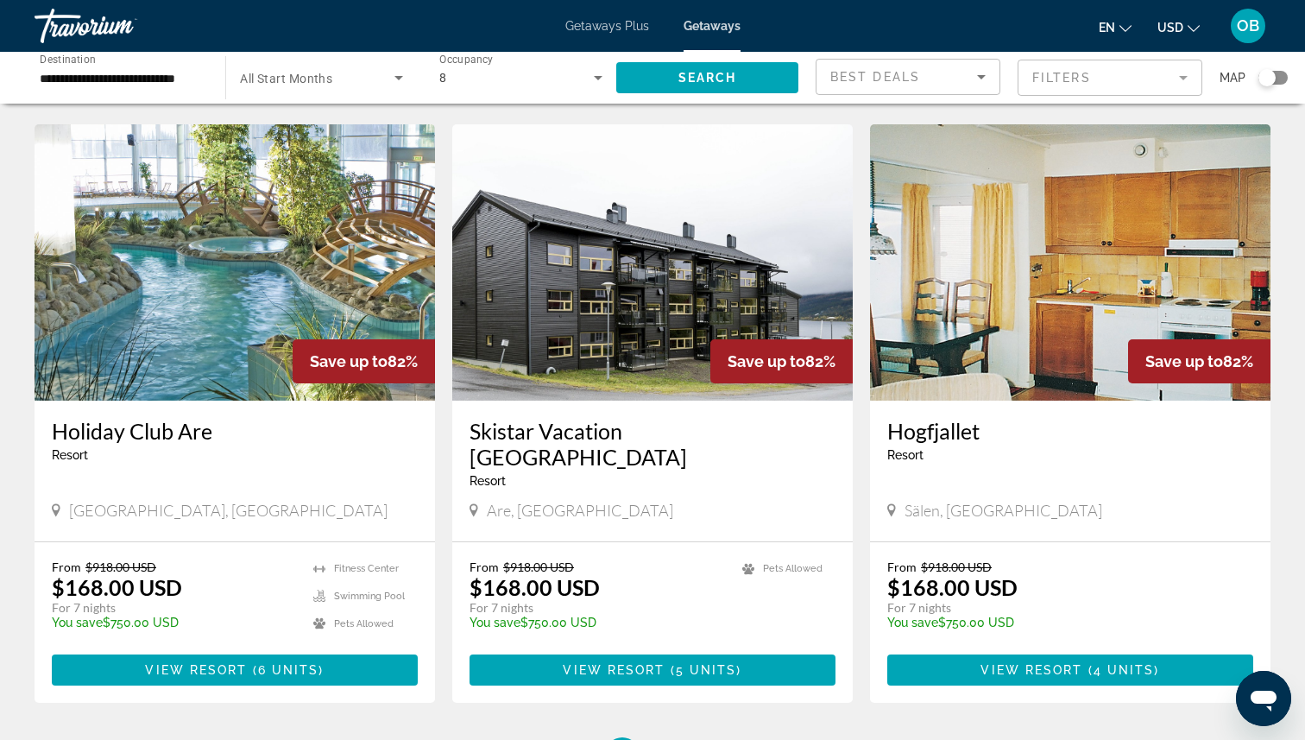
scroll to position [1829, 0]
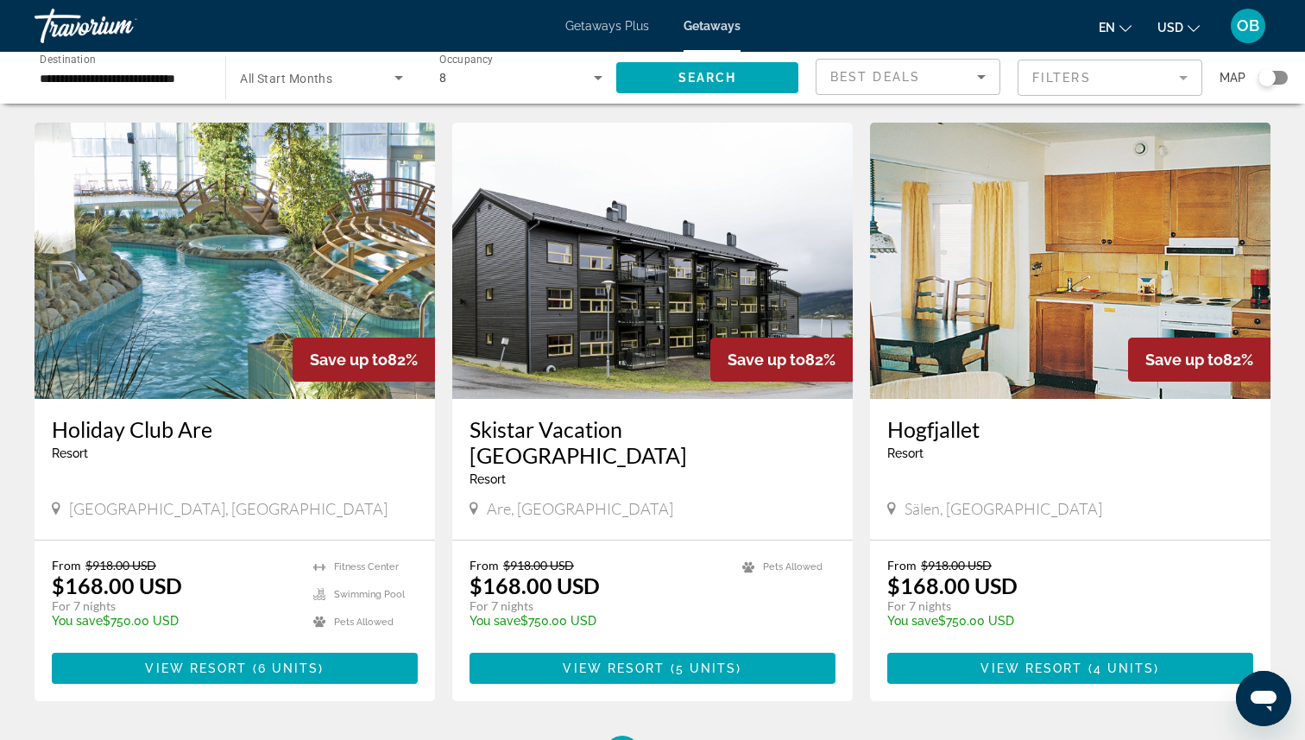
click at [117, 84] on input "**********" at bounding box center [121, 78] width 163 height 21
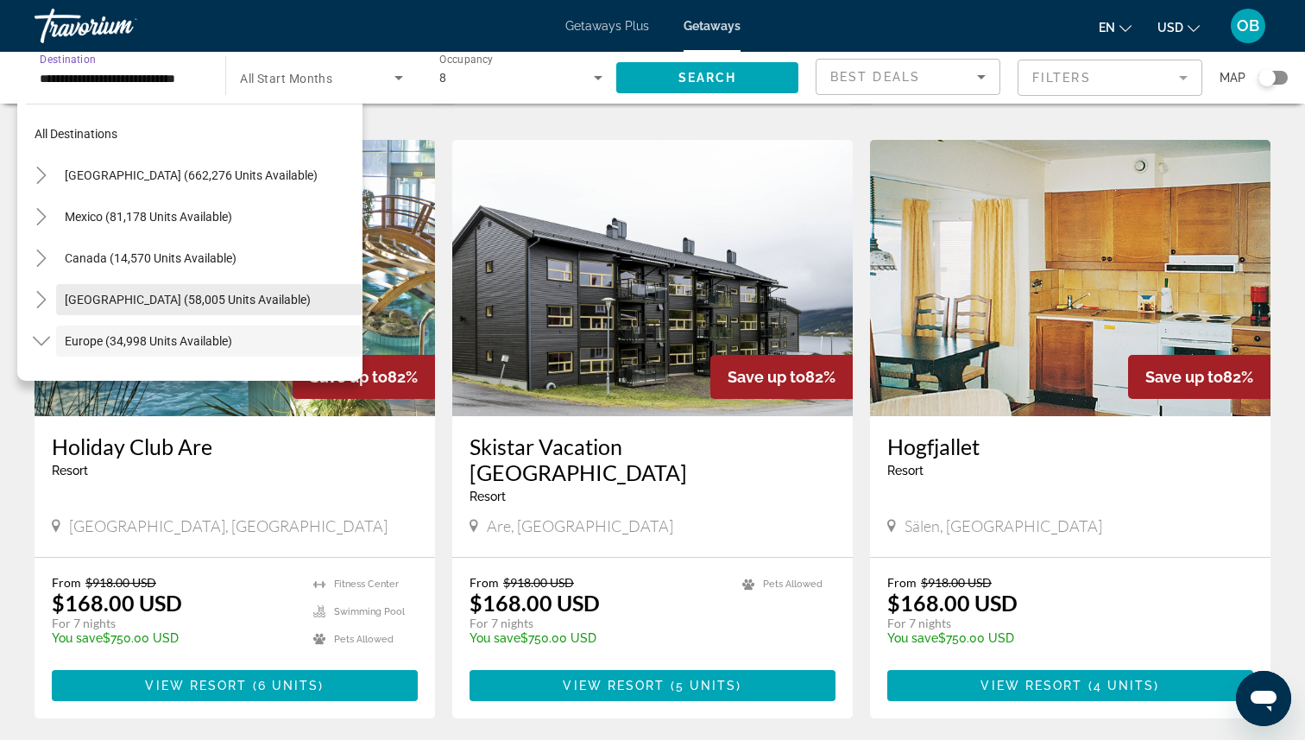
scroll to position [1851, 0]
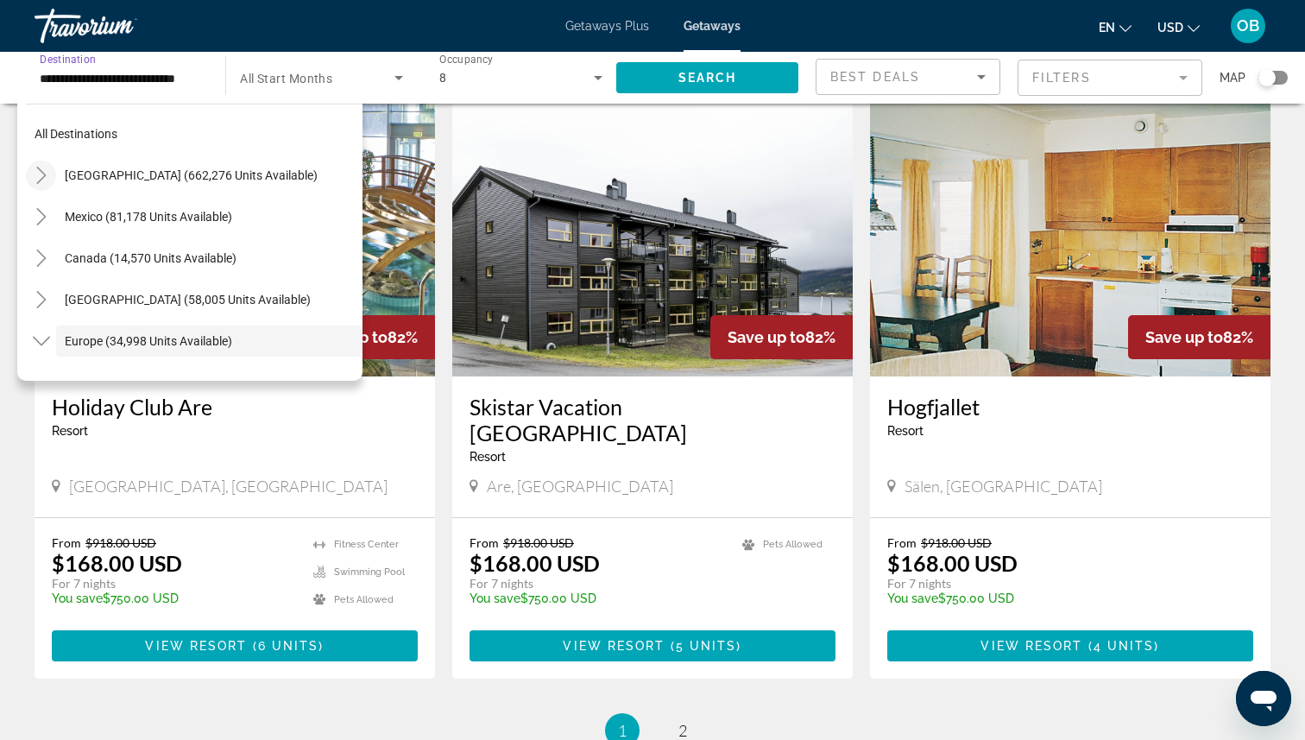
click at [42, 172] on icon "Toggle United States (662,276 units available)" at bounding box center [41, 175] width 17 height 17
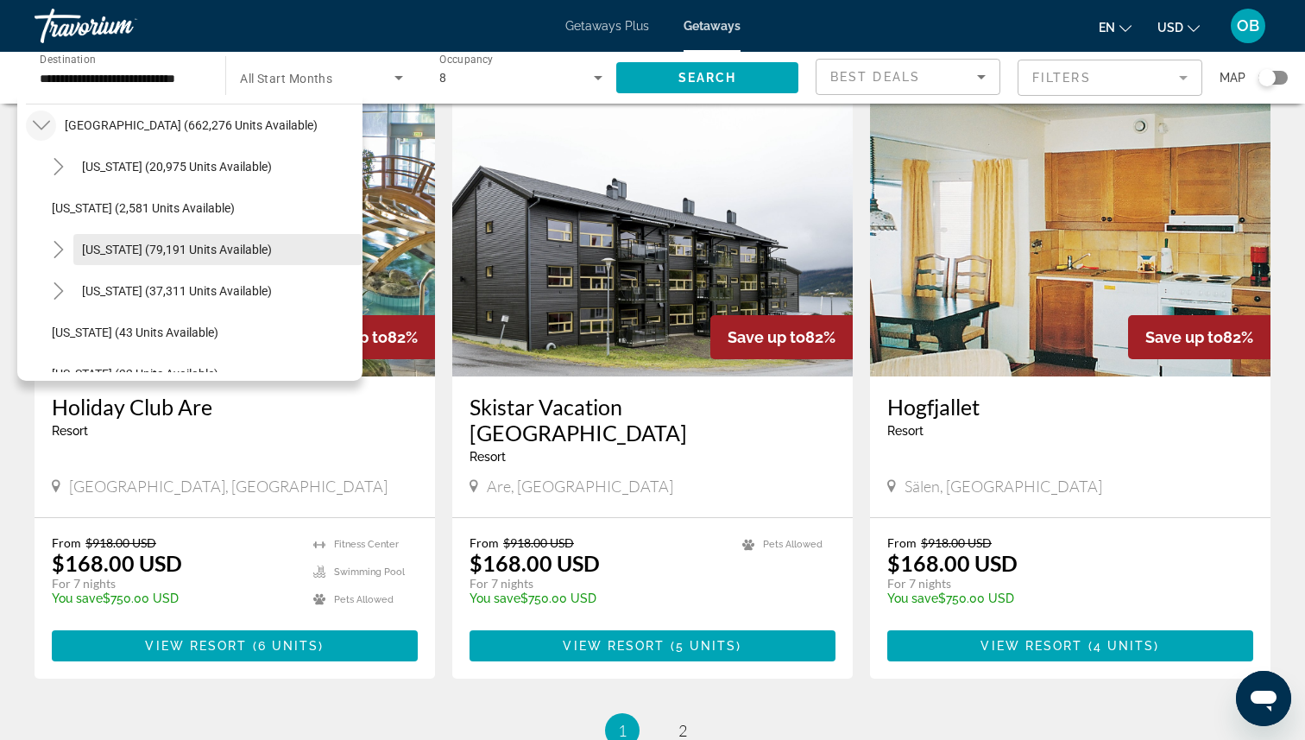
scroll to position [98, 0]
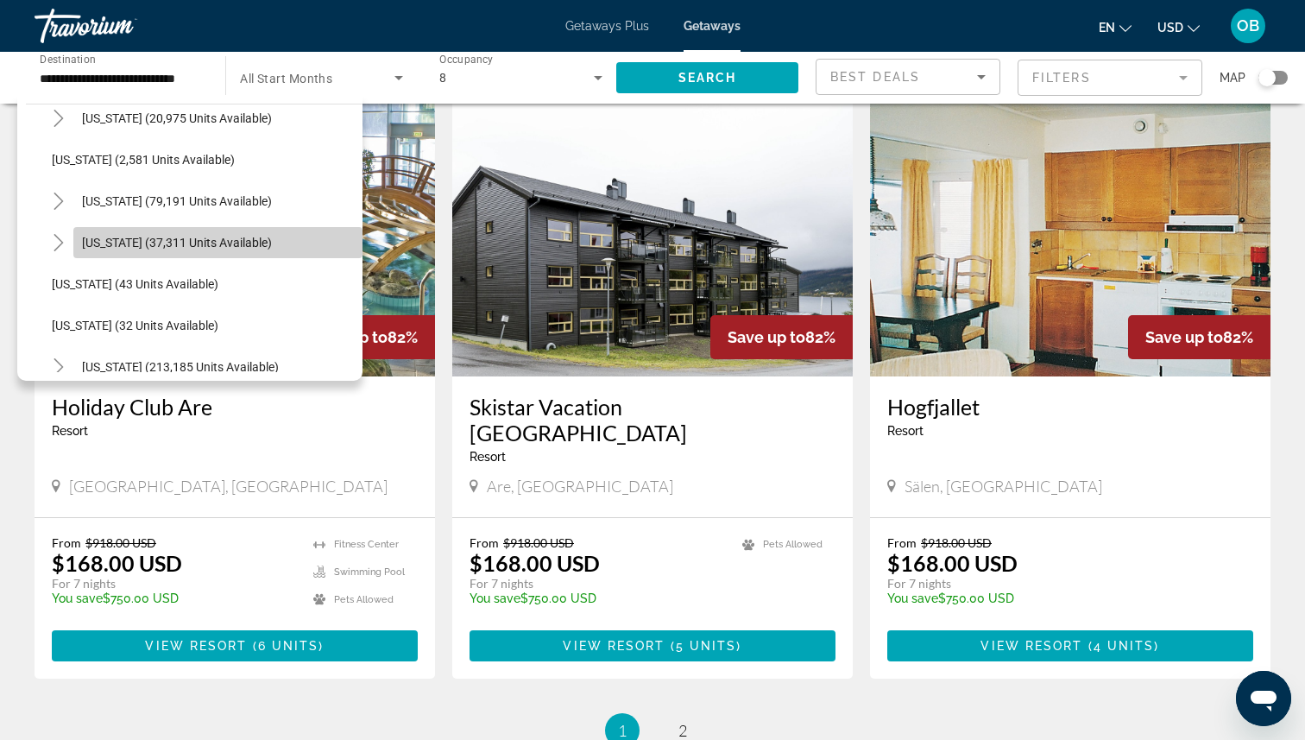
click at [182, 248] on span "[US_STATE] (37,311 units available)" at bounding box center [177, 243] width 190 height 14
type input "**********"
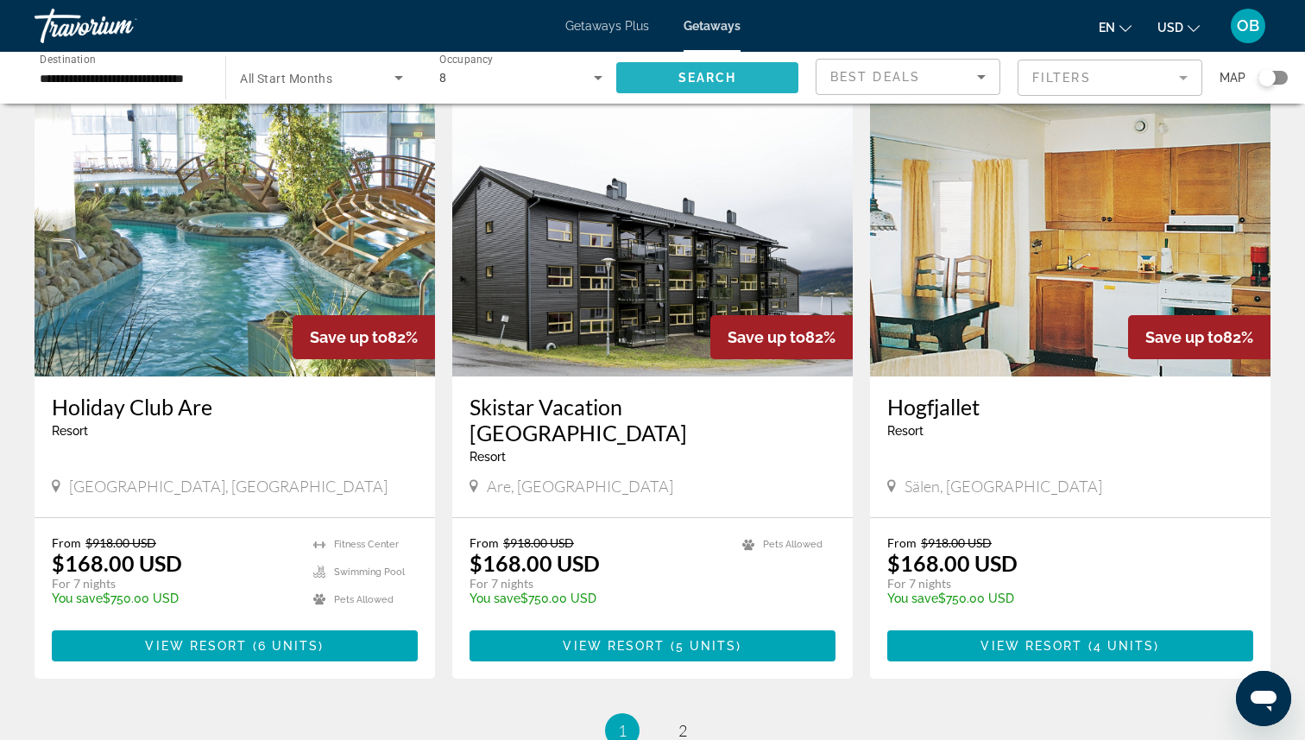
click at [707, 80] on span "Search" at bounding box center [708, 78] width 59 height 14
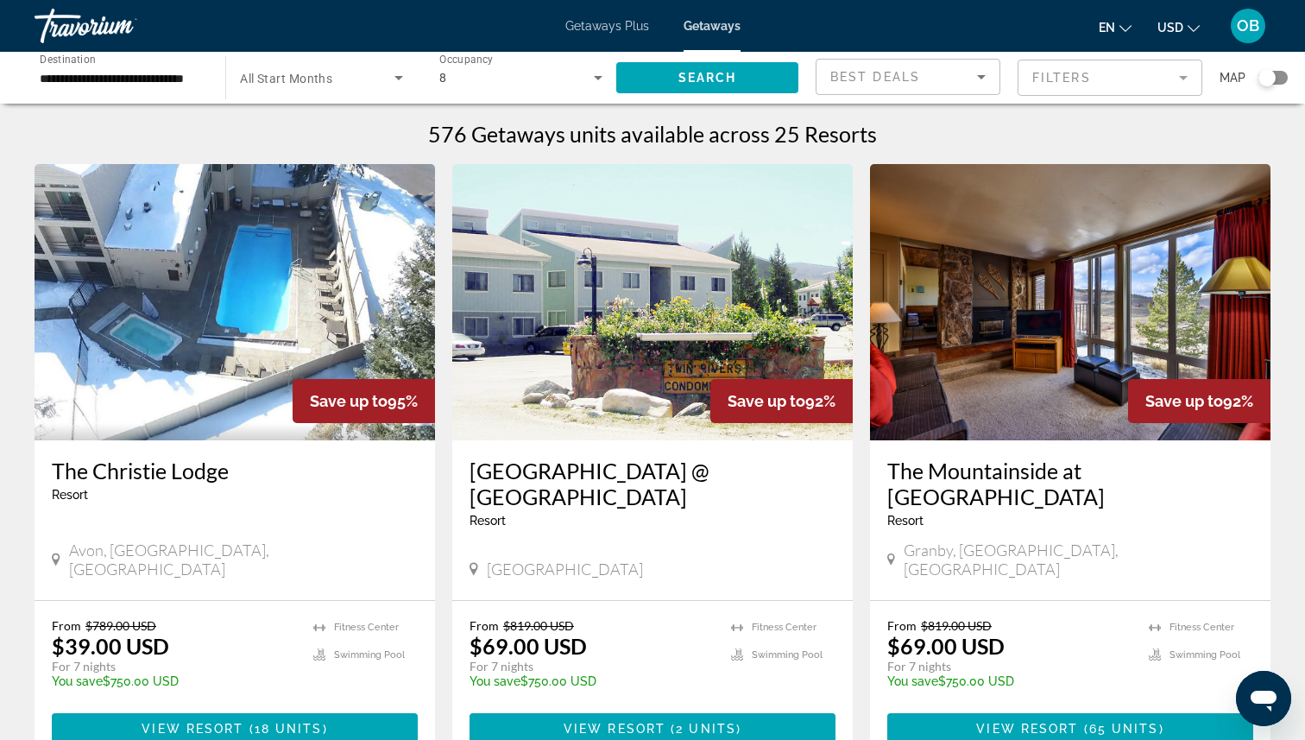
click at [205, 476] on h3 "The Christie Lodge" at bounding box center [235, 471] width 366 height 26
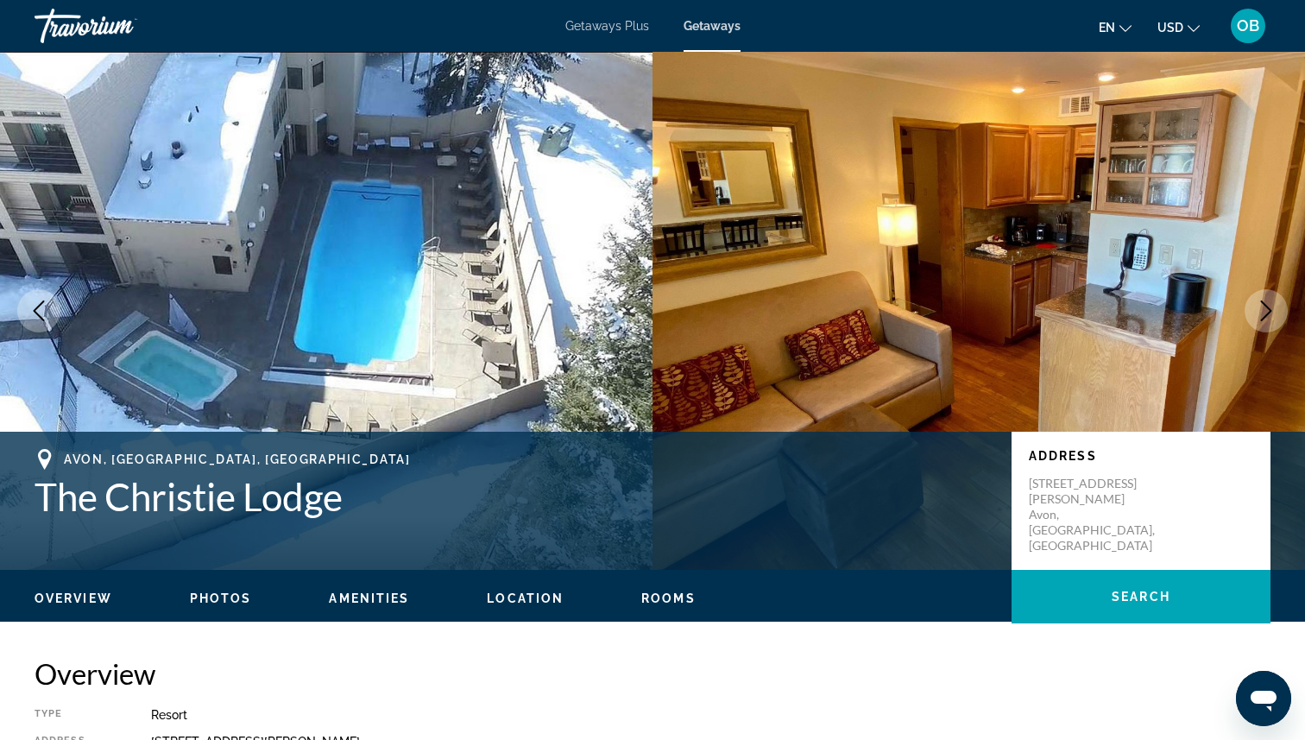
click at [1264, 311] on icon "Next image" at bounding box center [1266, 310] width 21 height 21
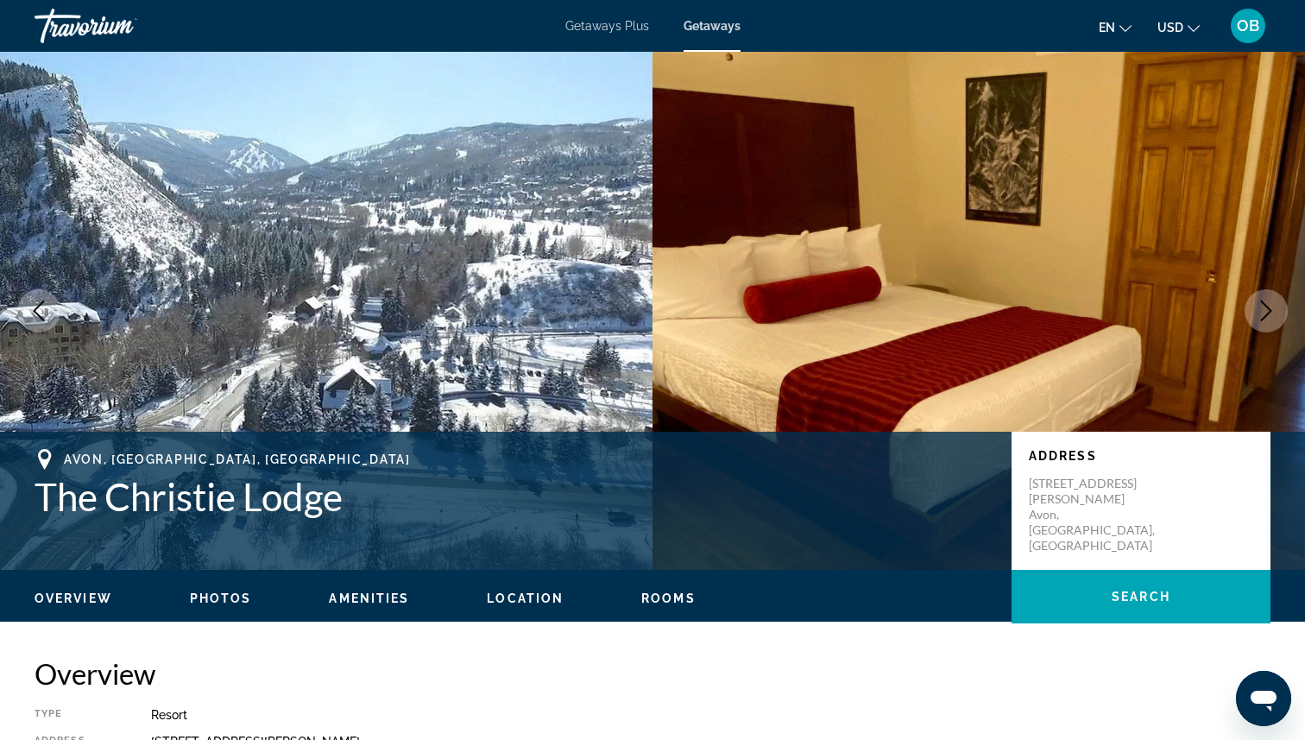
click at [1264, 311] on icon "Next image" at bounding box center [1266, 310] width 21 height 21
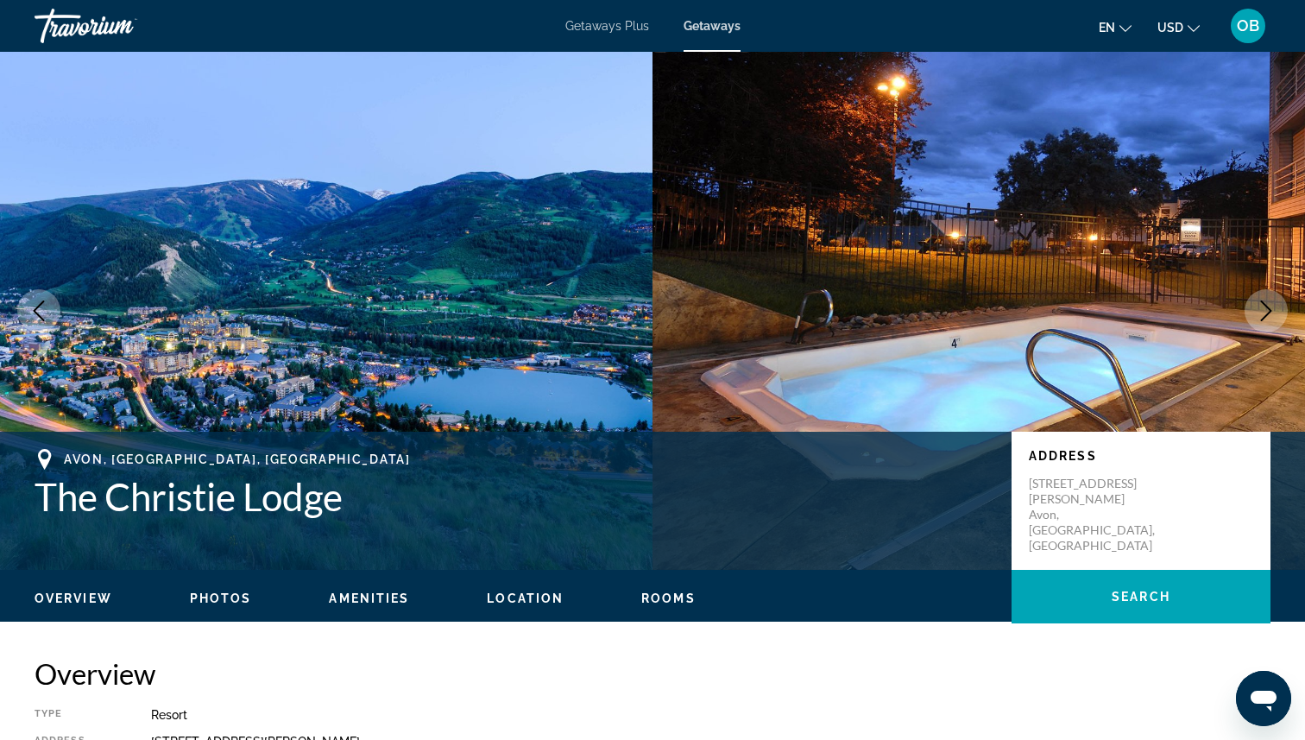
click at [1264, 311] on icon "Next image" at bounding box center [1266, 310] width 21 height 21
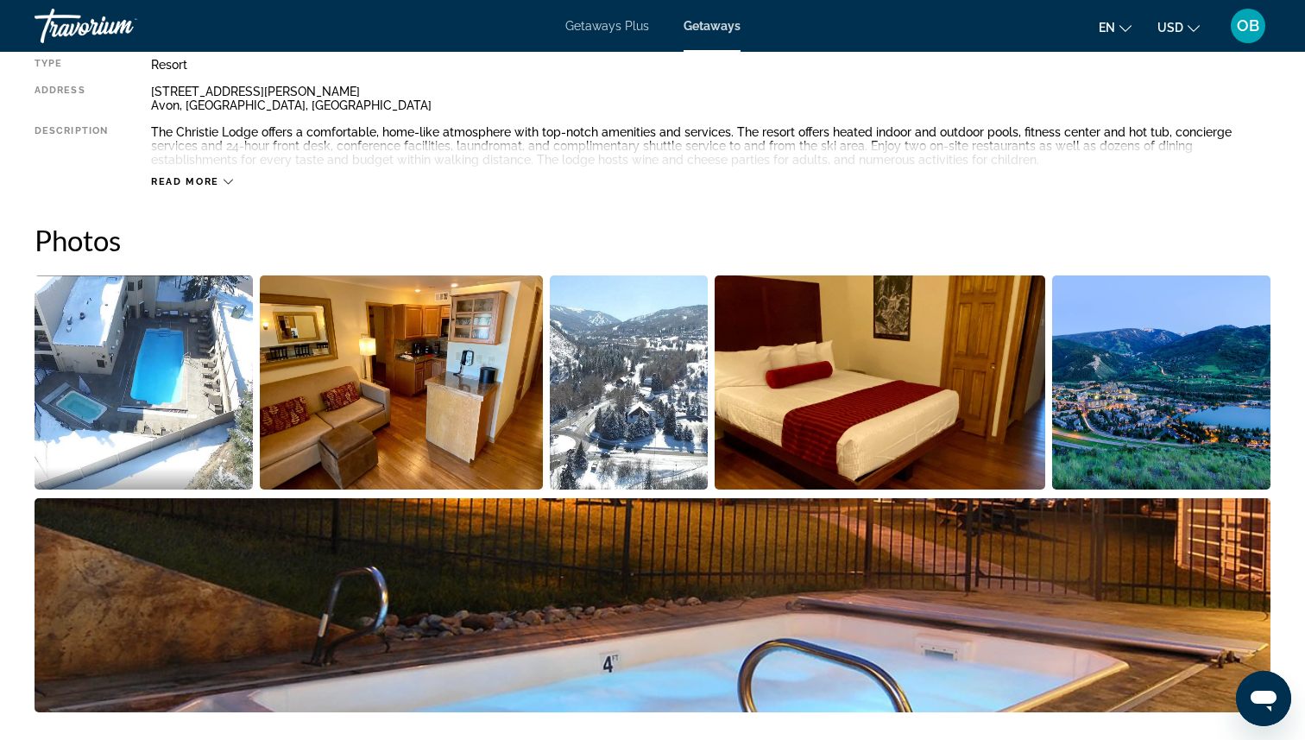
scroll to position [431, 0]
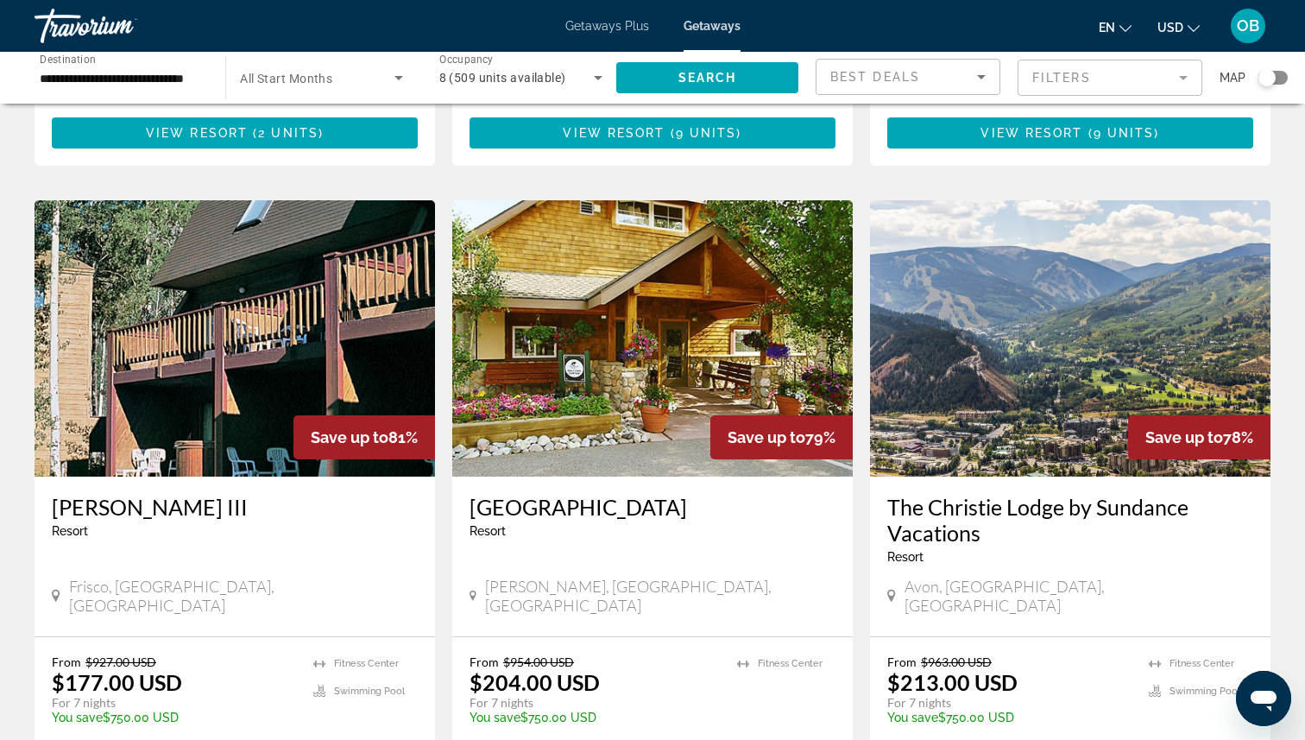
scroll to position [1852, 0]
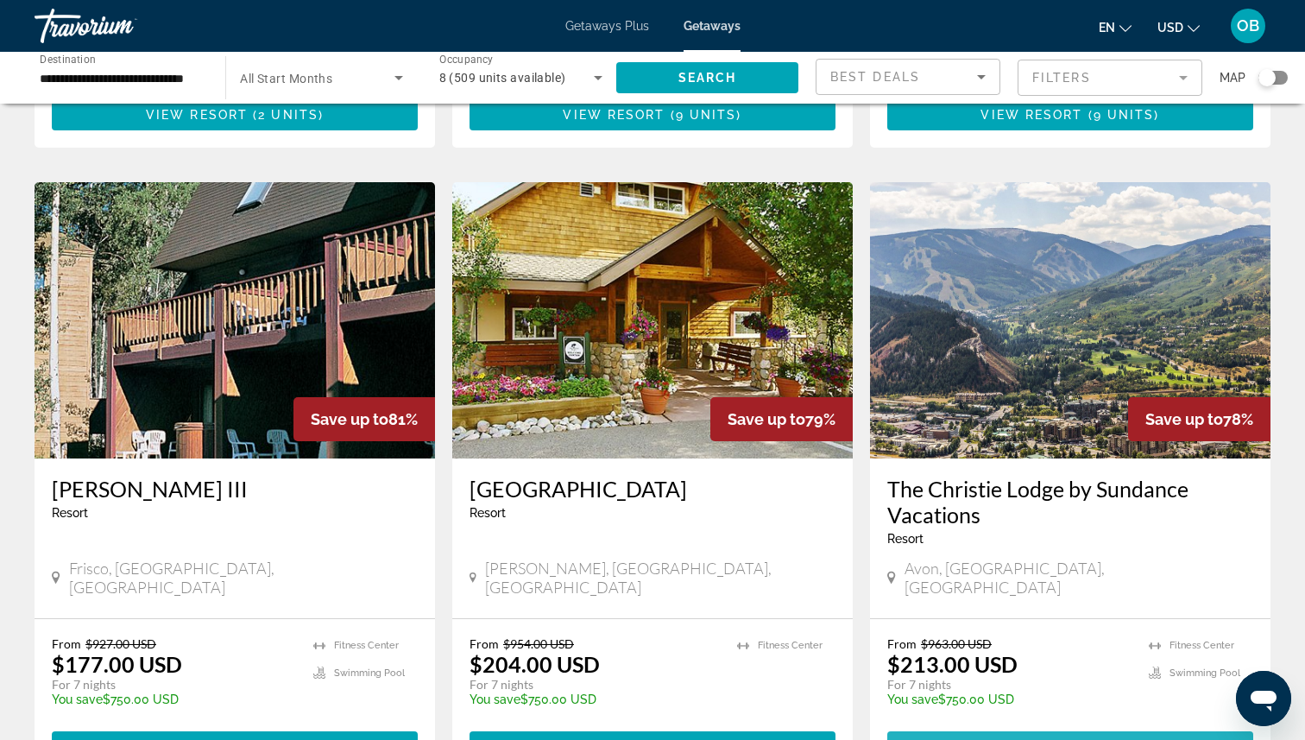
click at [1059, 675] on span "View Resort" at bounding box center [1032, 747] width 102 height 14
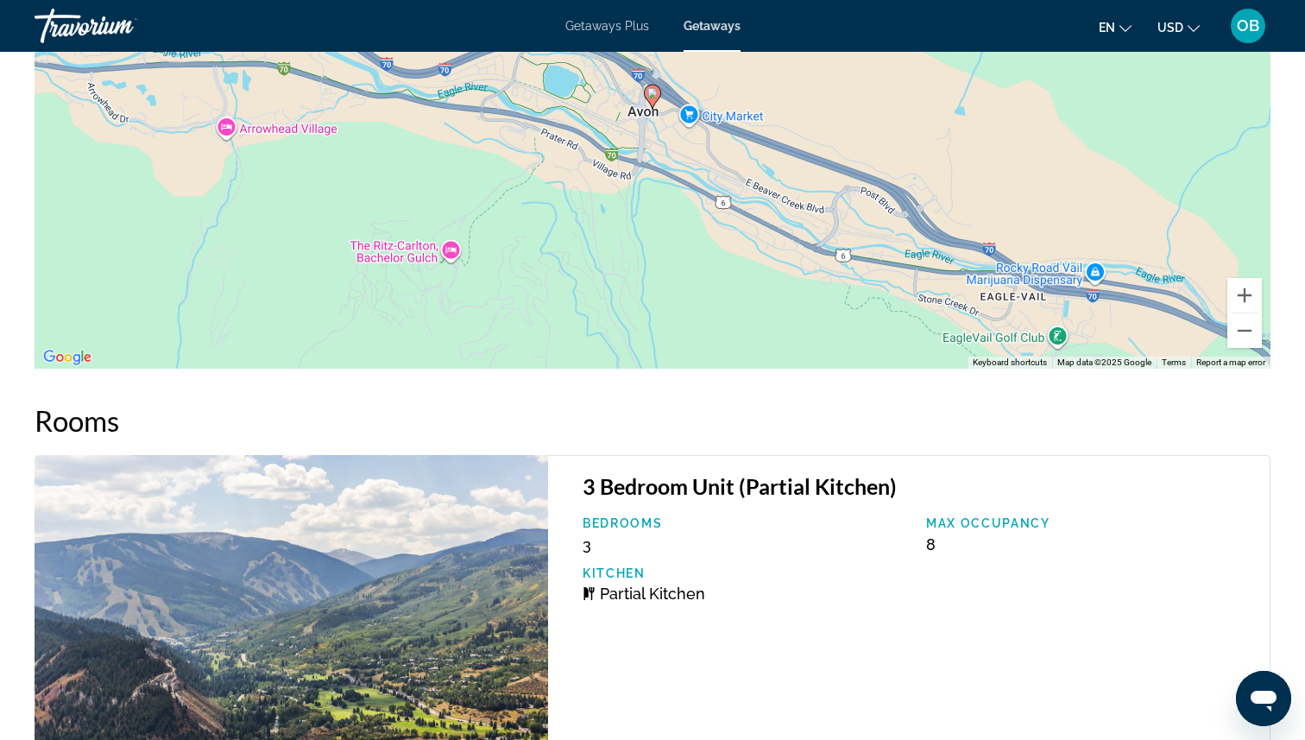
scroll to position [2531, 0]
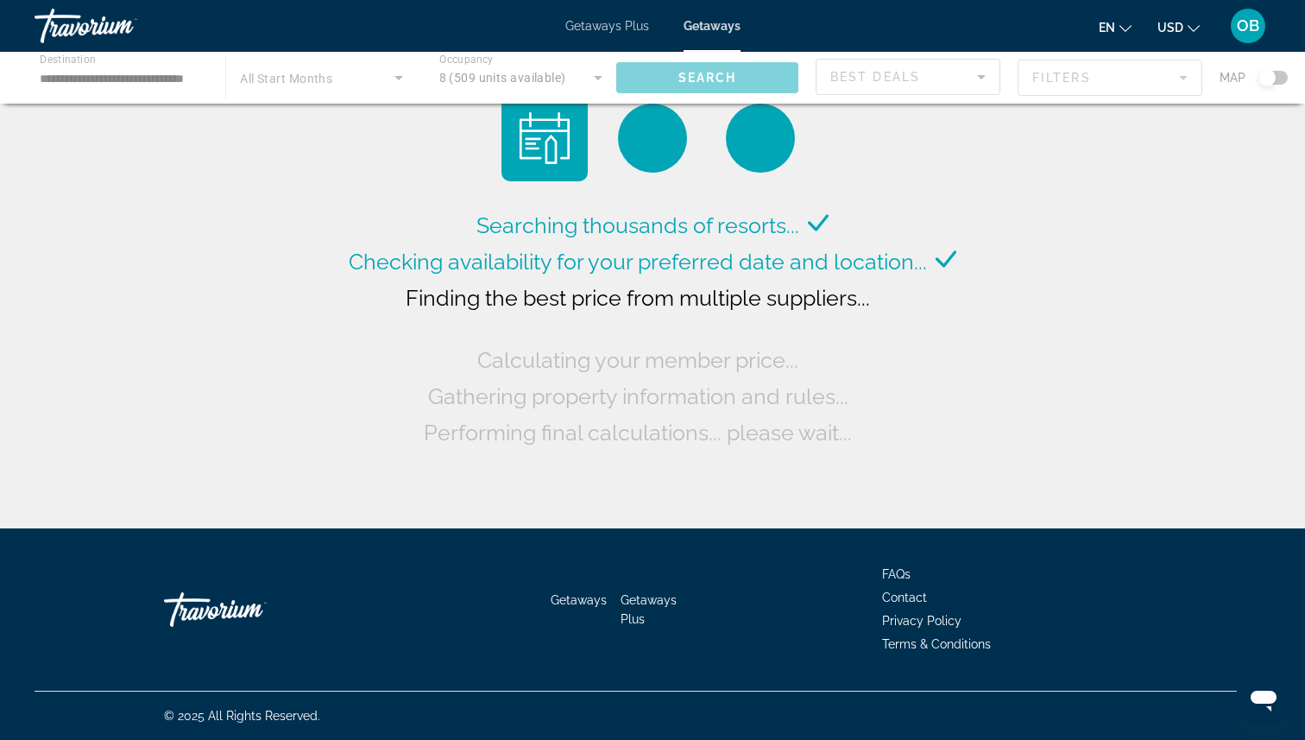
click at [540, 76] on div "Main content" at bounding box center [652, 78] width 1305 height 52
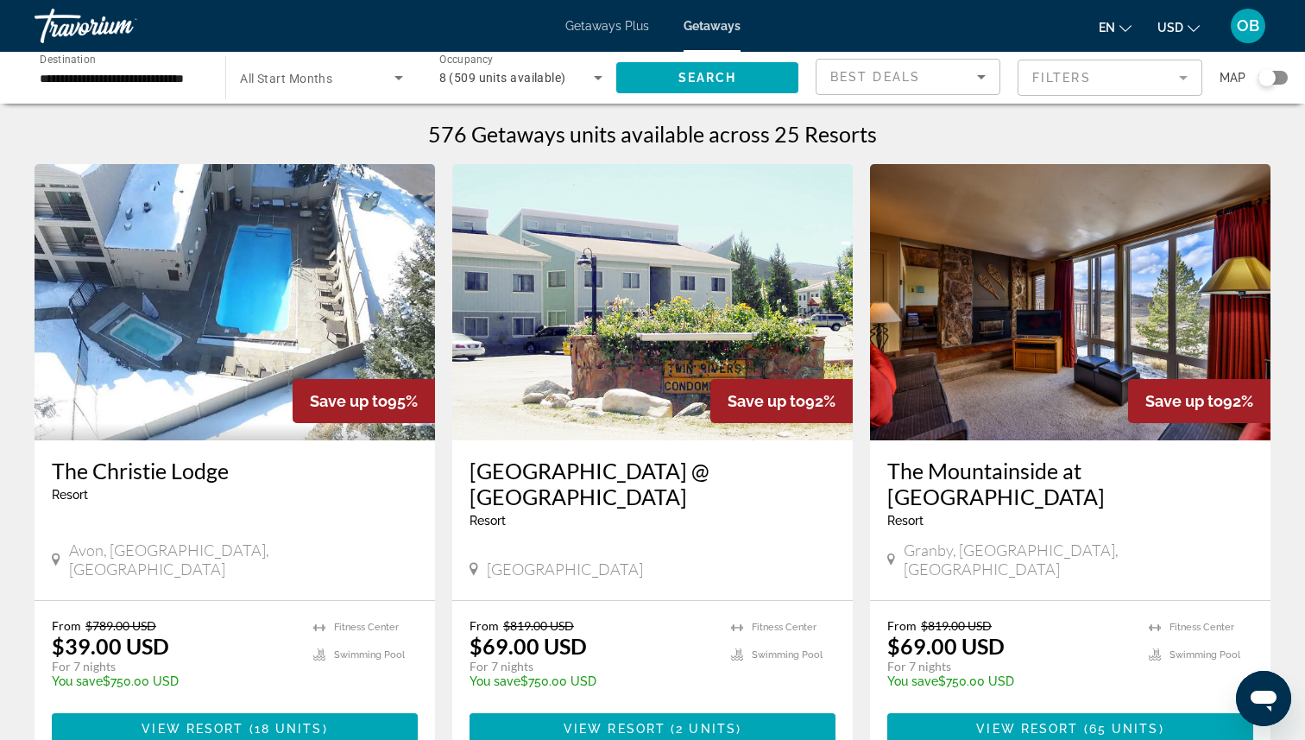
click at [571, 77] on div "8 (509 units available)" at bounding box center [516, 77] width 155 height 21
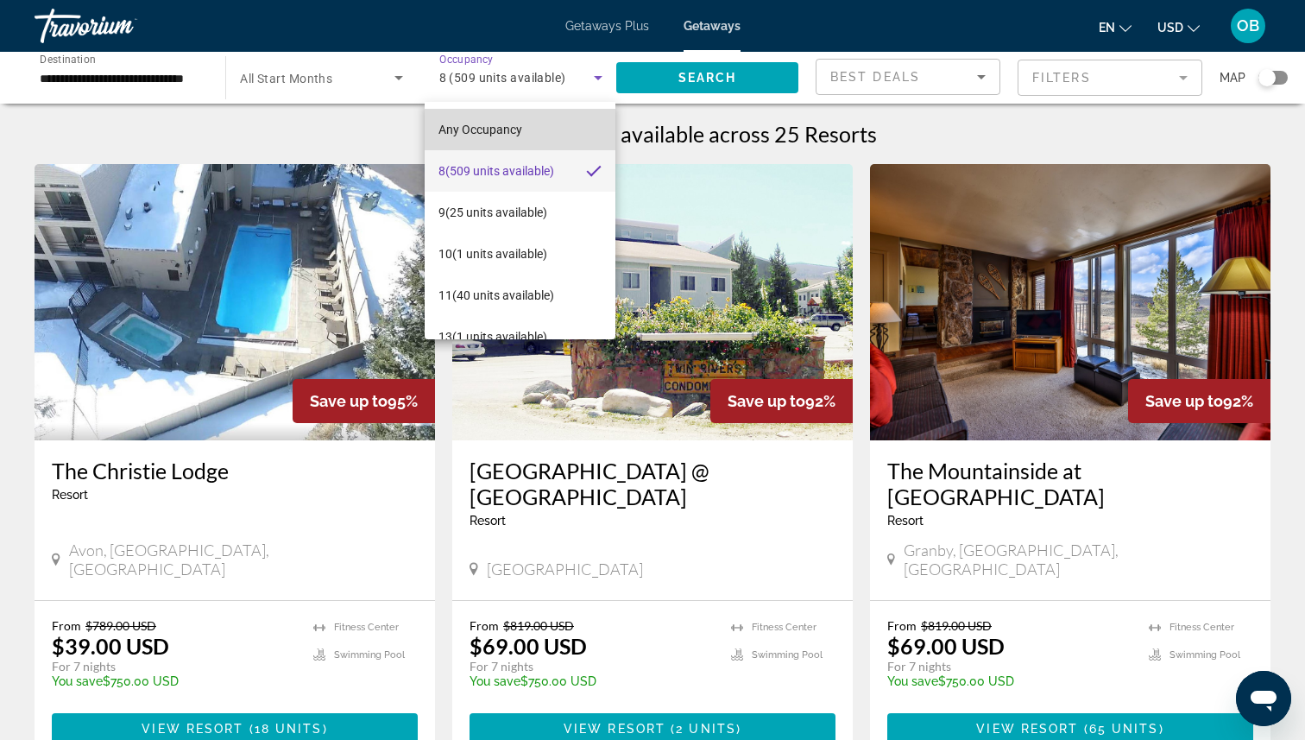
click at [519, 126] on span "Any Occupancy" at bounding box center [481, 130] width 84 height 14
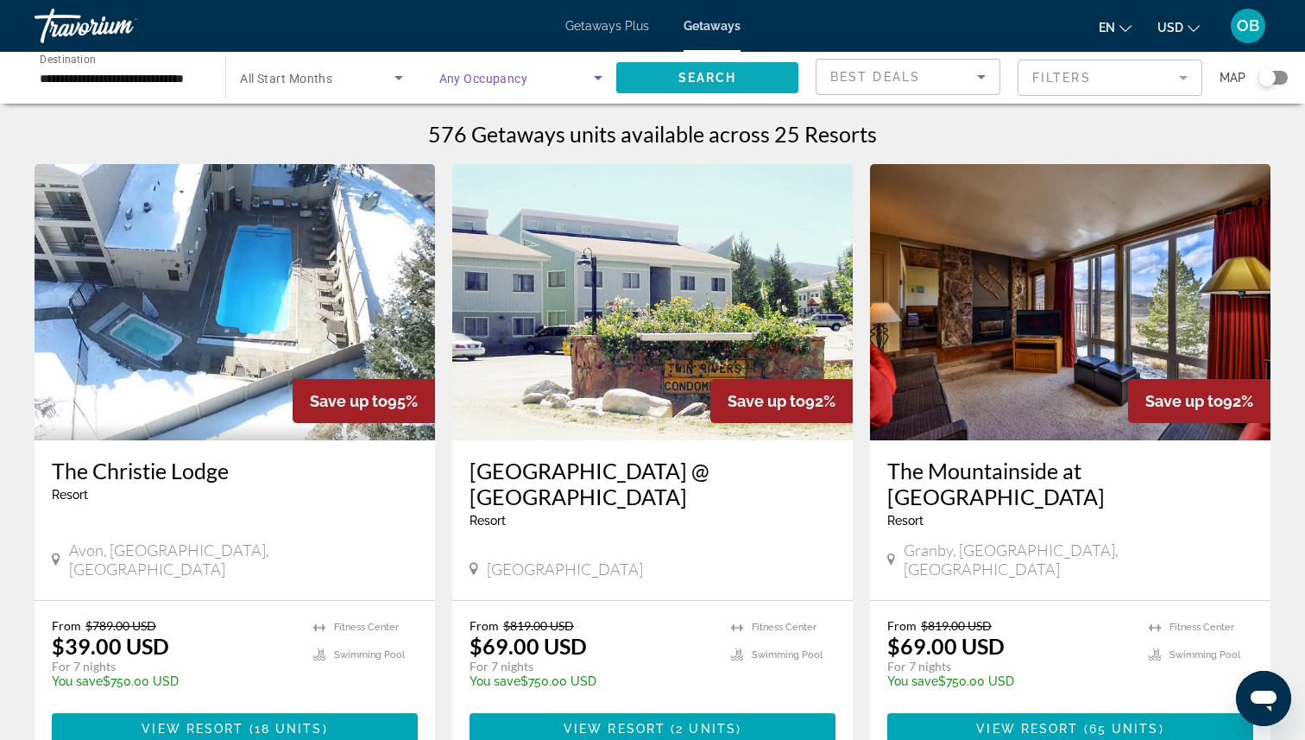
click at [684, 72] on span "Search" at bounding box center [708, 78] width 59 height 14
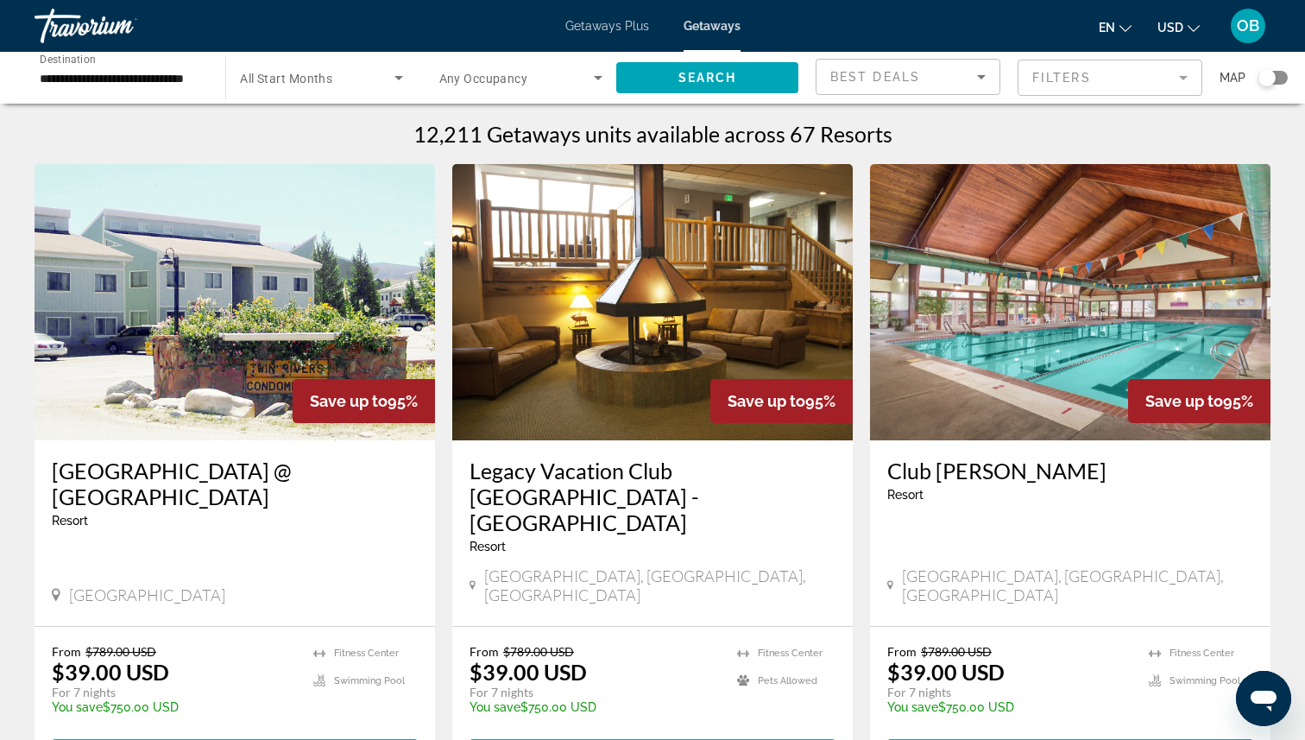
click at [561, 86] on span "Search widget" at bounding box center [516, 77] width 155 height 21
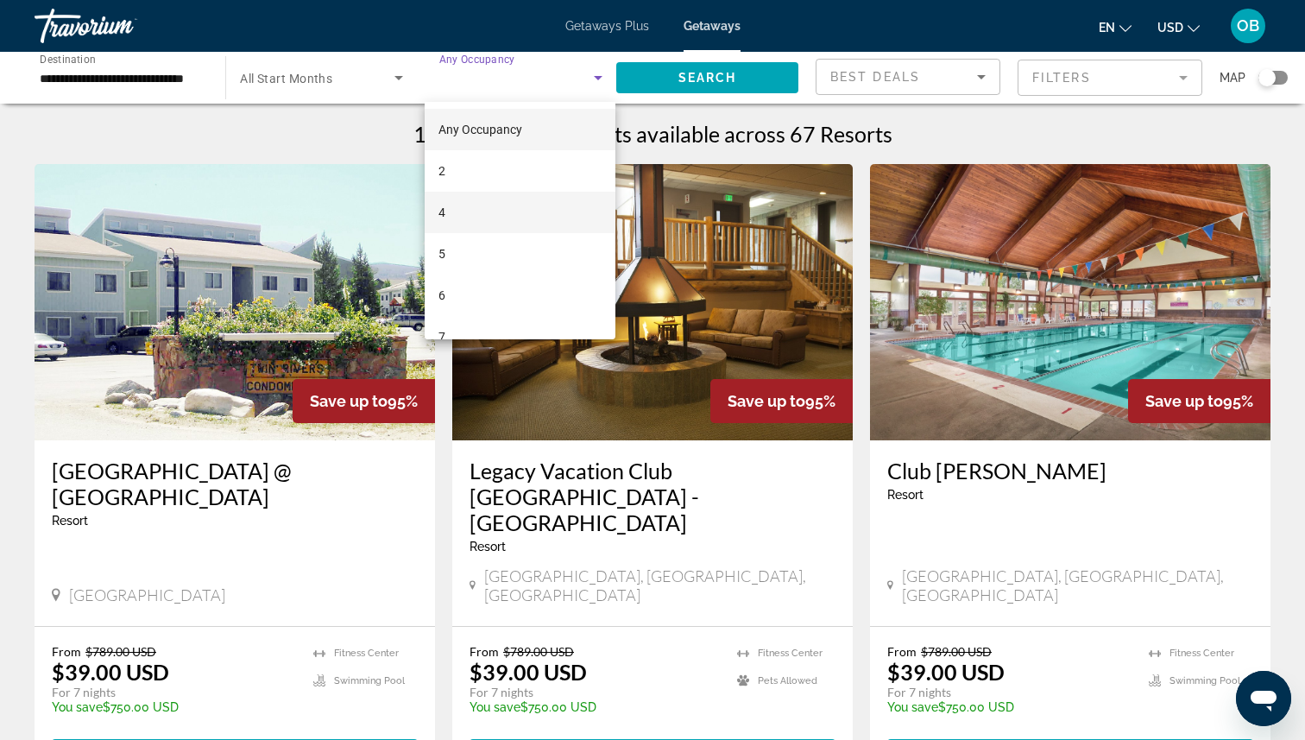
click at [500, 212] on mat-option "4" at bounding box center [520, 212] width 191 height 41
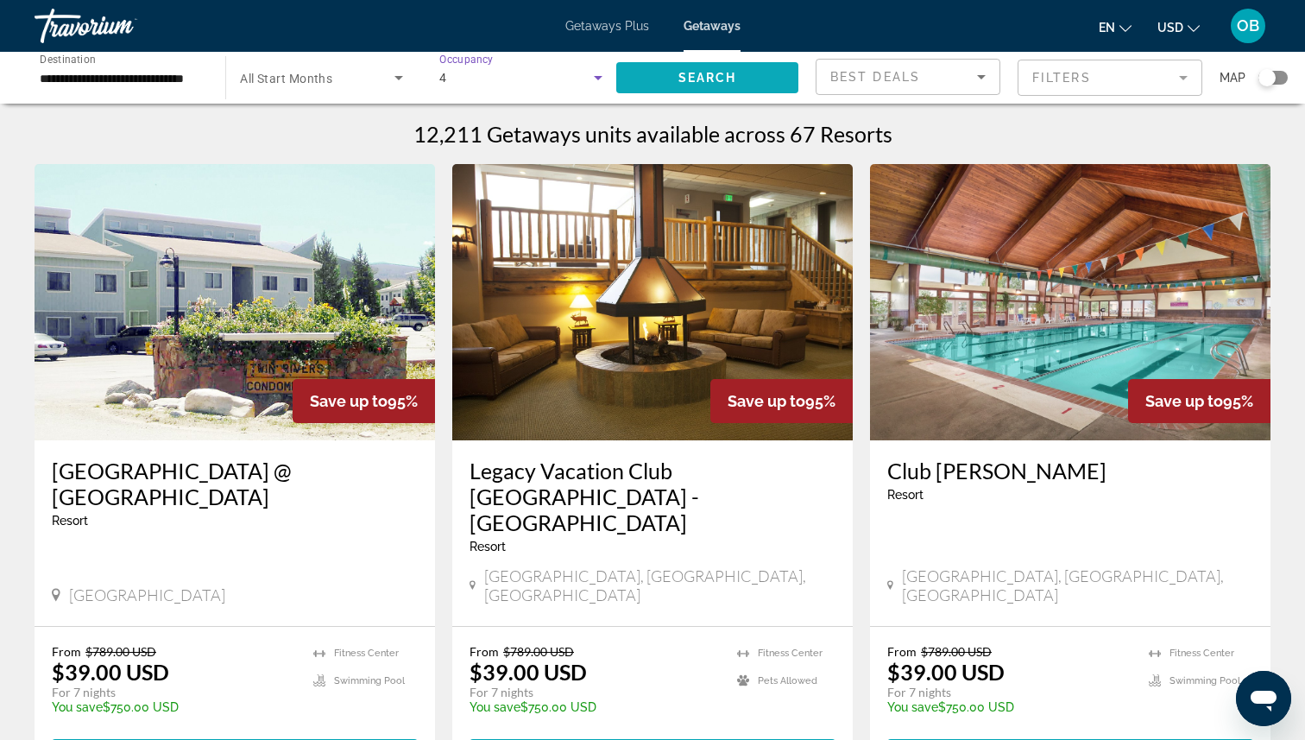
click at [713, 79] on span "Search" at bounding box center [708, 78] width 59 height 14
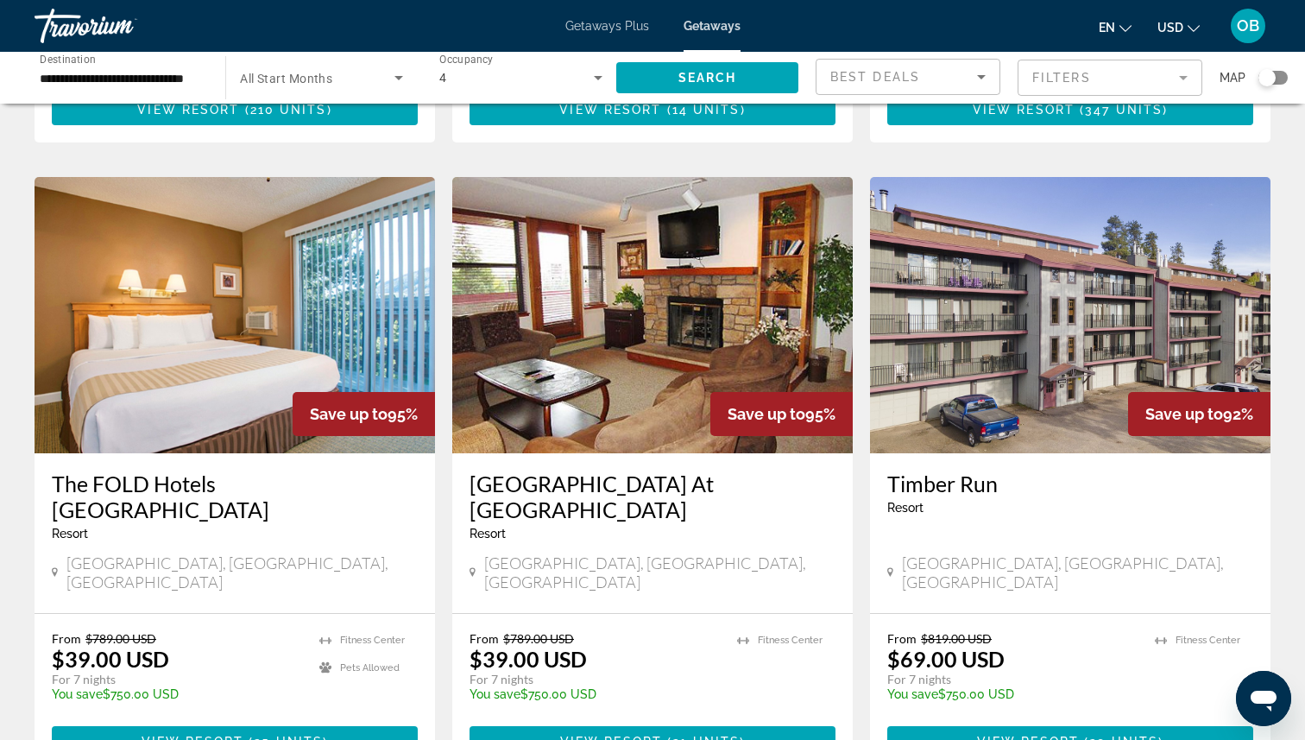
scroll to position [1883, 0]
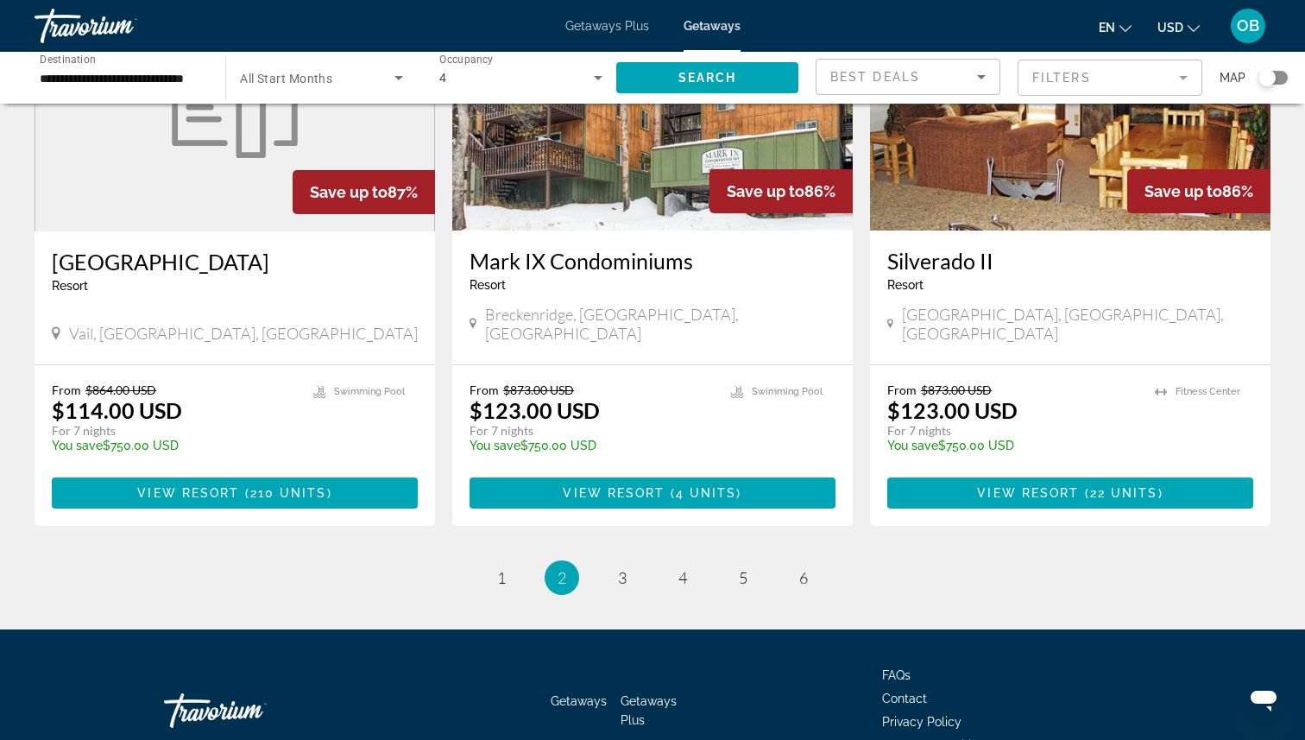
scroll to position [2080, 0]
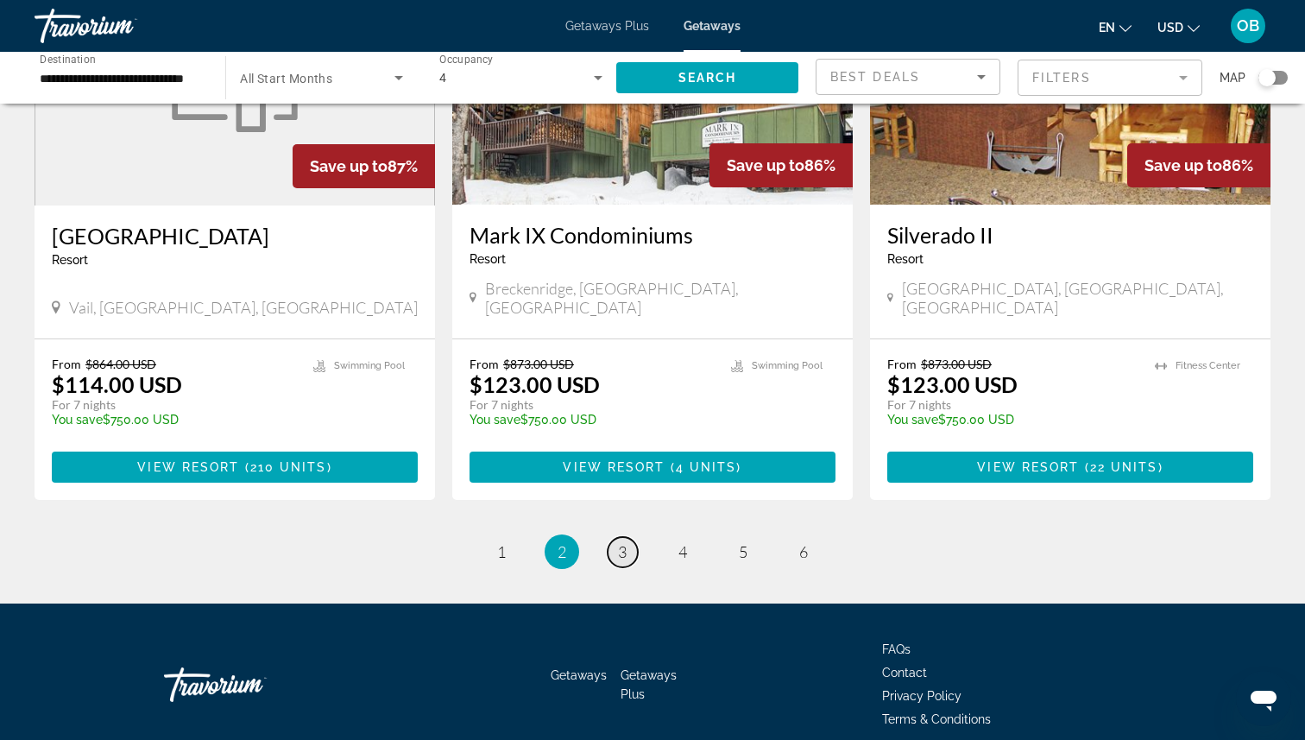
click at [629, 537] on link "page 3" at bounding box center [623, 552] width 30 height 30
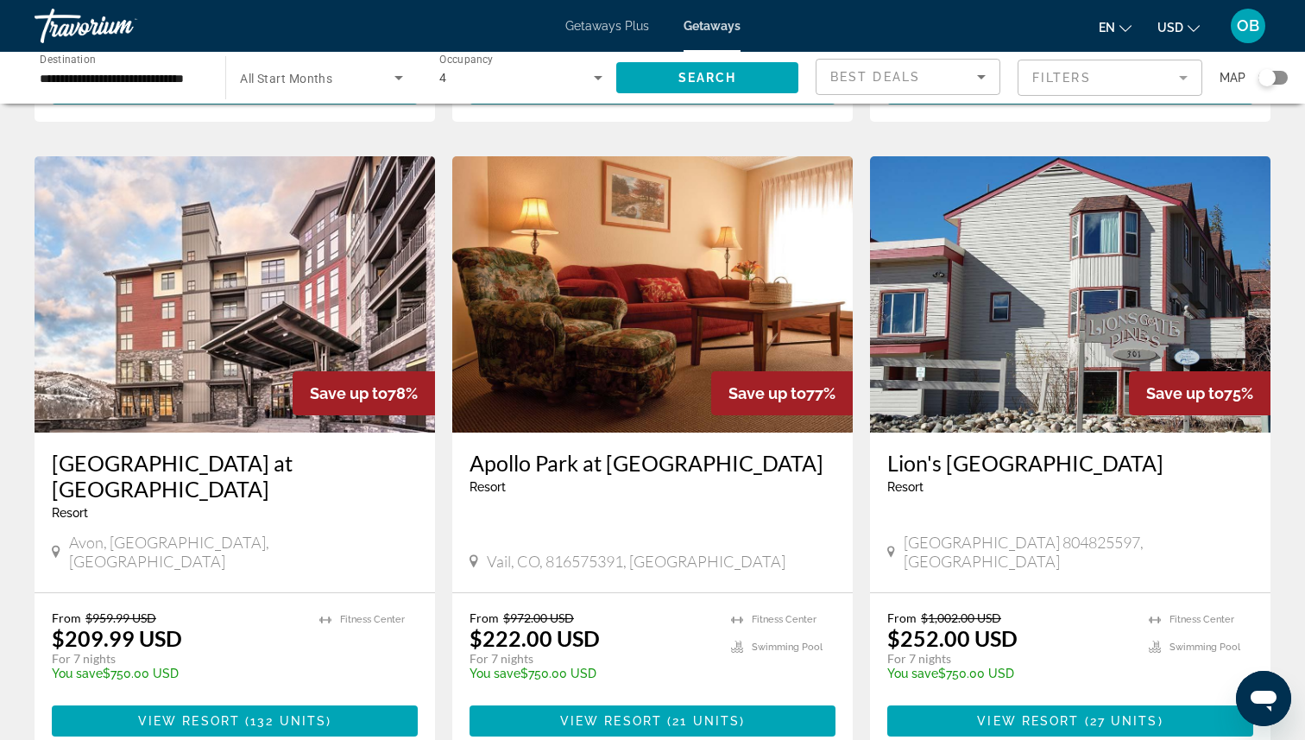
scroll to position [1880, 0]
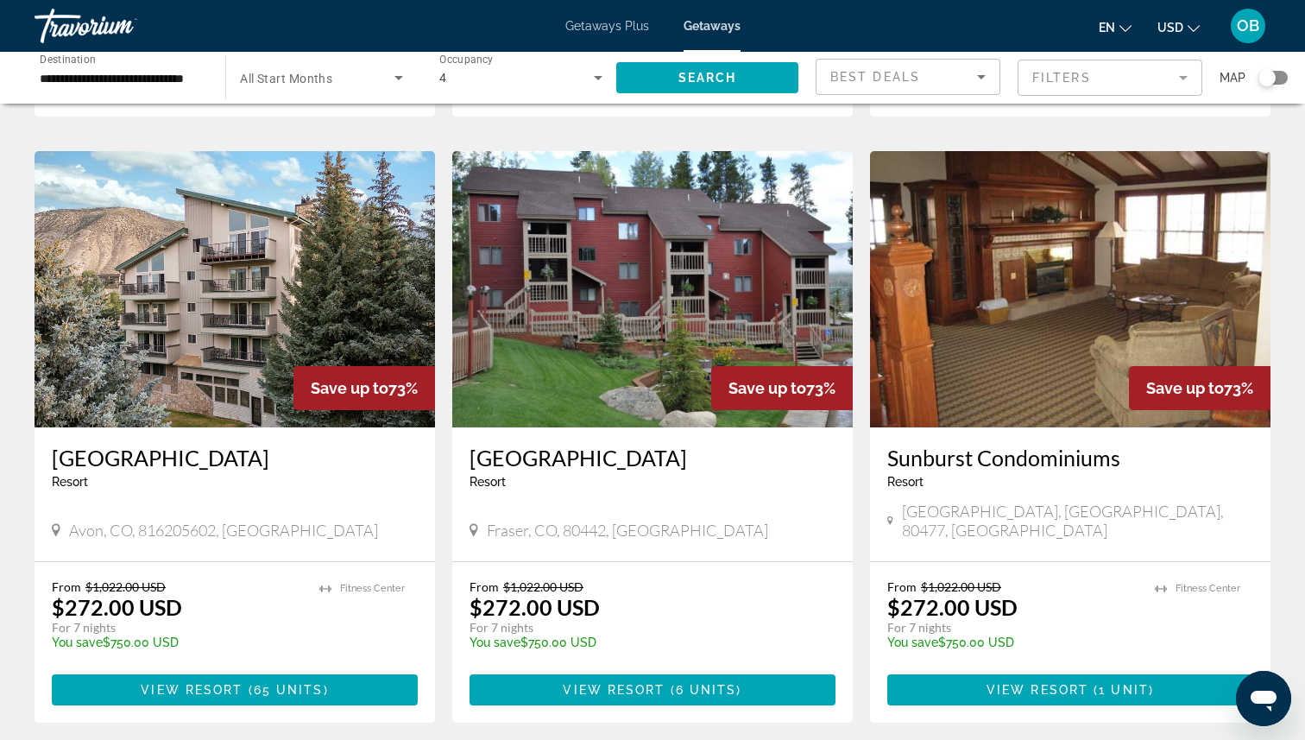
scroll to position [621, 0]
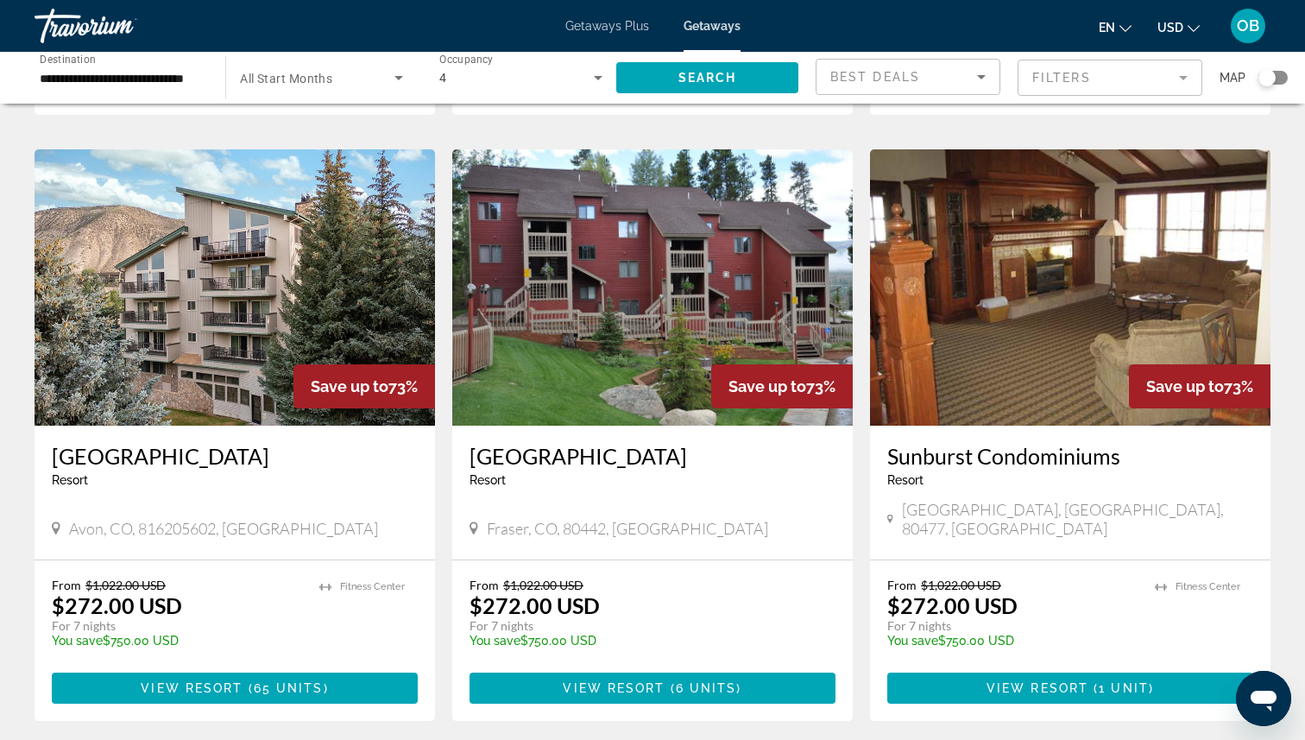
click at [174, 443] on h3 "[GEOGRAPHIC_DATA]" at bounding box center [235, 456] width 366 height 26
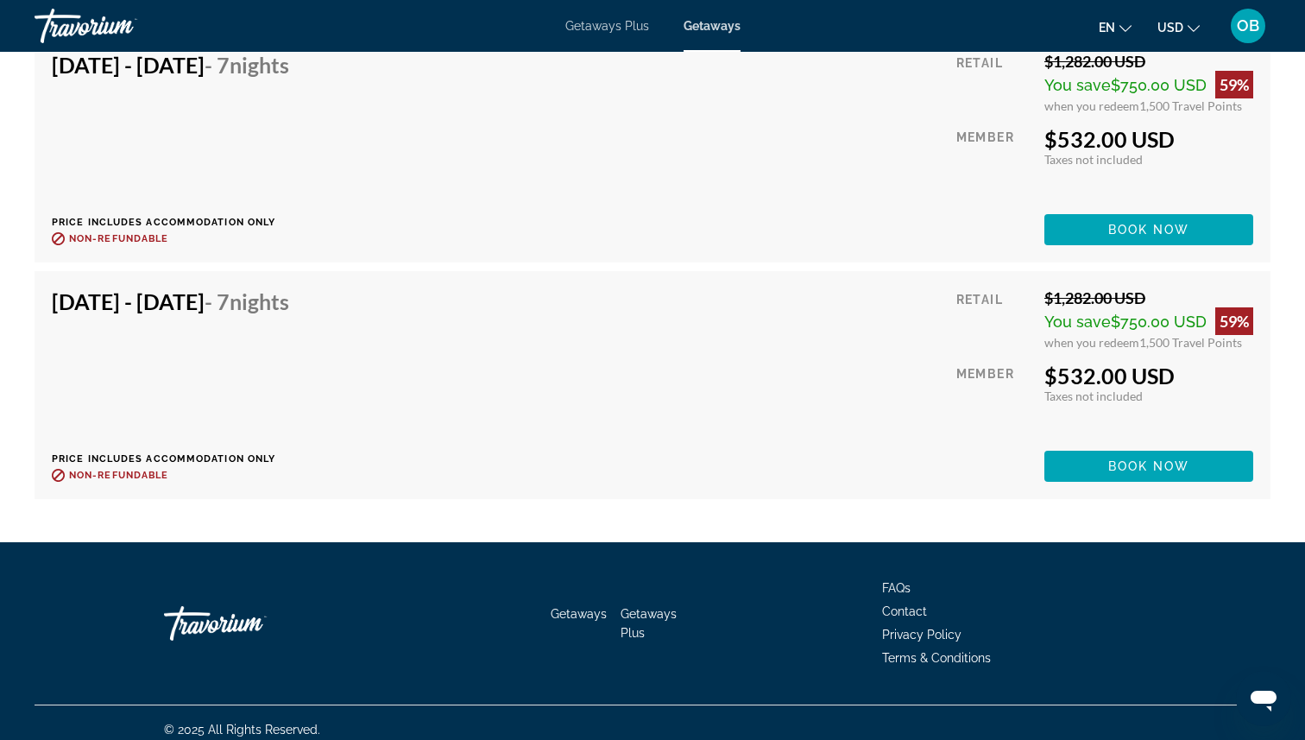
scroll to position [6738, 0]
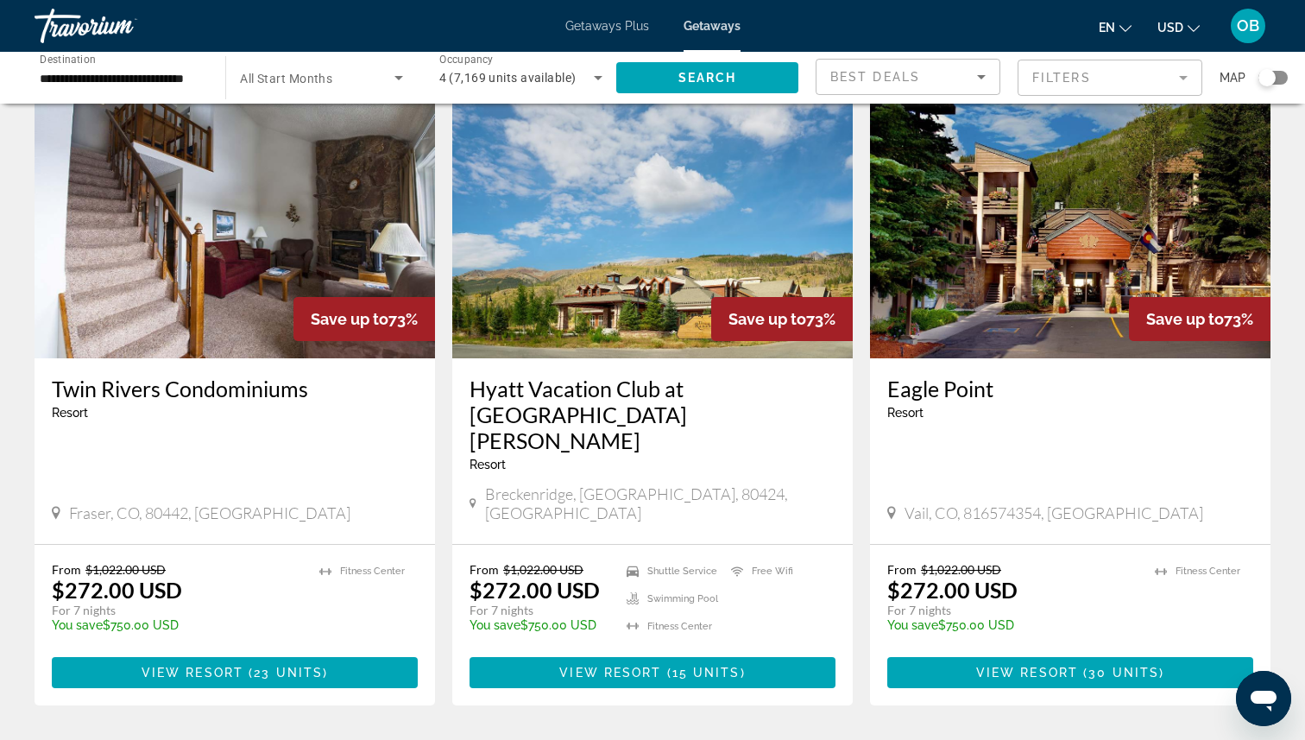
scroll to position [1296, 0]
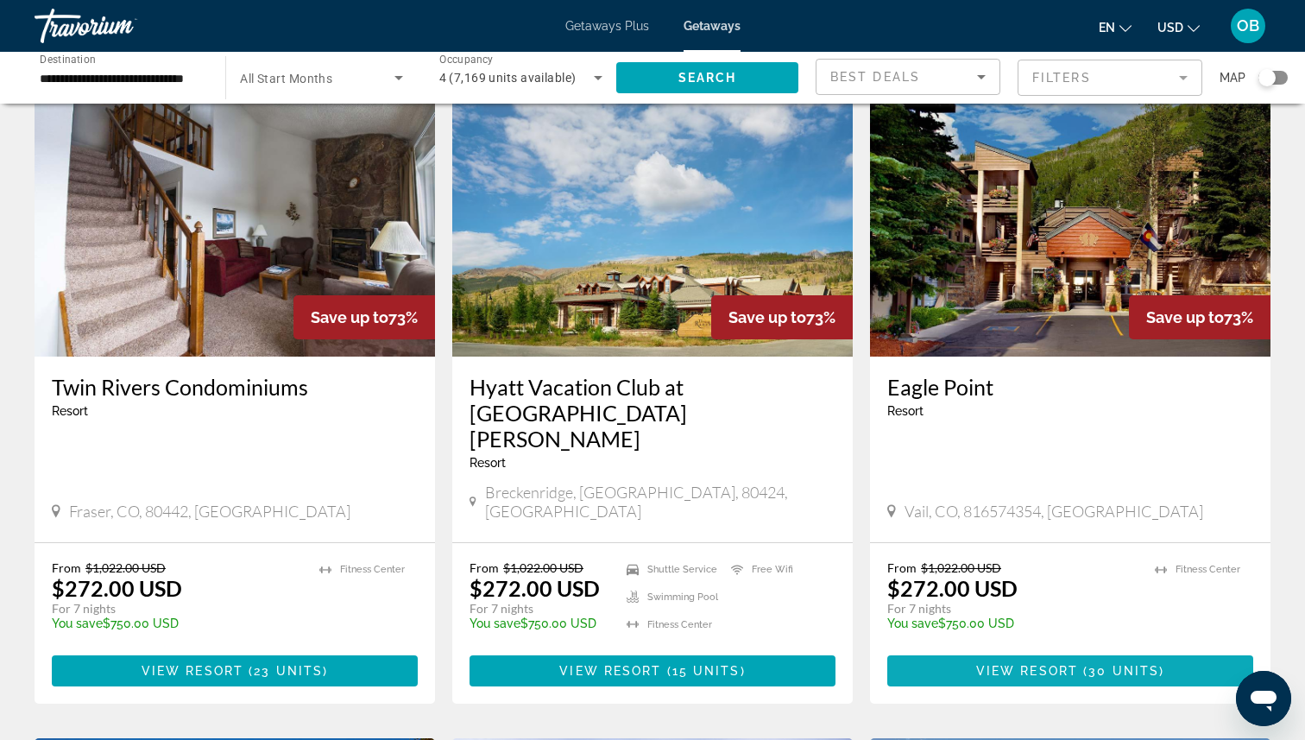
click at [1087, 664] on span "( 30 units )" at bounding box center [1121, 671] width 86 height 14
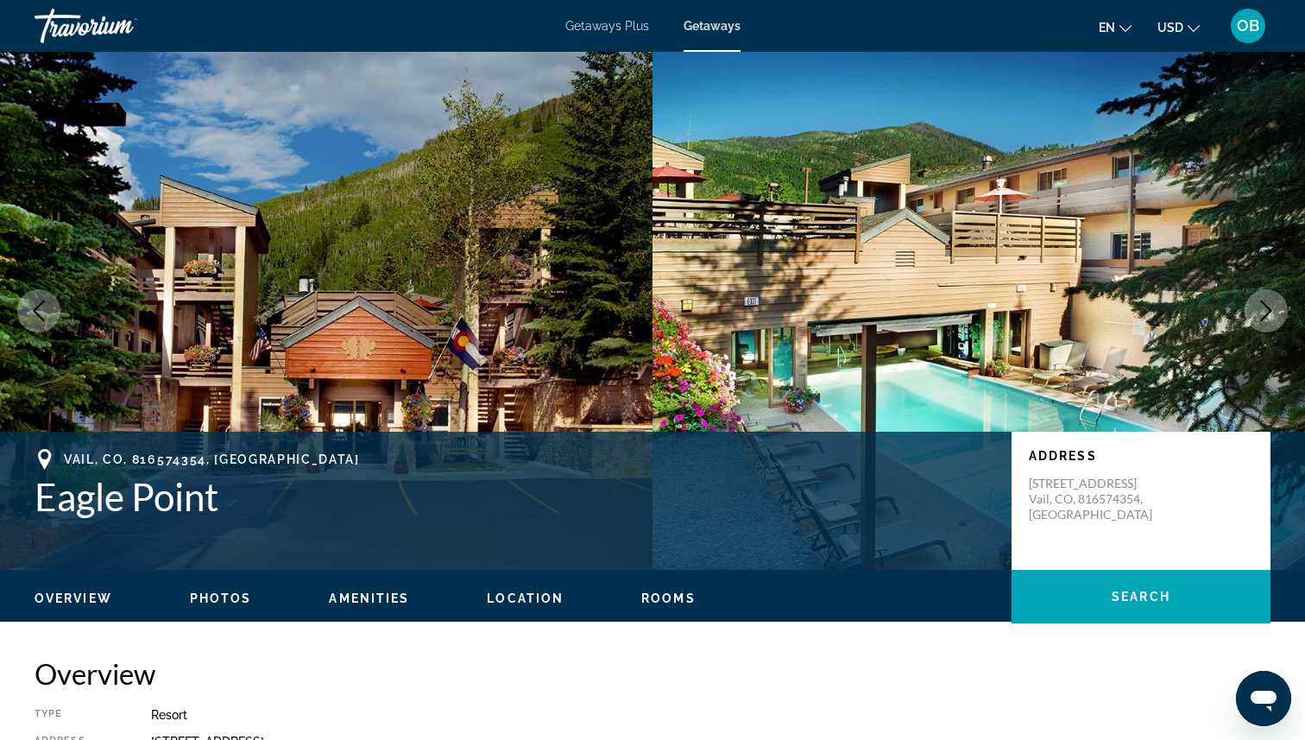
click at [1273, 316] on icon "Next image" at bounding box center [1266, 310] width 21 height 21
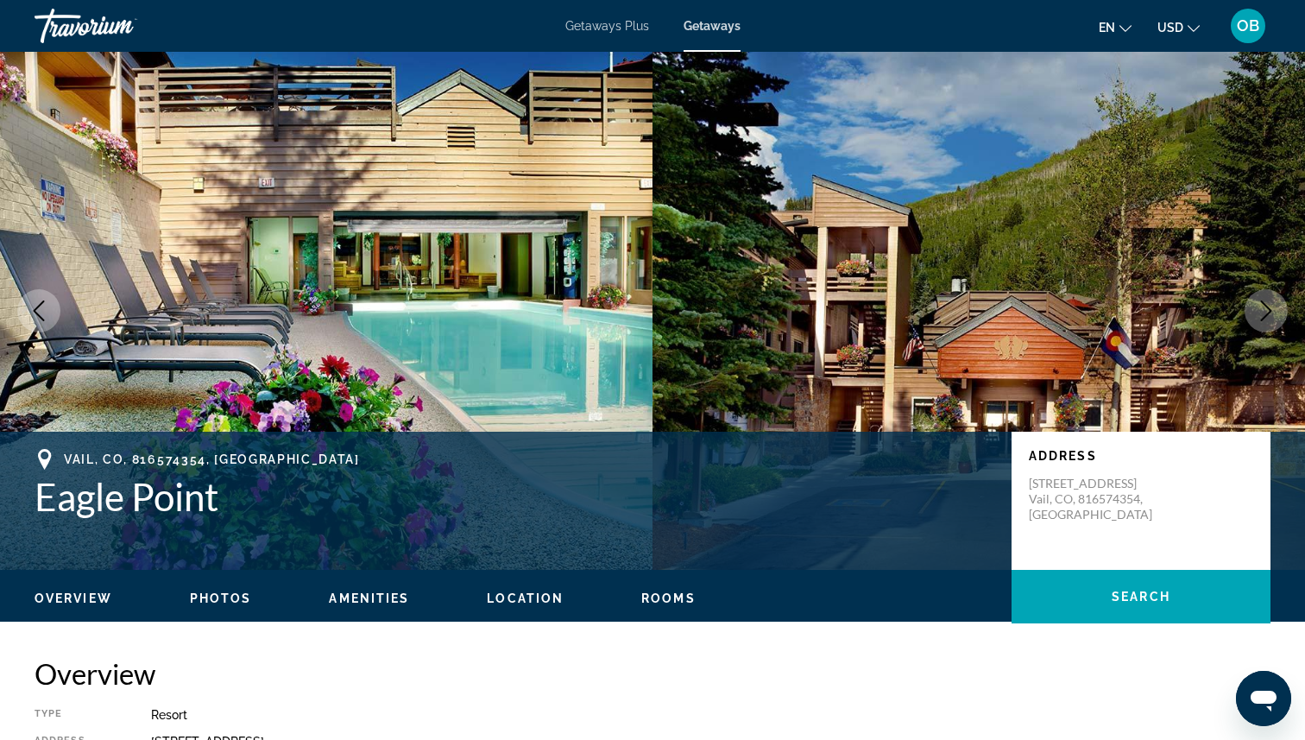
click at [1273, 316] on icon "Next image" at bounding box center [1266, 310] width 21 height 21
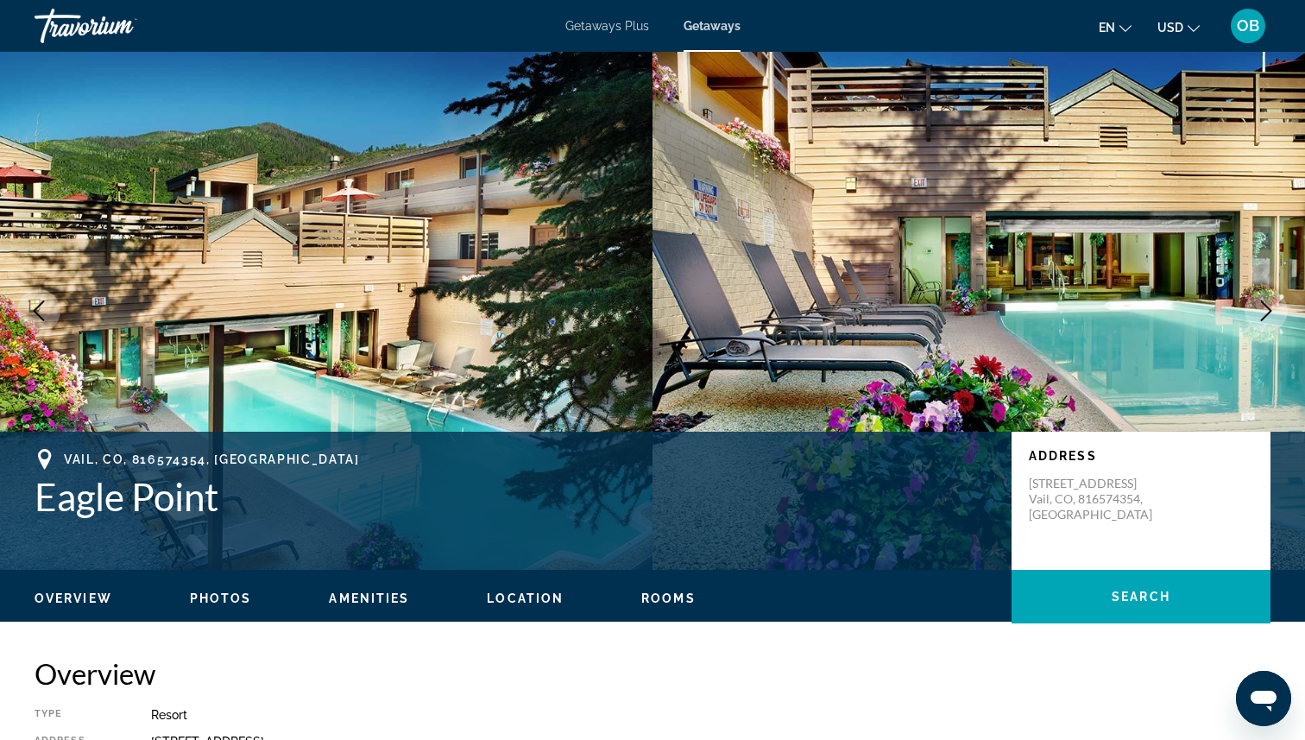
click at [1273, 315] on icon "Next image" at bounding box center [1266, 310] width 21 height 21
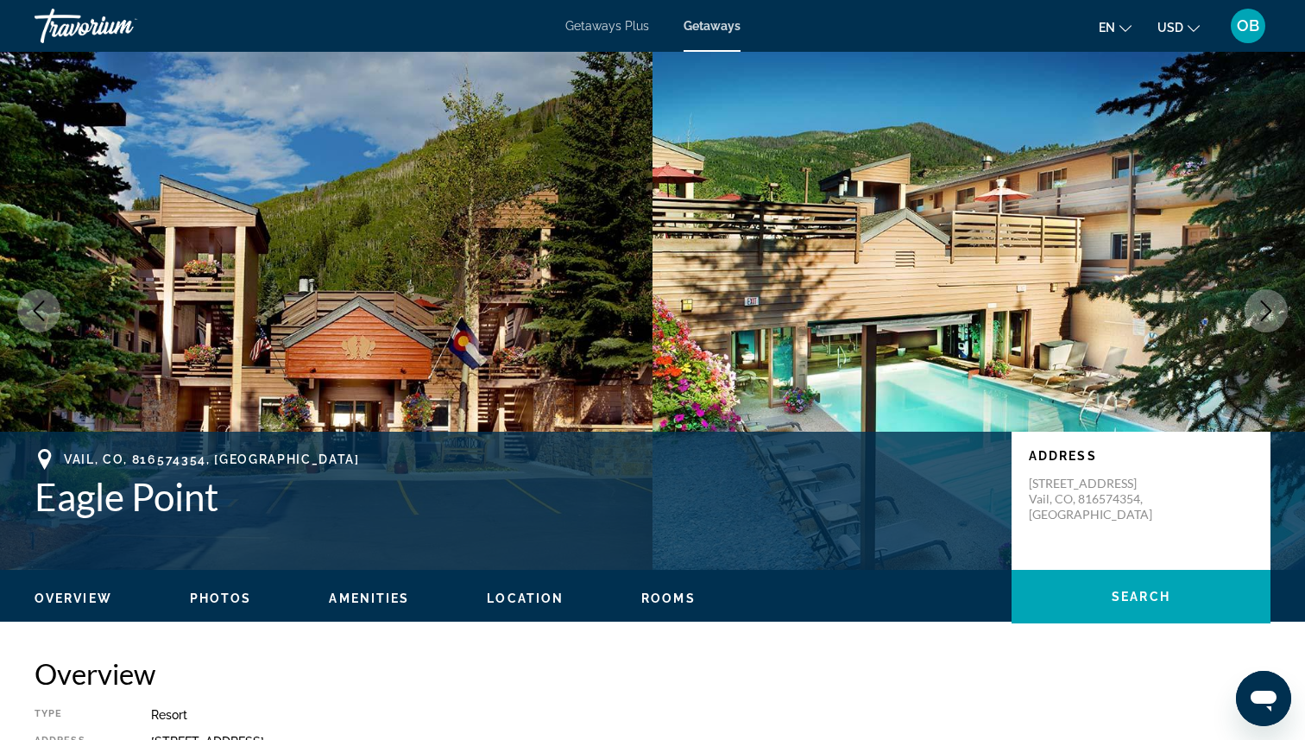
click at [1273, 315] on icon "Next image" at bounding box center [1266, 310] width 21 height 21
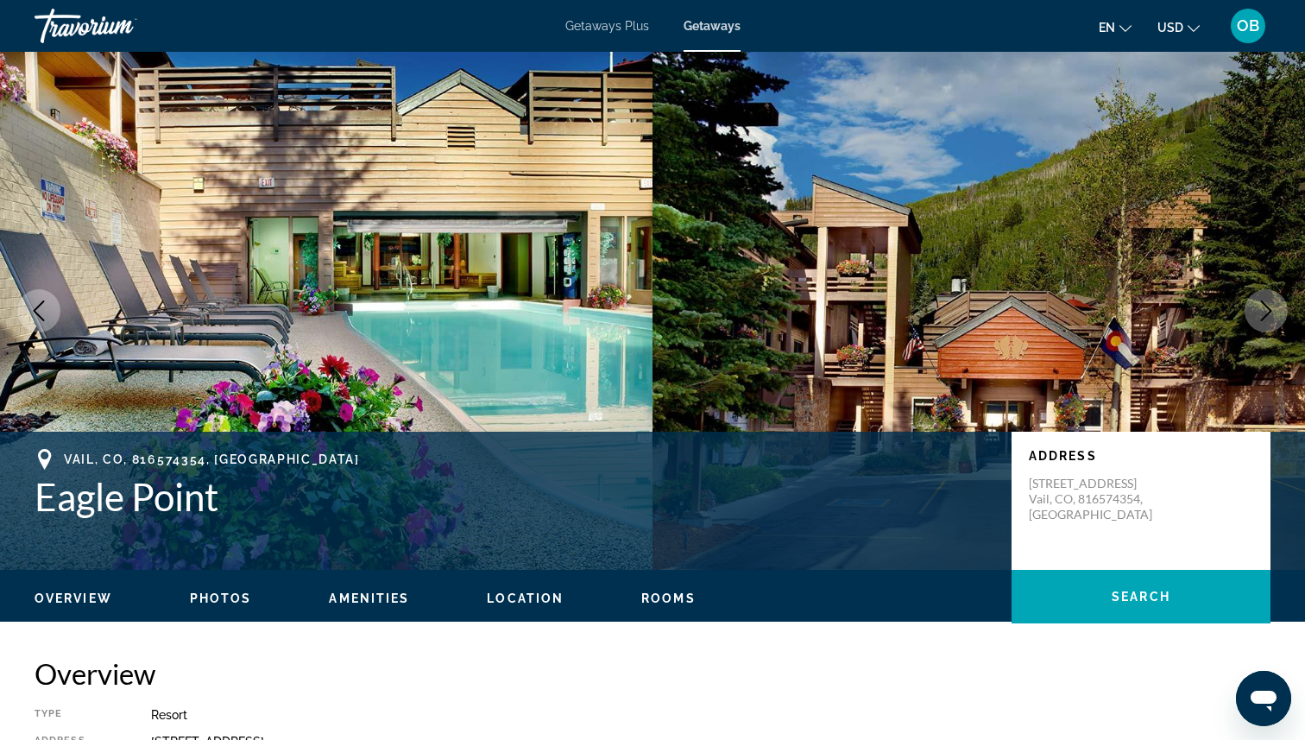
click at [1273, 315] on icon "Next image" at bounding box center [1266, 310] width 21 height 21
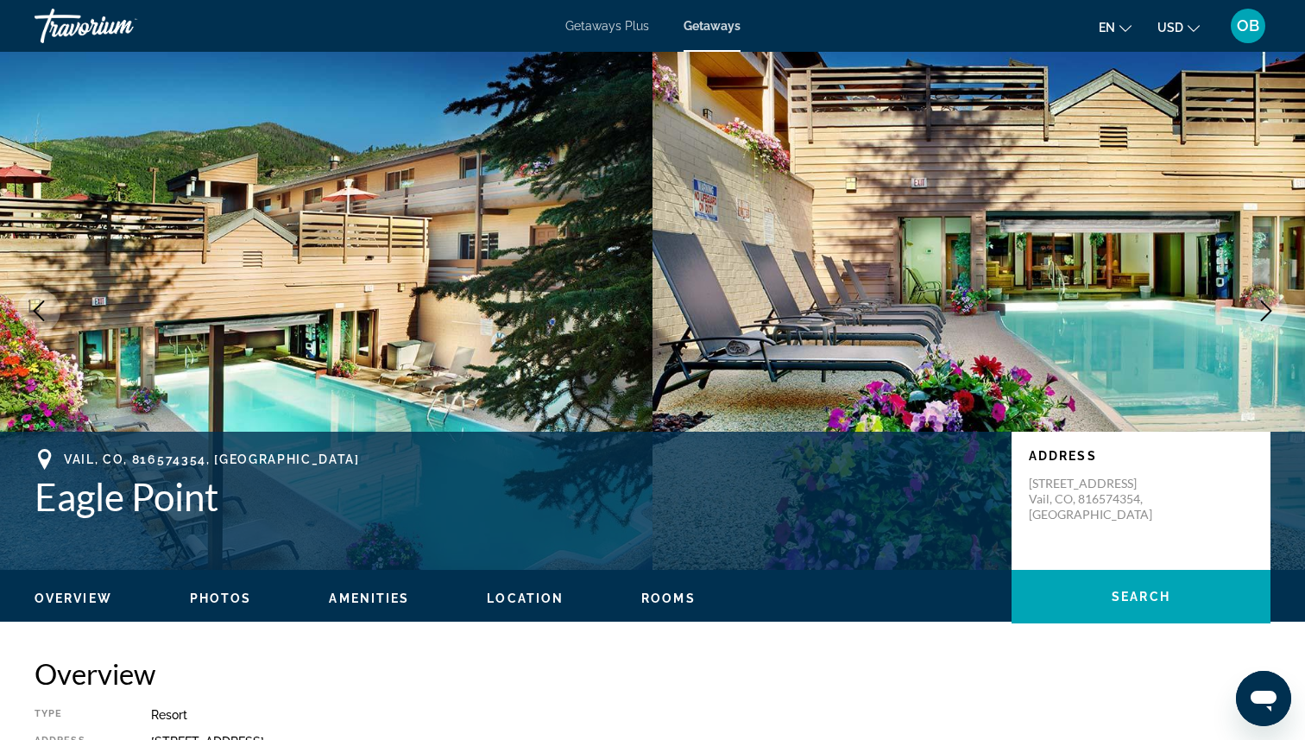
click at [1273, 315] on icon "Next image" at bounding box center [1266, 310] width 21 height 21
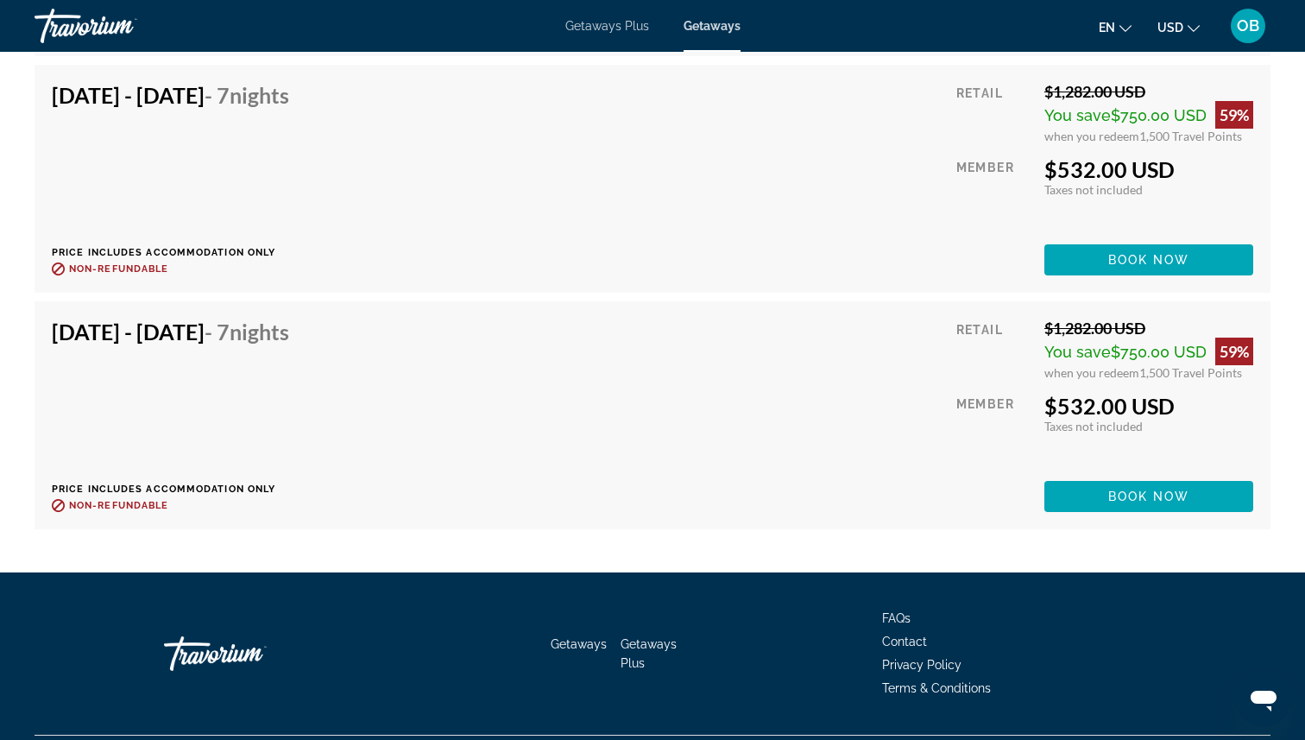
scroll to position [5603, 0]
